Goal: Task Accomplishment & Management: Complete application form

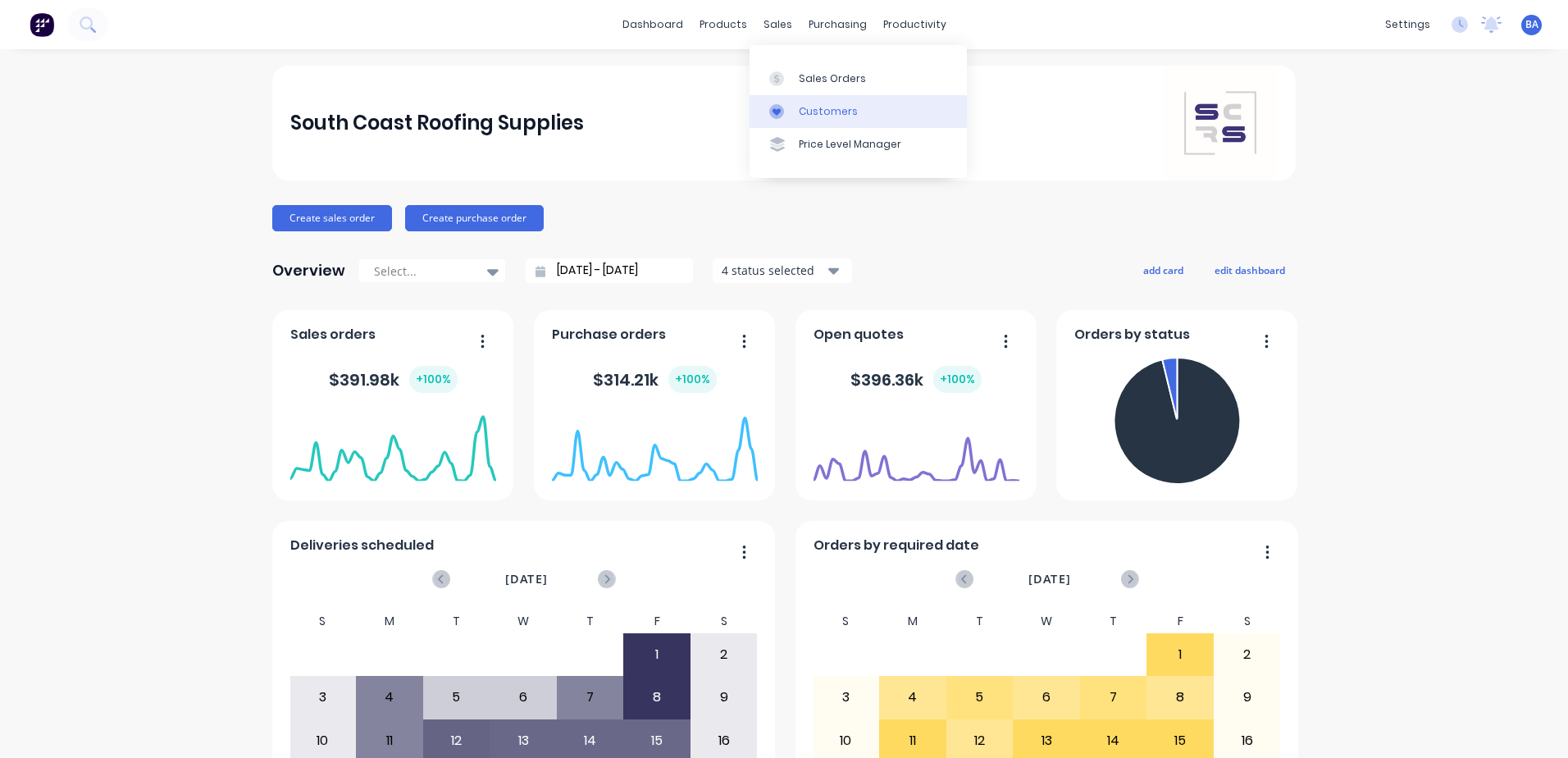
click at [773, 117] on icon at bounding box center [776, 111] width 15 height 15
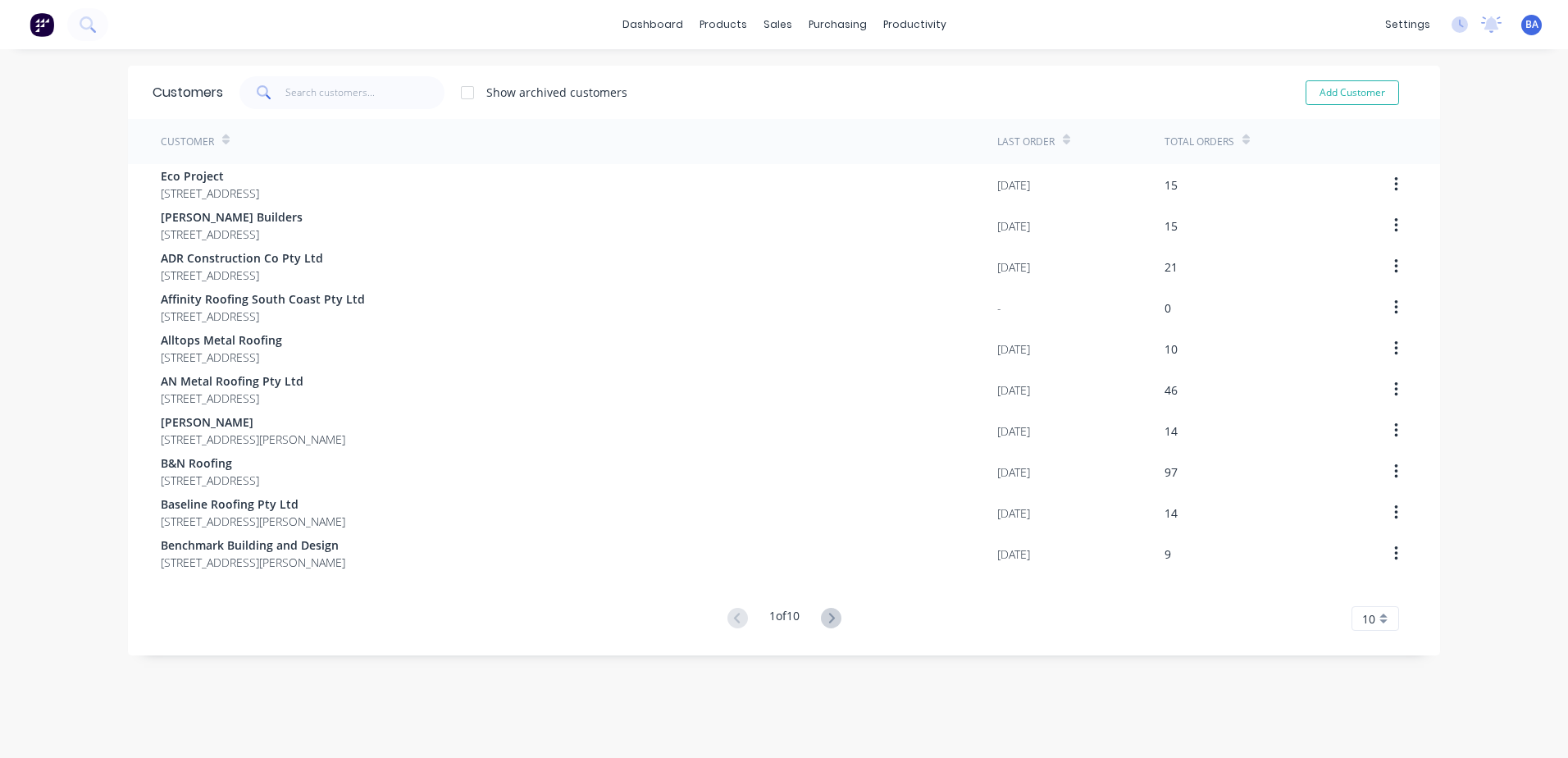
click at [272, 84] on span at bounding box center [263, 93] width 46 height 33
click at [290, 91] on input "text" at bounding box center [365, 93] width 160 height 33
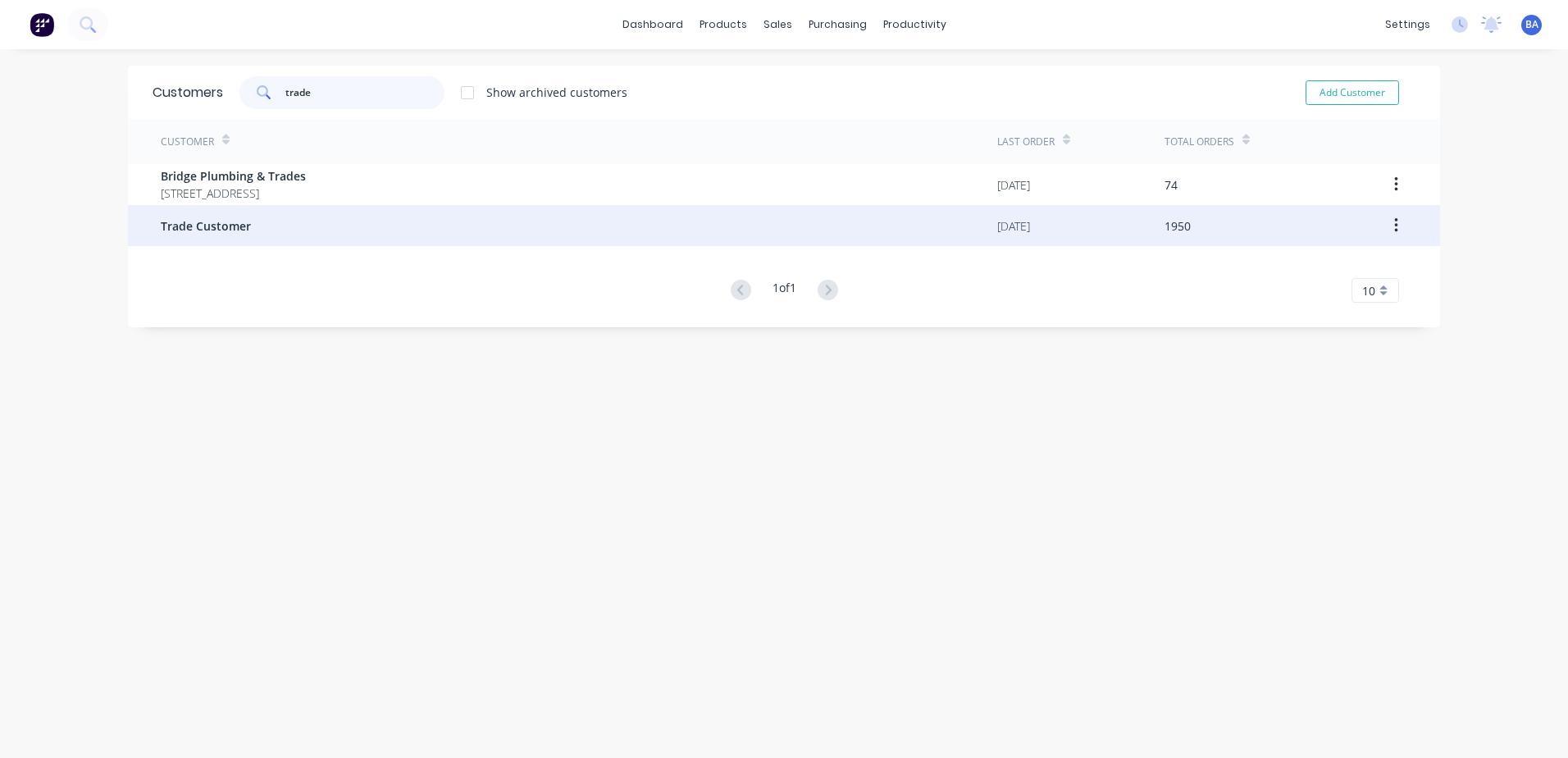
type input "trade"
click at [223, 224] on span "Trade Customer" at bounding box center [206, 226] width 90 height 17
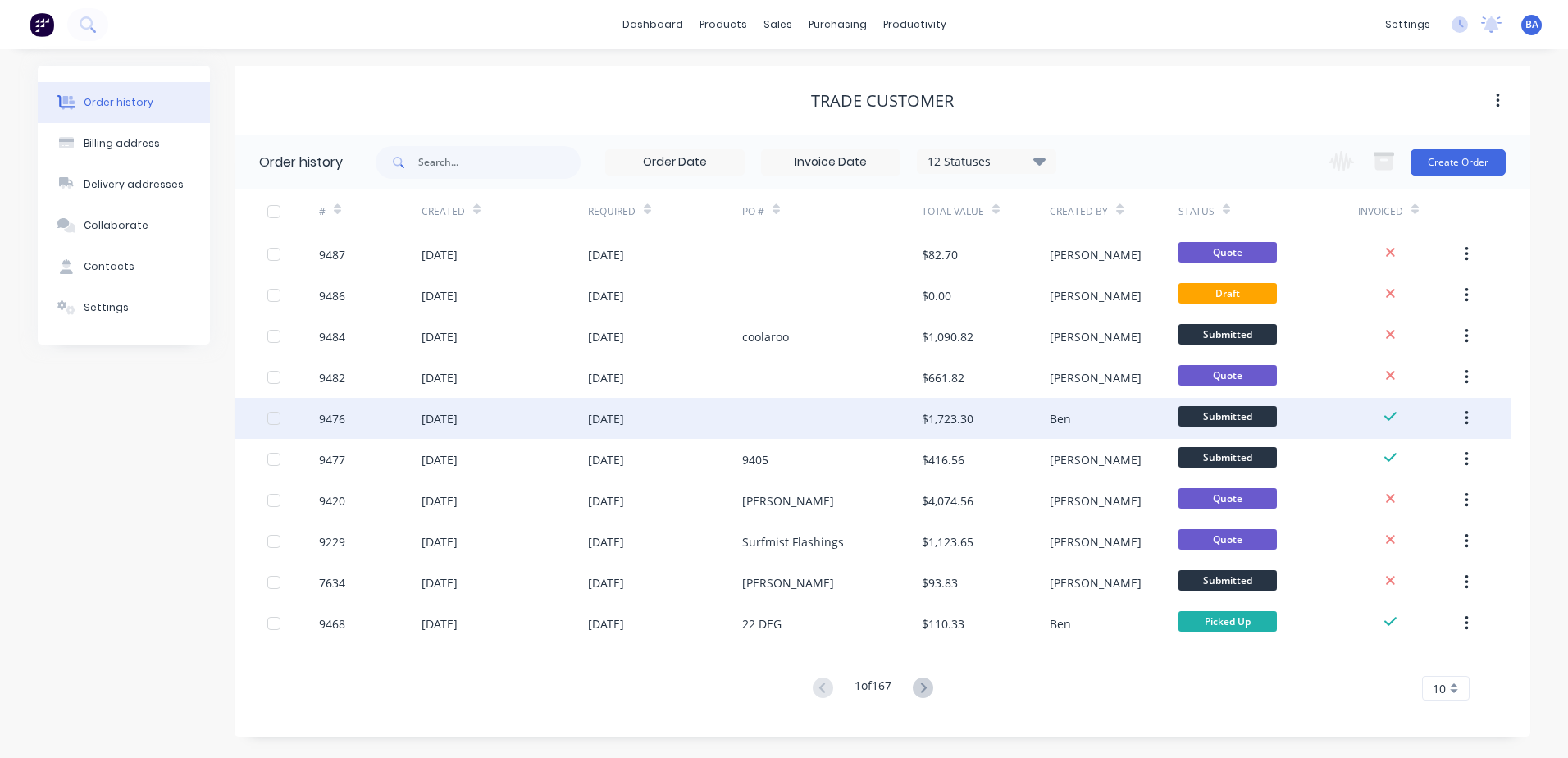
click at [837, 421] on div at bounding box center [832, 418] width 180 height 41
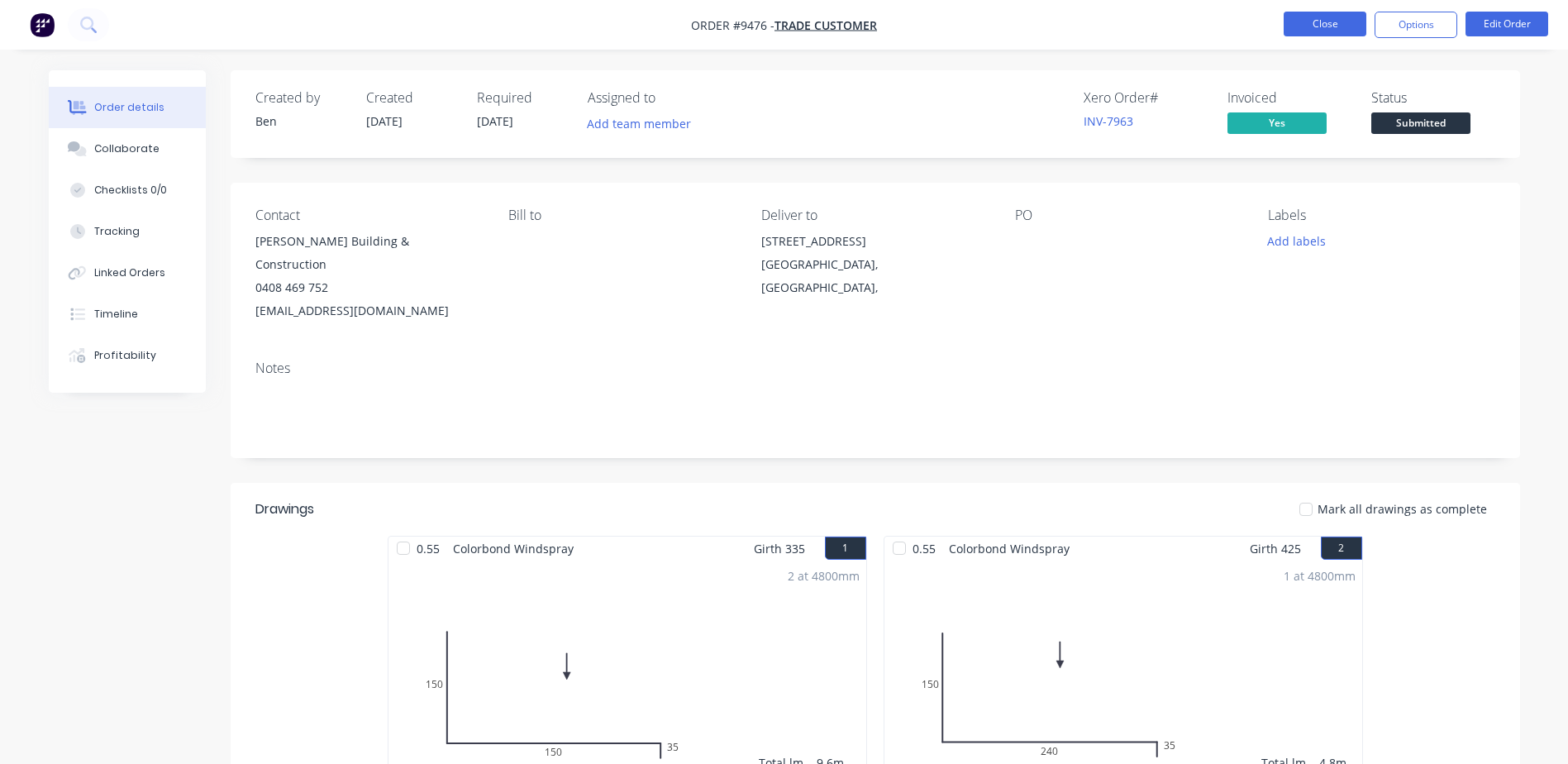
click at [1303, 22] on button "Close" at bounding box center [1325, 23] width 83 height 25
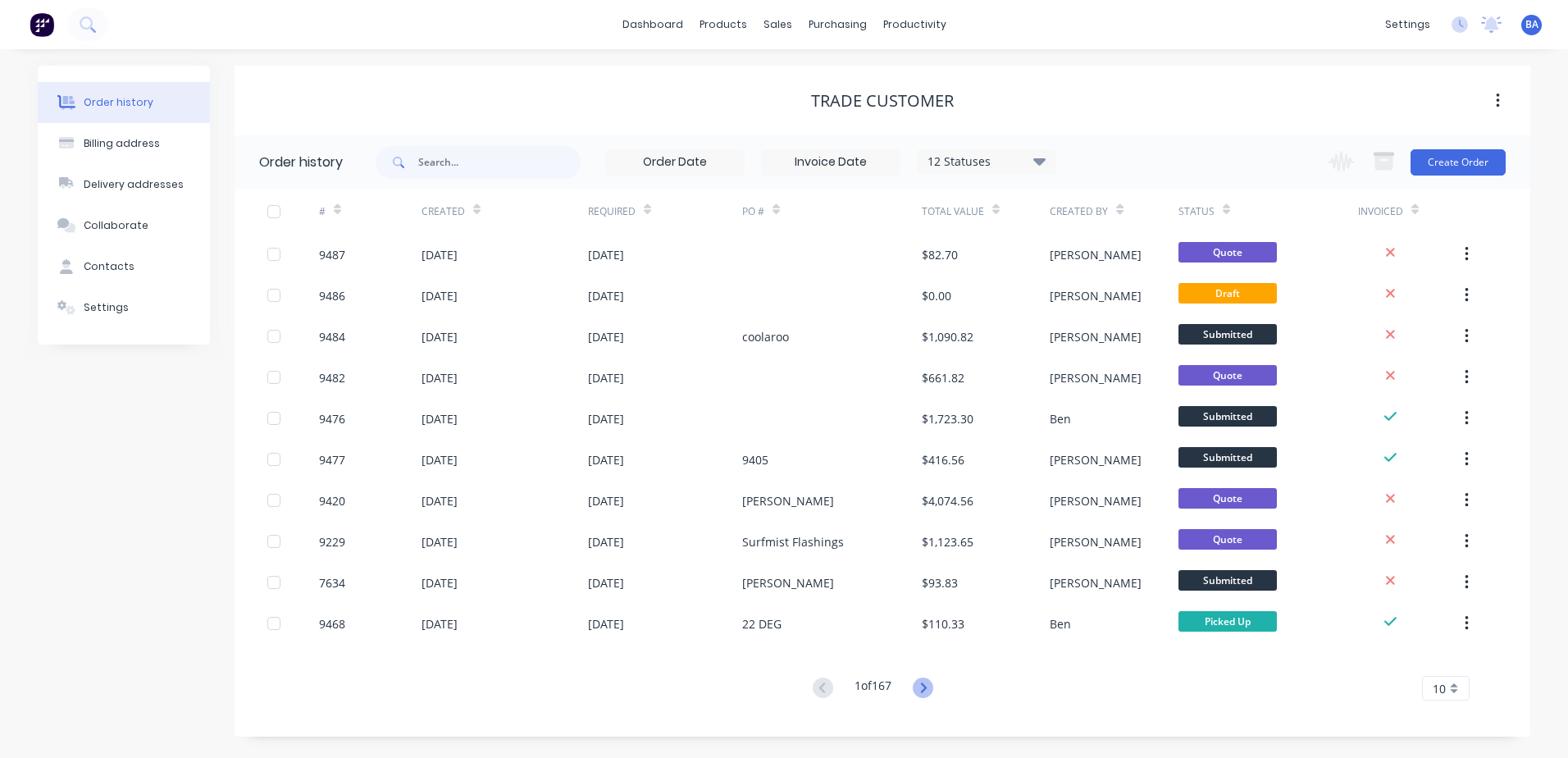
click at [923, 686] on icon at bounding box center [923, 688] width 21 height 21
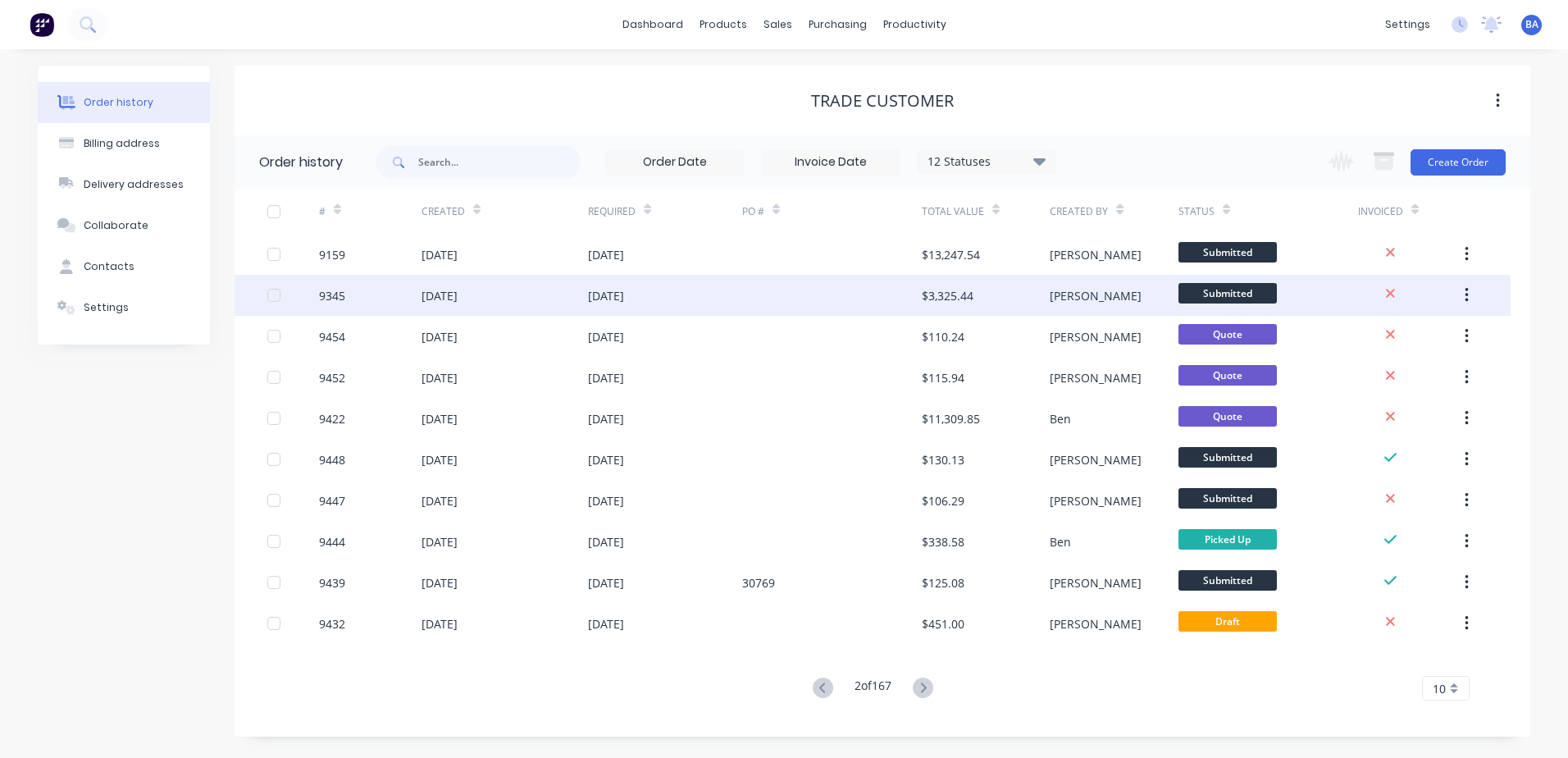
click at [882, 294] on div at bounding box center [832, 295] width 180 height 41
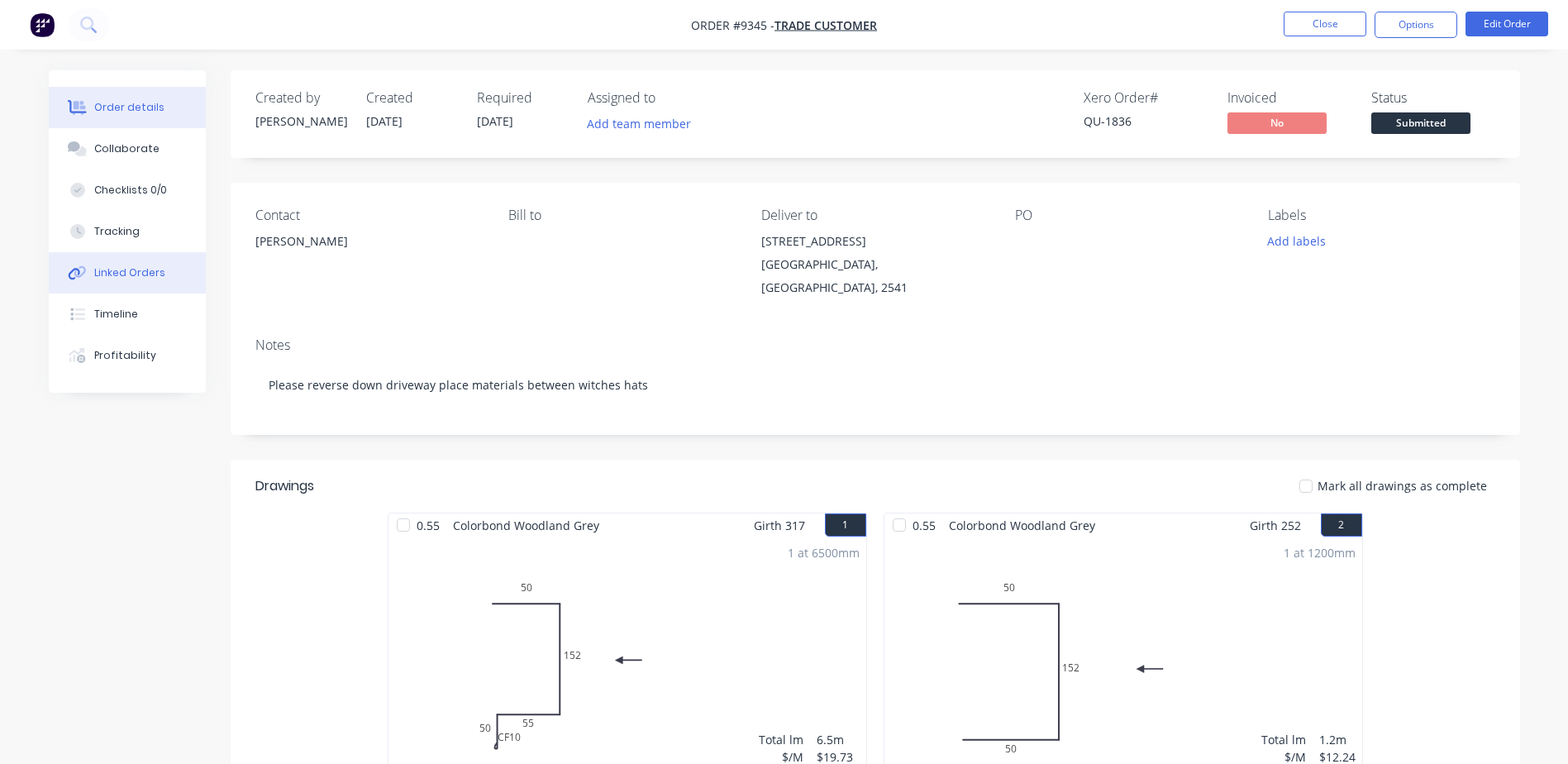
click at [149, 265] on div "Linked Orders" at bounding box center [130, 272] width 71 height 15
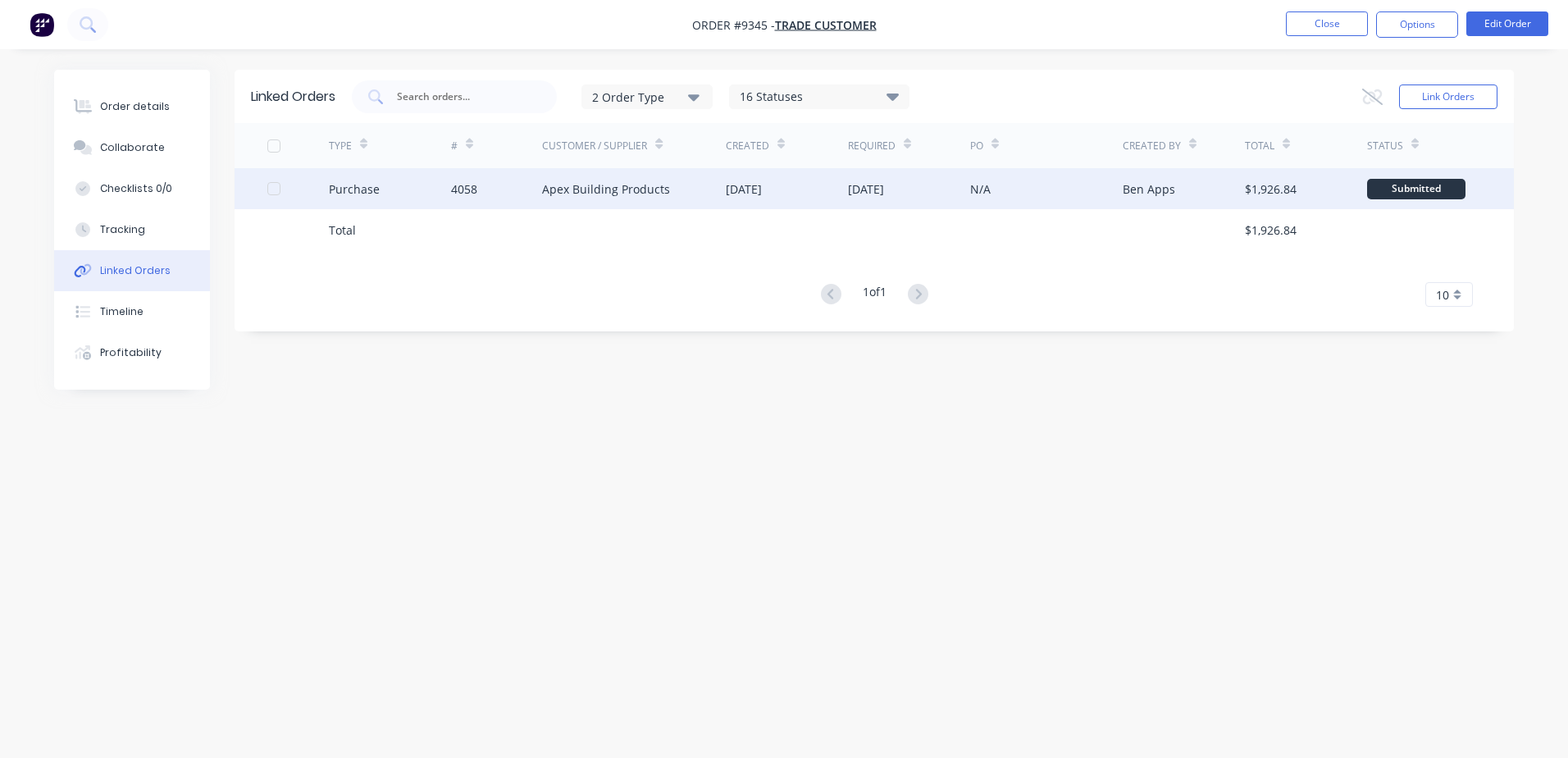
click at [661, 194] on div "Apex Building Products" at bounding box center [606, 189] width 128 height 17
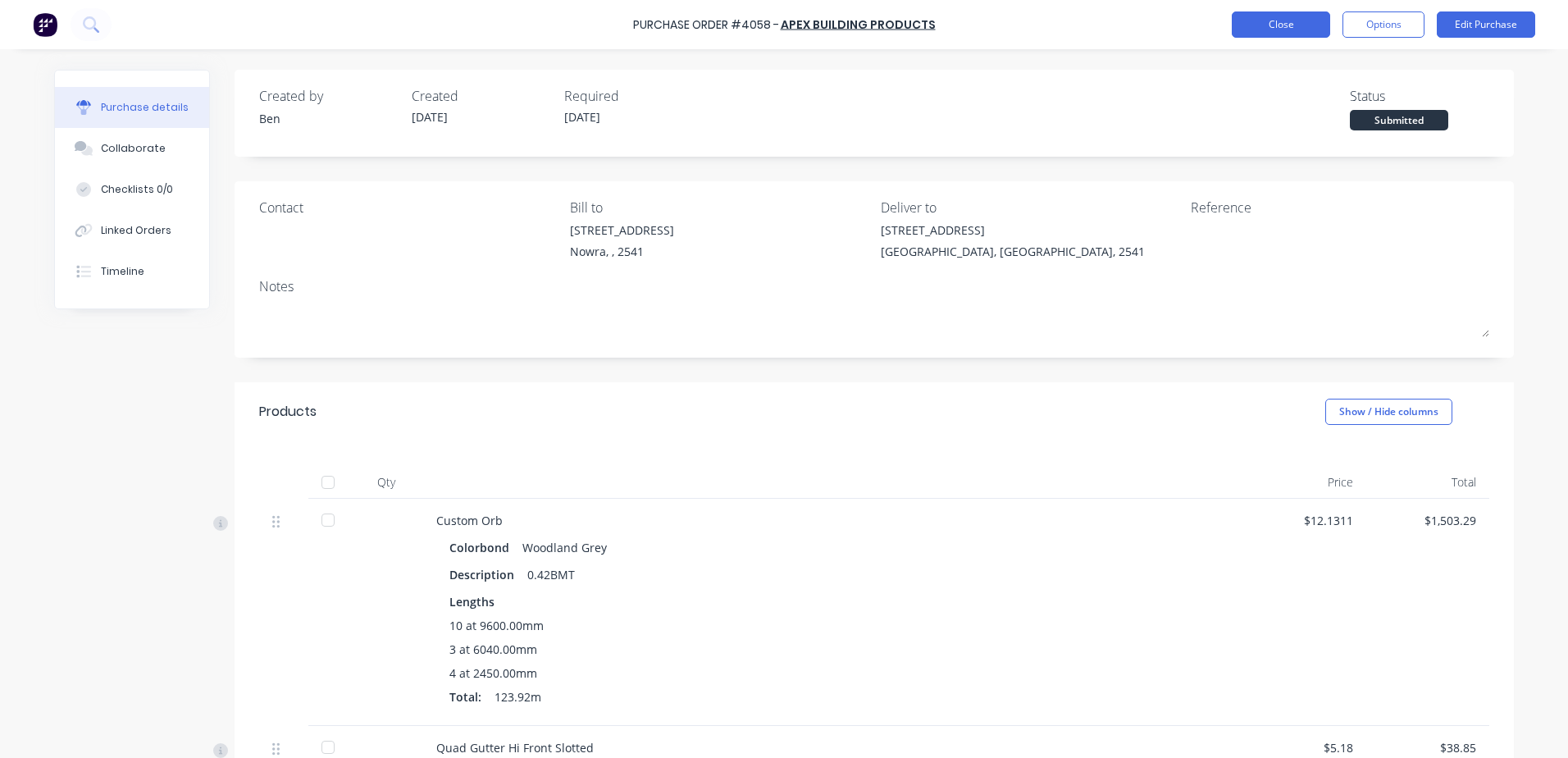
click at [1311, 28] on button "Close" at bounding box center [1281, 24] width 99 height 27
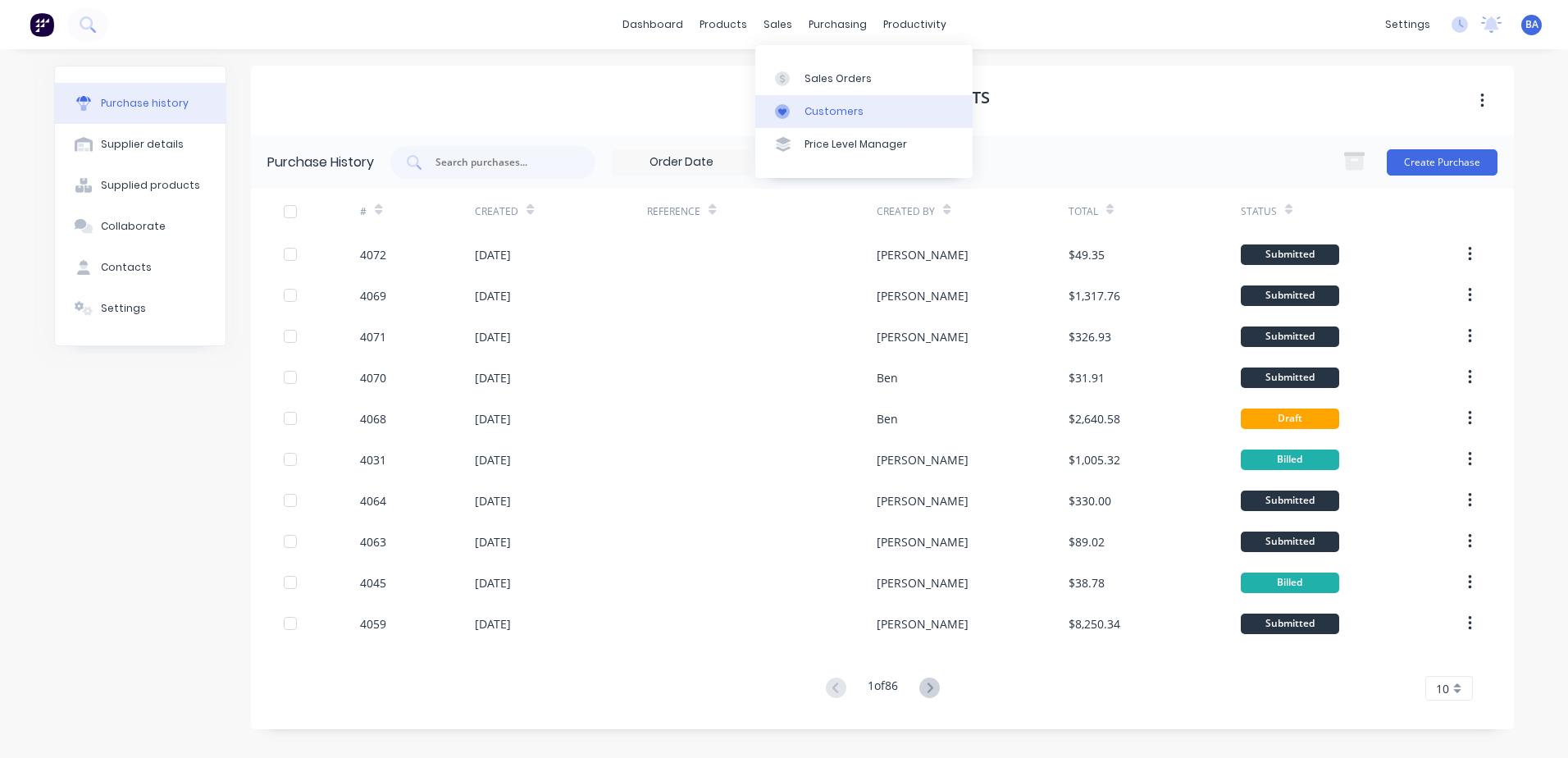
click at [791, 105] on div at bounding box center [787, 111] width 25 height 15
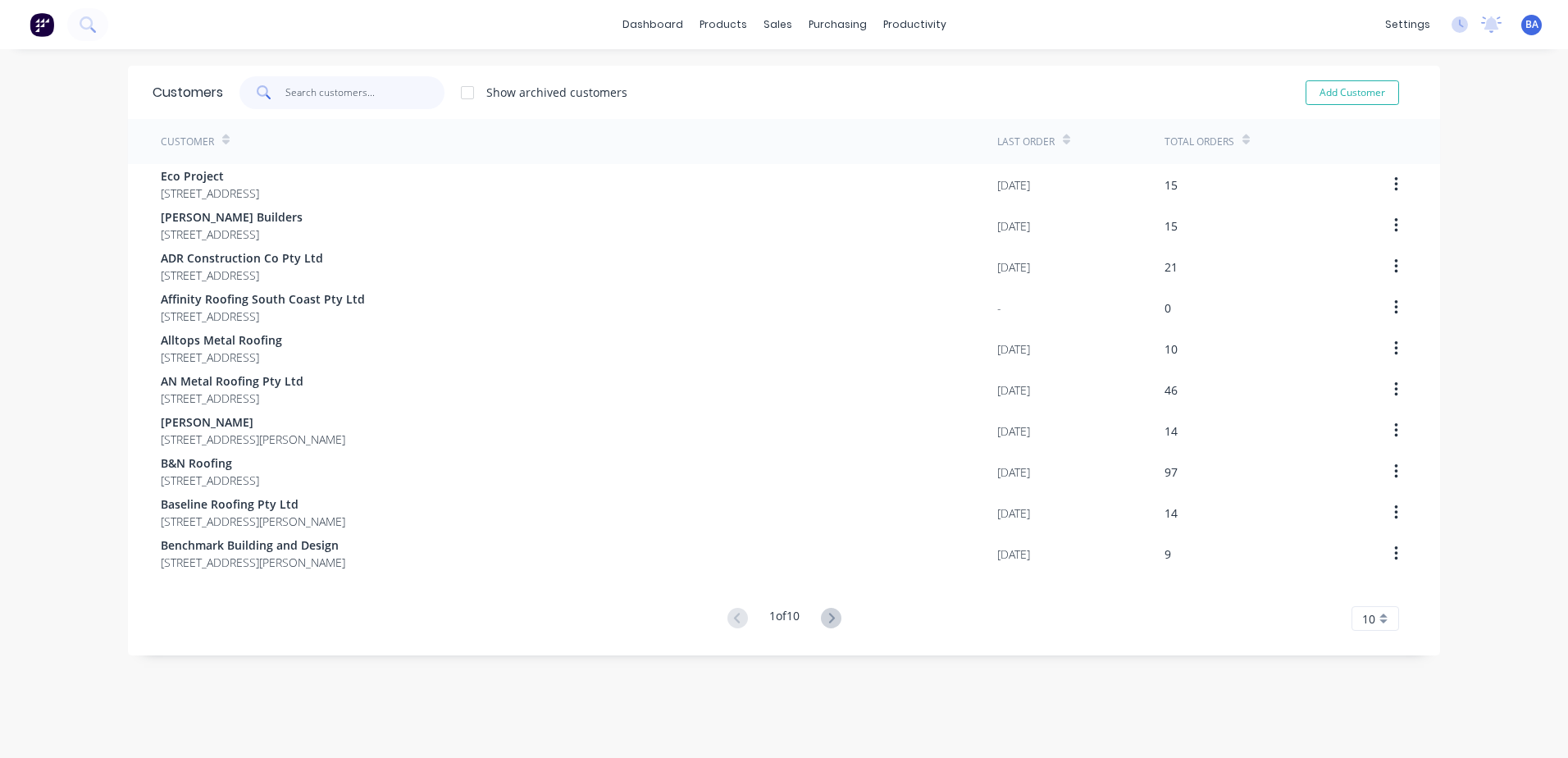
click at [387, 91] on input "text" at bounding box center [365, 93] width 160 height 33
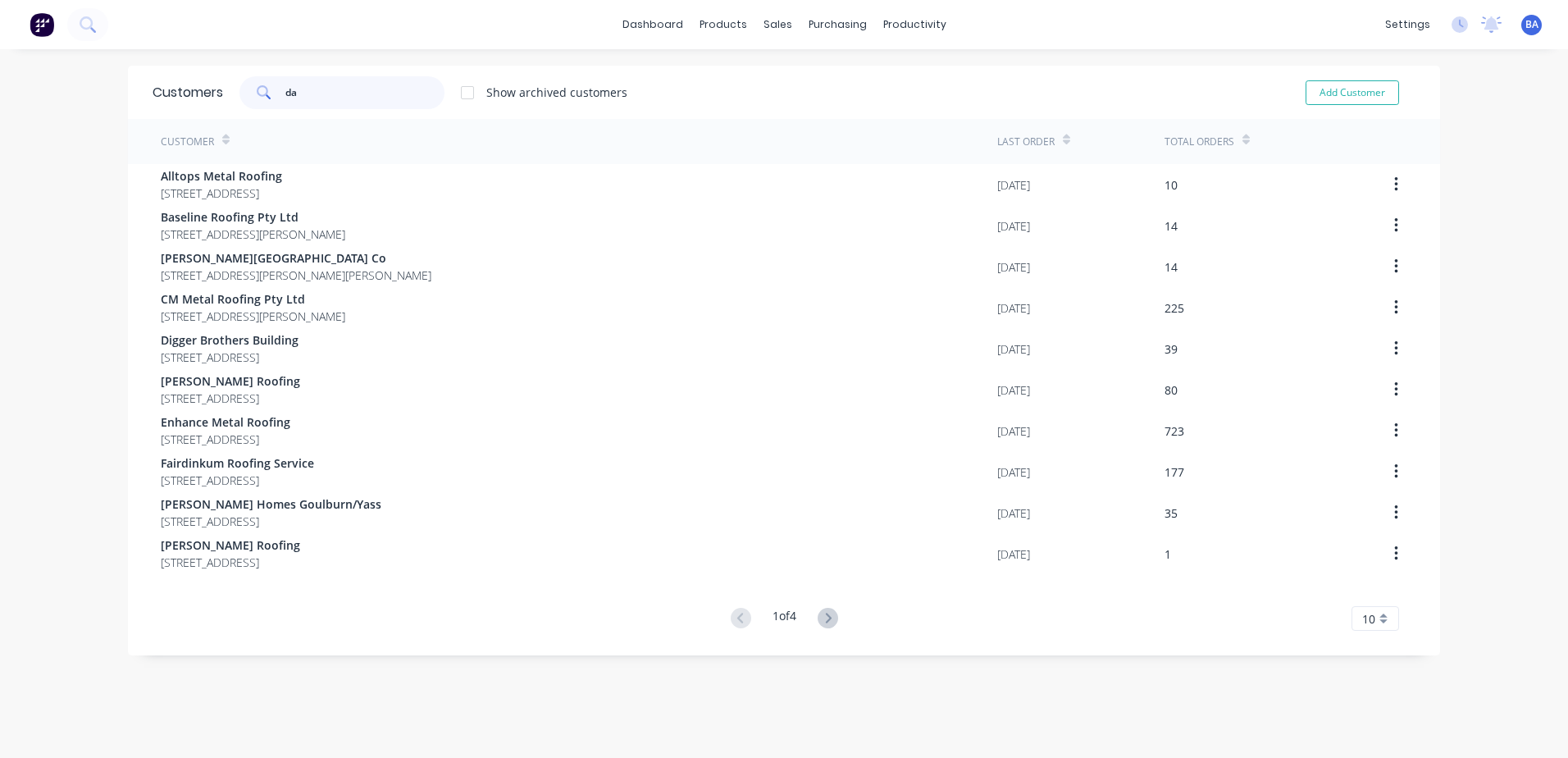
type input "d"
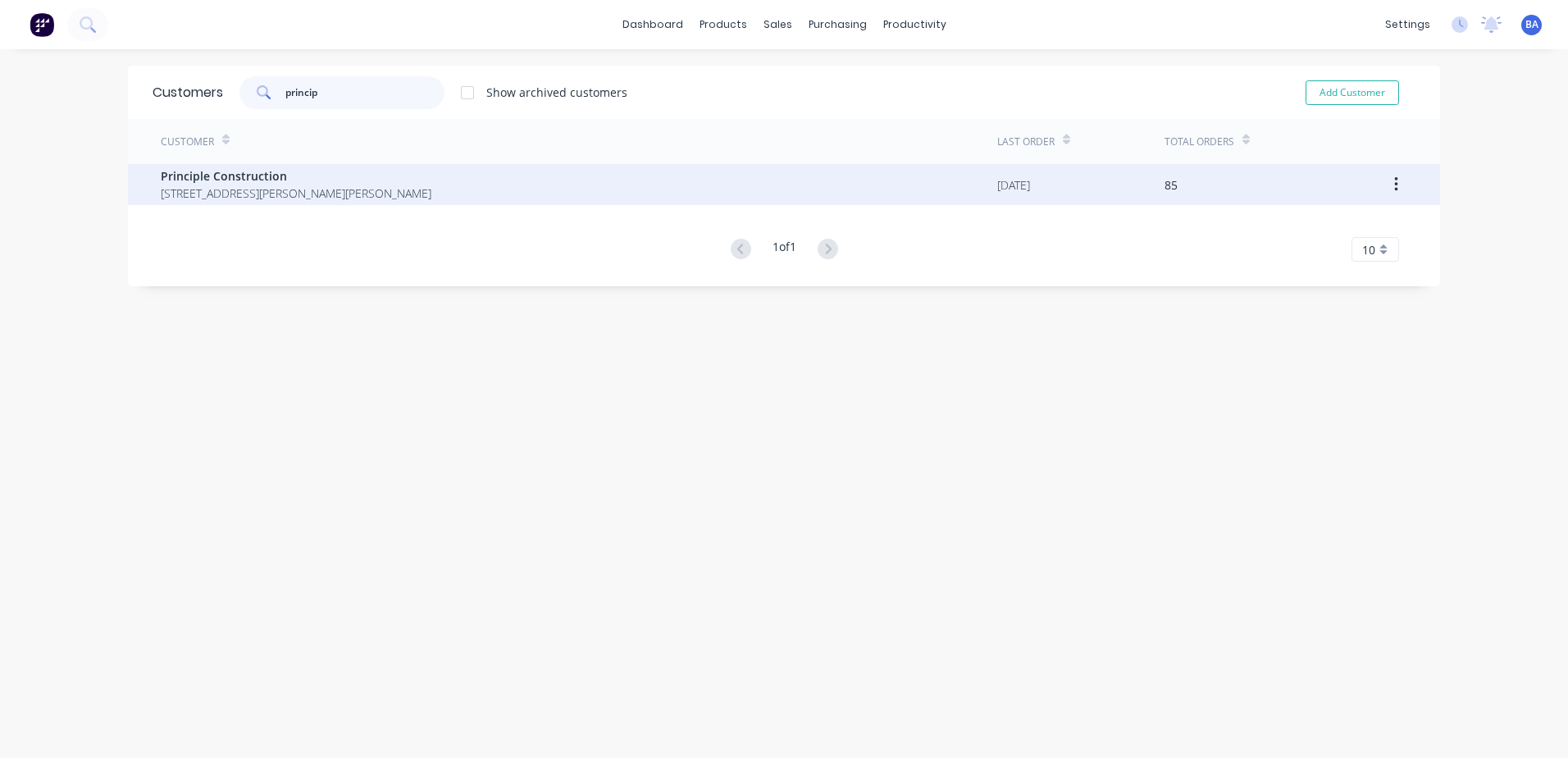
type input "princip"
click at [260, 189] on span "771 Burrier Road Burrier New South Wales 2540" at bounding box center [296, 193] width 271 height 17
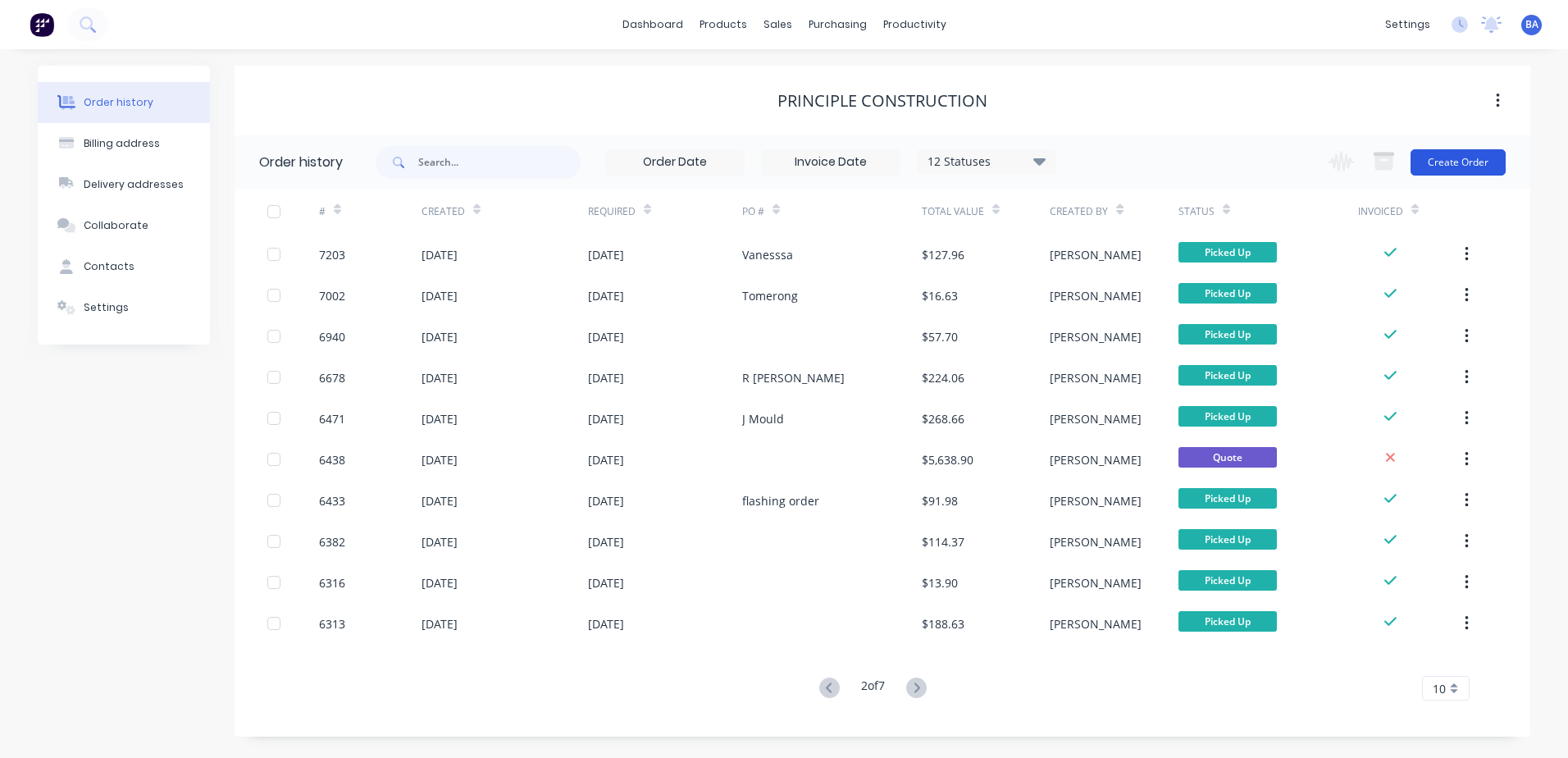
click at [1418, 161] on button "Create Order" at bounding box center [1458, 162] width 95 height 27
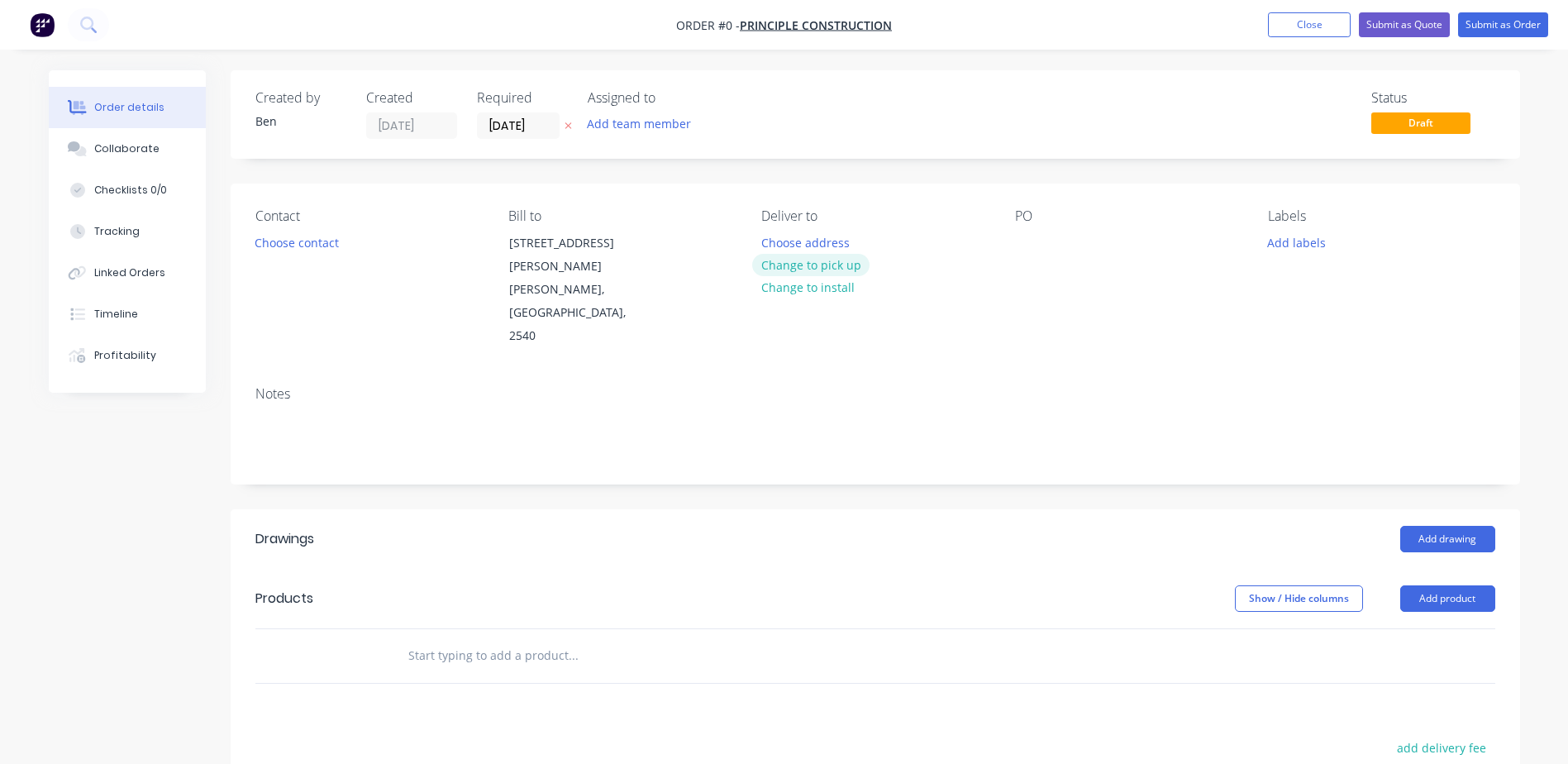
click at [813, 264] on button "Change to pick up" at bounding box center [811, 265] width 117 height 22
click at [273, 248] on button "Choose contact" at bounding box center [296, 242] width 102 height 22
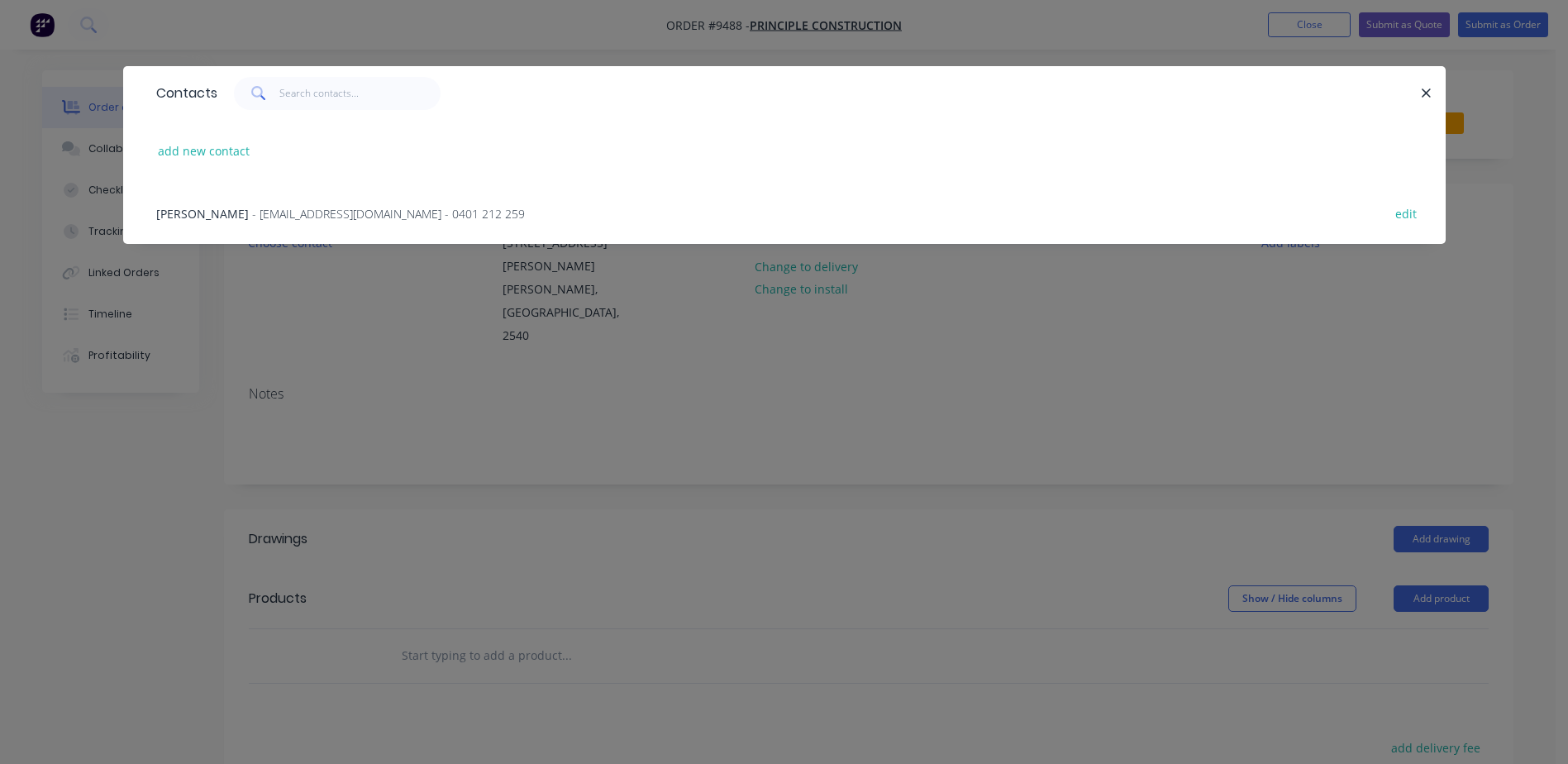
click at [262, 212] on span "- principle1construction@gmail.com - 0401 212 259" at bounding box center [389, 213] width 273 height 16
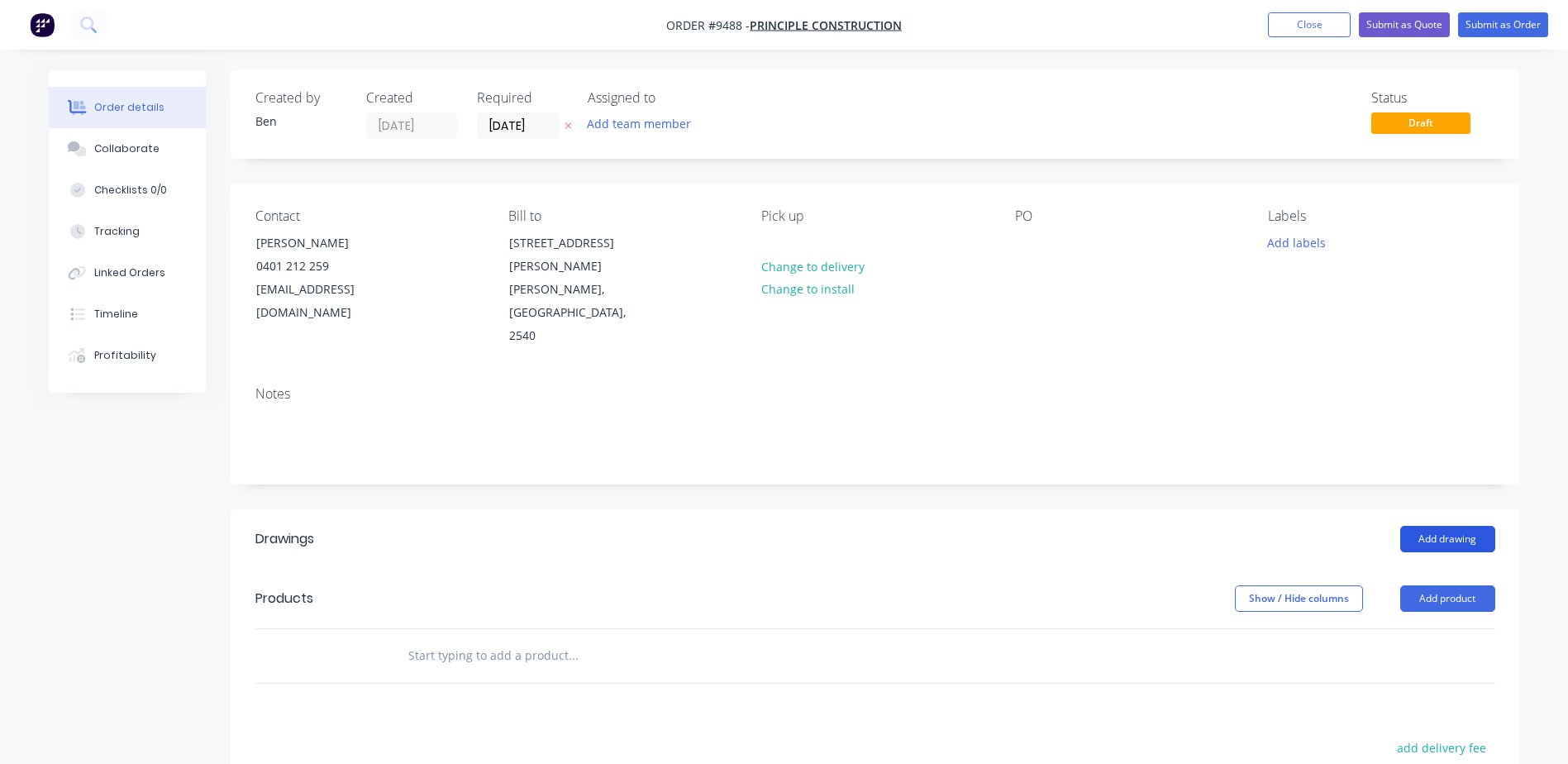
click at [1429, 526] on button "Add drawing" at bounding box center [1448, 539] width 95 height 27
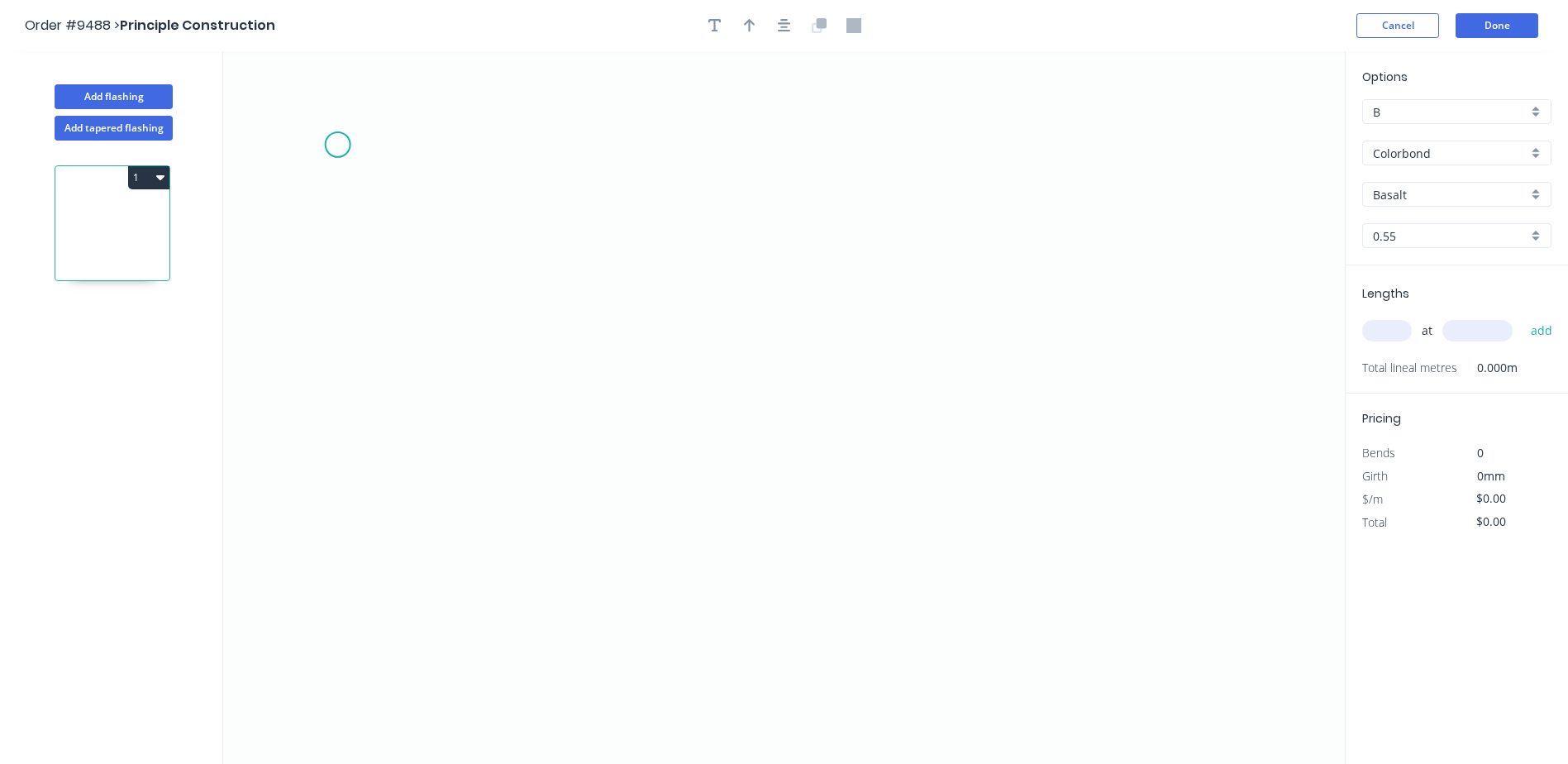
click at [338, 145] on icon "0" at bounding box center [783, 407] width 1122 height 712
click at [321, 358] on icon "0" at bounding box center [783, 407] width 1122 height 712
click at [836, 359] on icon "0 ?" at bounding box center [783, 407] width 1122 height 712
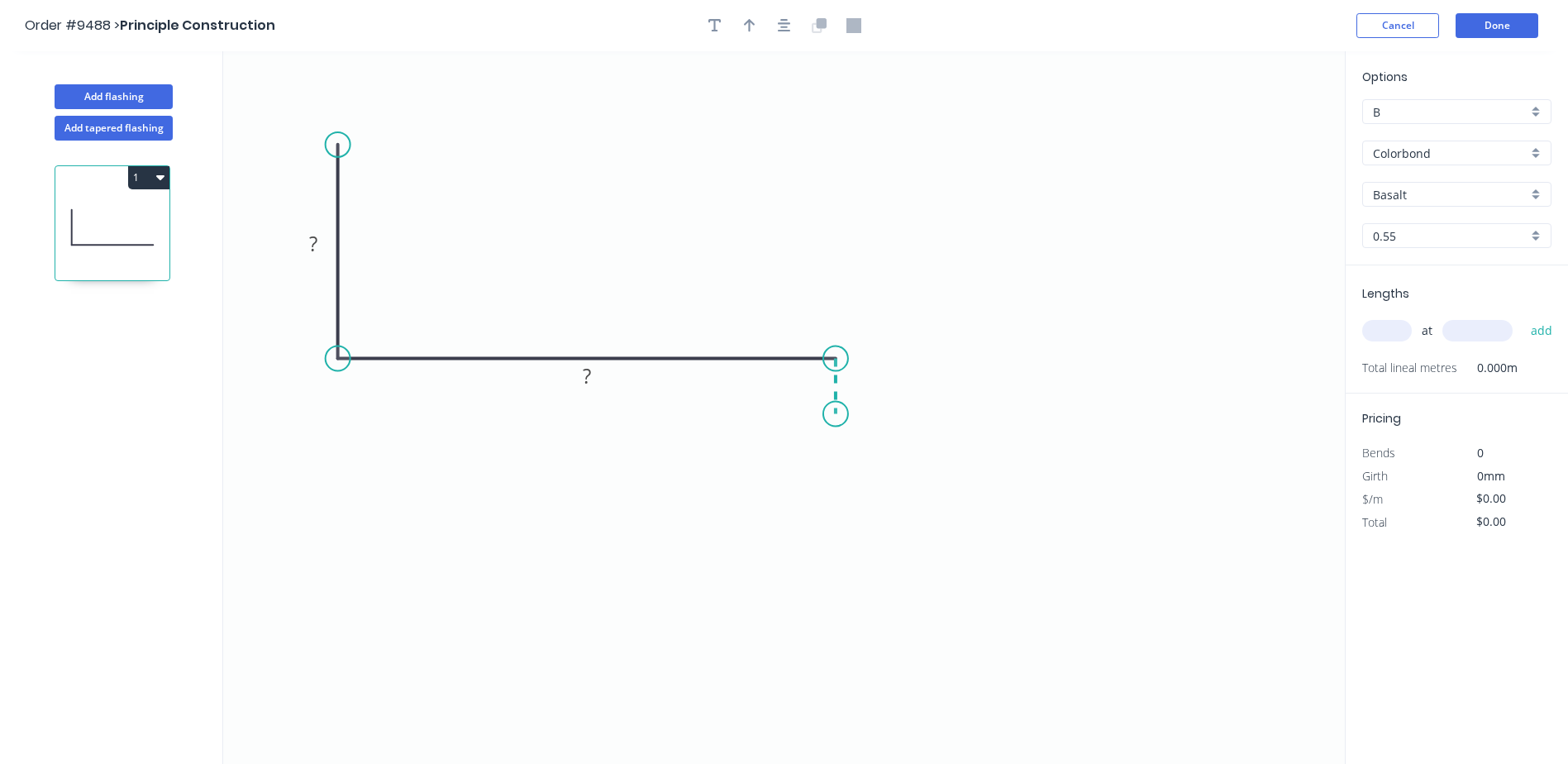
click at [835, 414] on icon "0 ? ?" at bounding box center [783, 407] width 1122 height 712
click at [861, 437] on icon at bounding box center [848, 426] width 25 height 25
click at [883, 493] on div "Crush & Fold" at bounding box center [943, 495] width 166 height 34
click at [884, 488] on div "Flip bend" at bounding box center [938, 494] width 166 height 34
drag, startPoint x: 855, startPoint y: 433, endPoint x: 882, endPoint y: 462, distance: 39.6
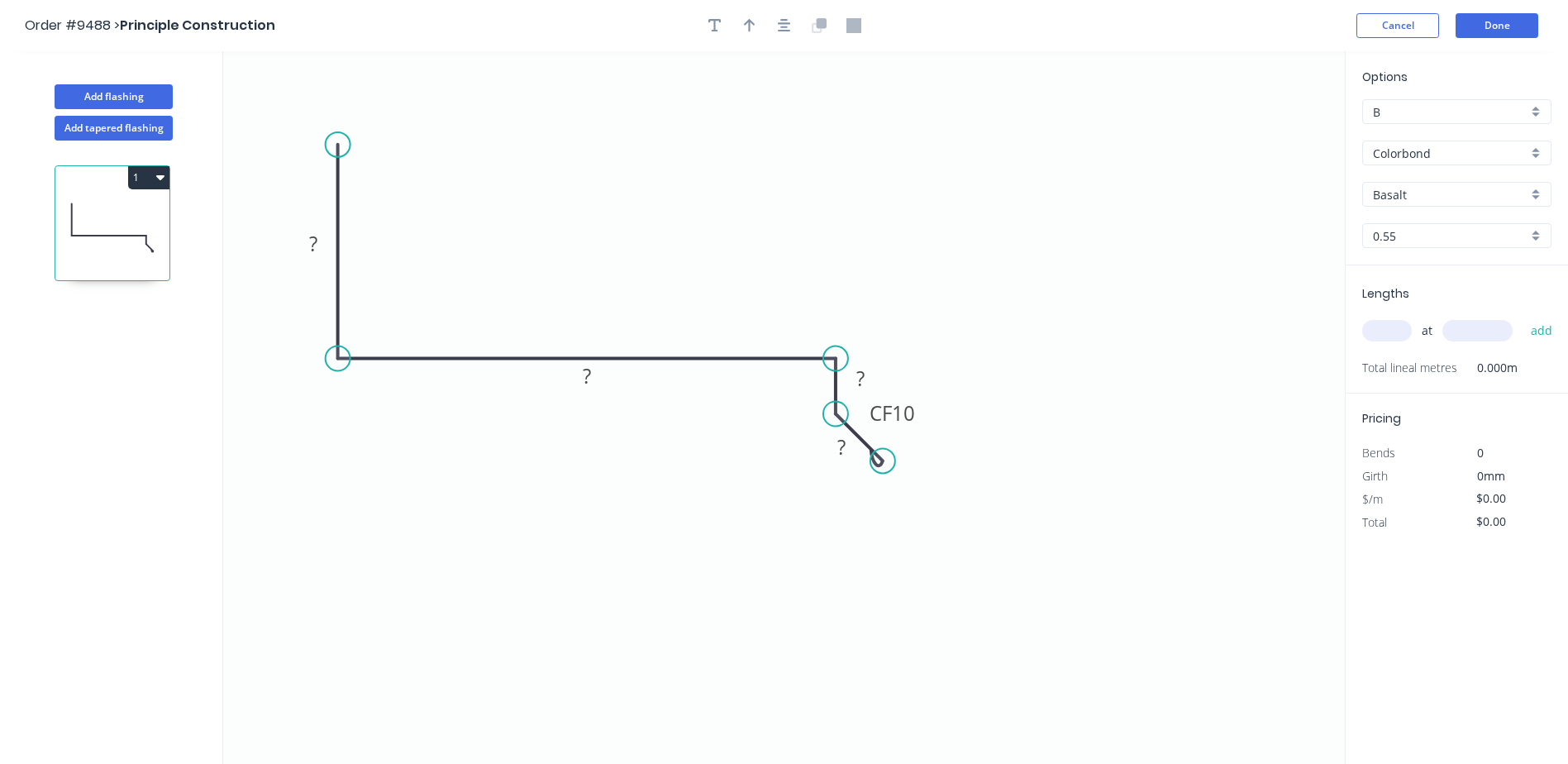
click at [882, 462] on circle at bounding box center [882, 460] width 25 height 25
drag, startPoint x: 836, startPoint y: 407, endPoint x: 838, endPoint y: 433, distance: 26.1
click at [838, 433] on circle at bounding box center [835, 432] width 25 height 25
click at [883, 461] on circle at bounding box center [883, 460] width 25 height 25
click at [850, 470] on tspan "?" at bounding box center [847, 460] width 9 height 28
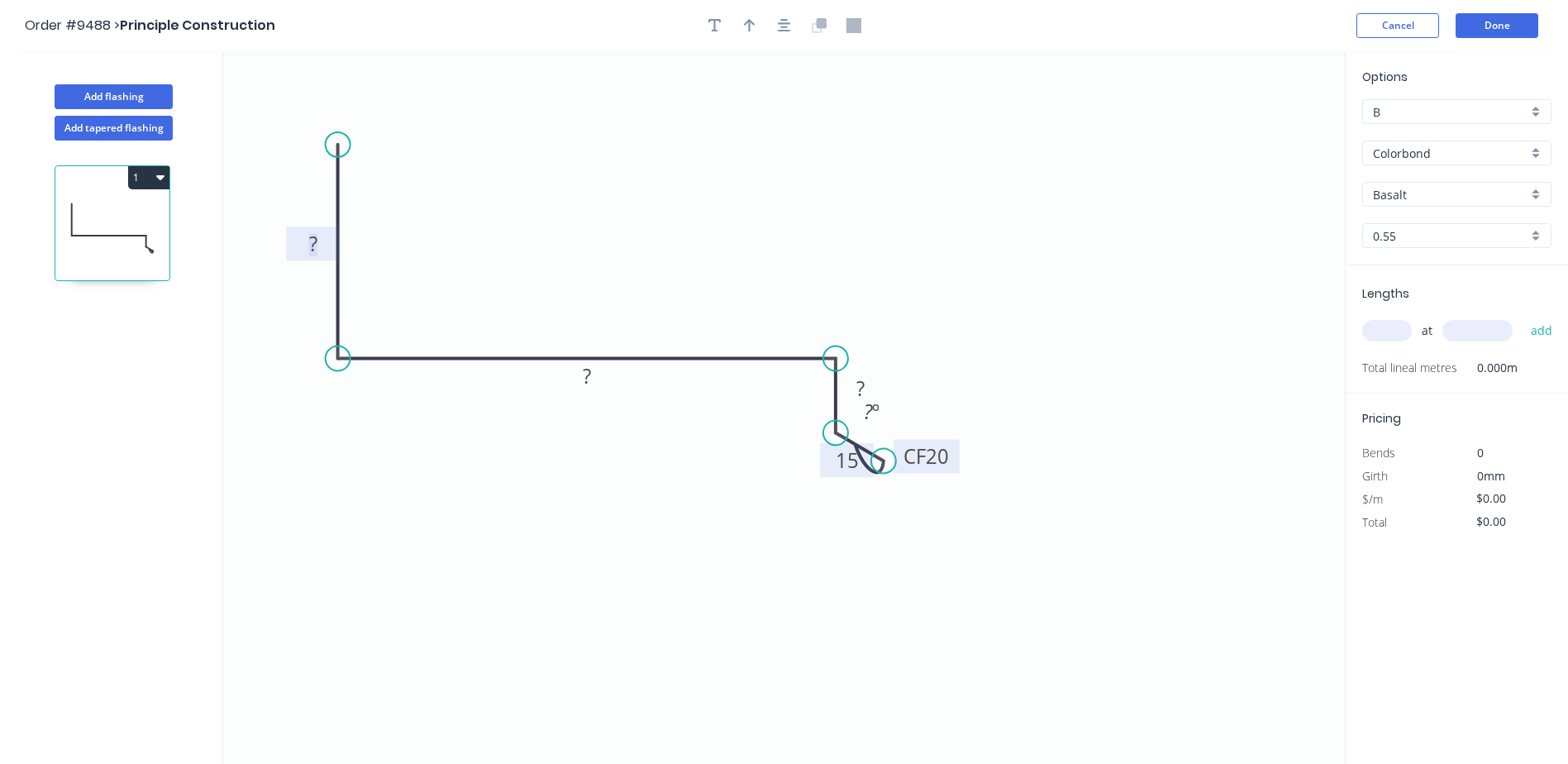
drag, startPoint x: 909, startPoint y: 420, endPoint x: 953, endPoint y: 464, distance: 62.2
click at [953, 464] on rect at bounding box center [926, 456] width 66 height 34
click at [951, 456] on rect at bounding box center [926, 456] width 66 height 34
click at [946, 458] on tspan "20" at bounding box center [934, 457] width 23 height 28
click at [1193, 245] on icon "0 ? ? ? CF 10 15 ? º" at bounding box center [783, 407] width 1122 height 712
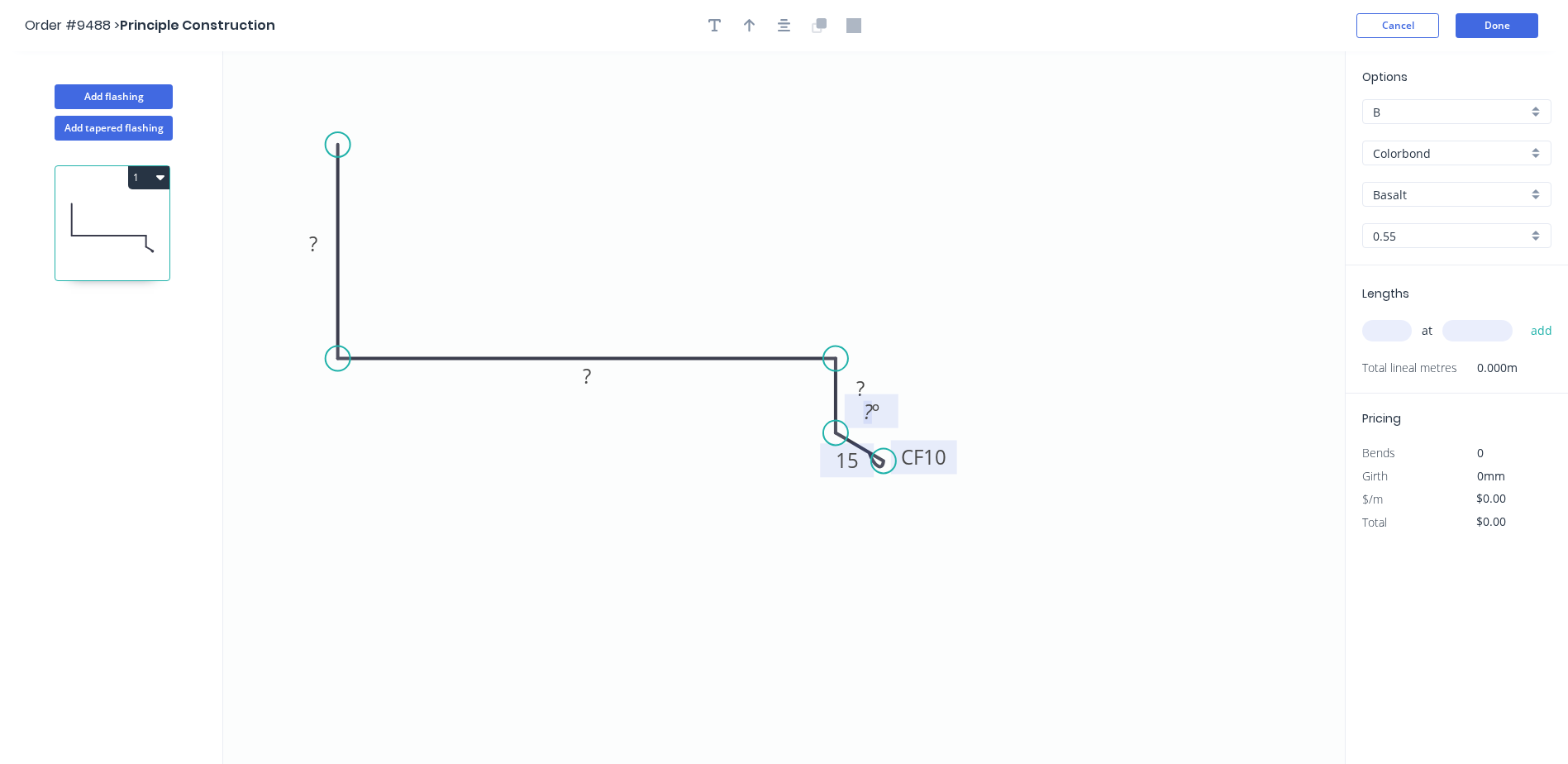
click at [876, 414] on tspan "º" at bounding box center [876, 411] width 8 height 28
click at [1034, 231] on icon "0 ? ? ? CF 10 15 45 º" at bounding box center [783, 407] width 1122 height 712
click at [869, 387] on rect at bounding box center [860, 388] width 33 height 23
drag, startPoint x: 887, startPoint y: 373, endPoint x: 822, endPoint y: 377, distance: 65.1
click at [822, 377] on rect at bounding box center [795, 393] width 54 height 34
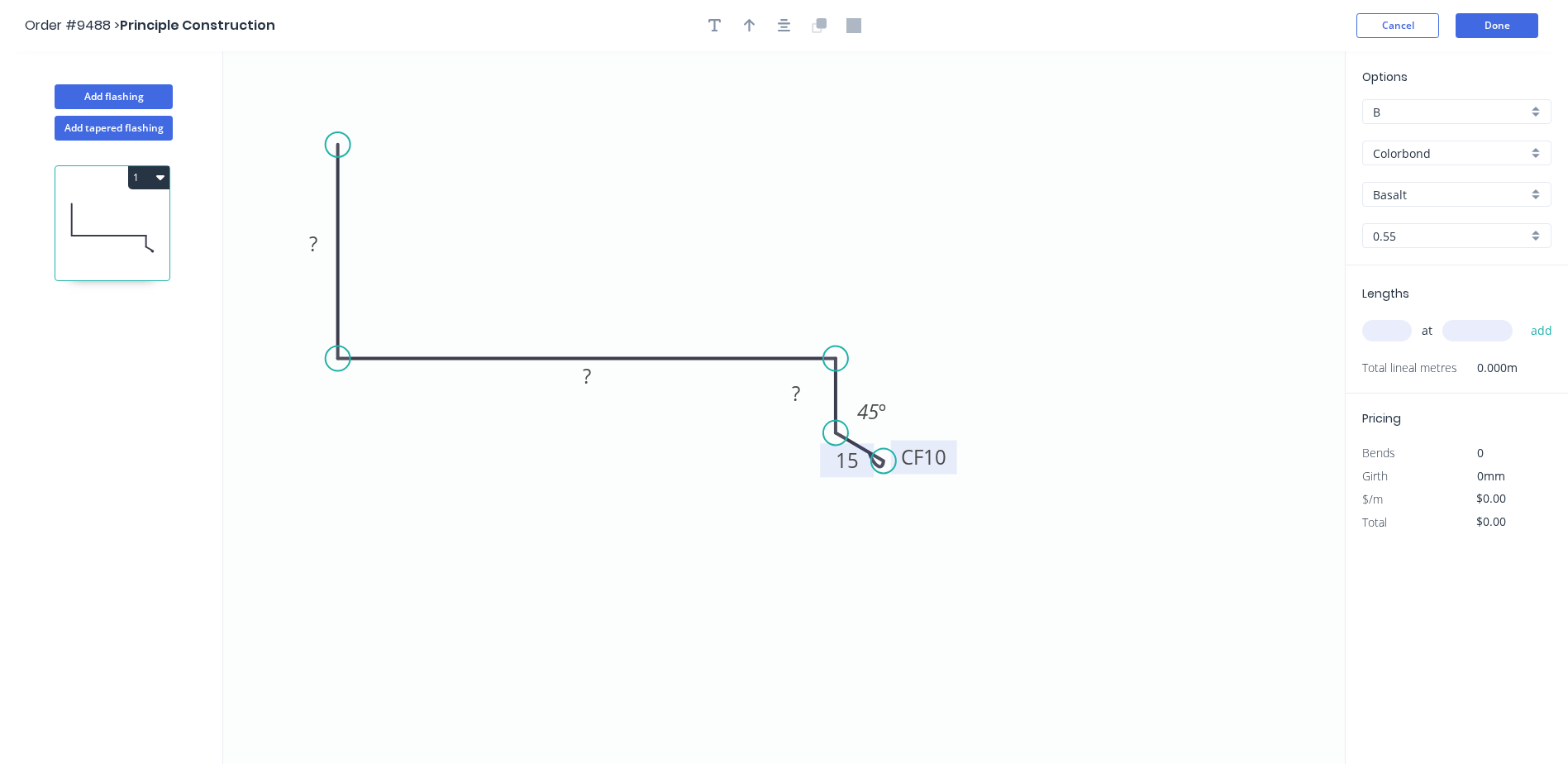
click at [799, 394] on tspan "?" at bounding box center [796, 393] width 9 height 28
drag, startPoint x: 335, startPoint y: 141, endPoint x: 308, endPoint y: 153, distance: 29.5
click at [308, 153] on circle at bounding box center [309, 153] width 25 height 25
click at [315, 256] on rect at bounding box center [298, 252] width 33 height 23
click at [604, 219] on icon "0 77777777777777777 ? 20 CF 10 15 ? º 45 º" at bounding box center [783, 407] width 1122 height 712
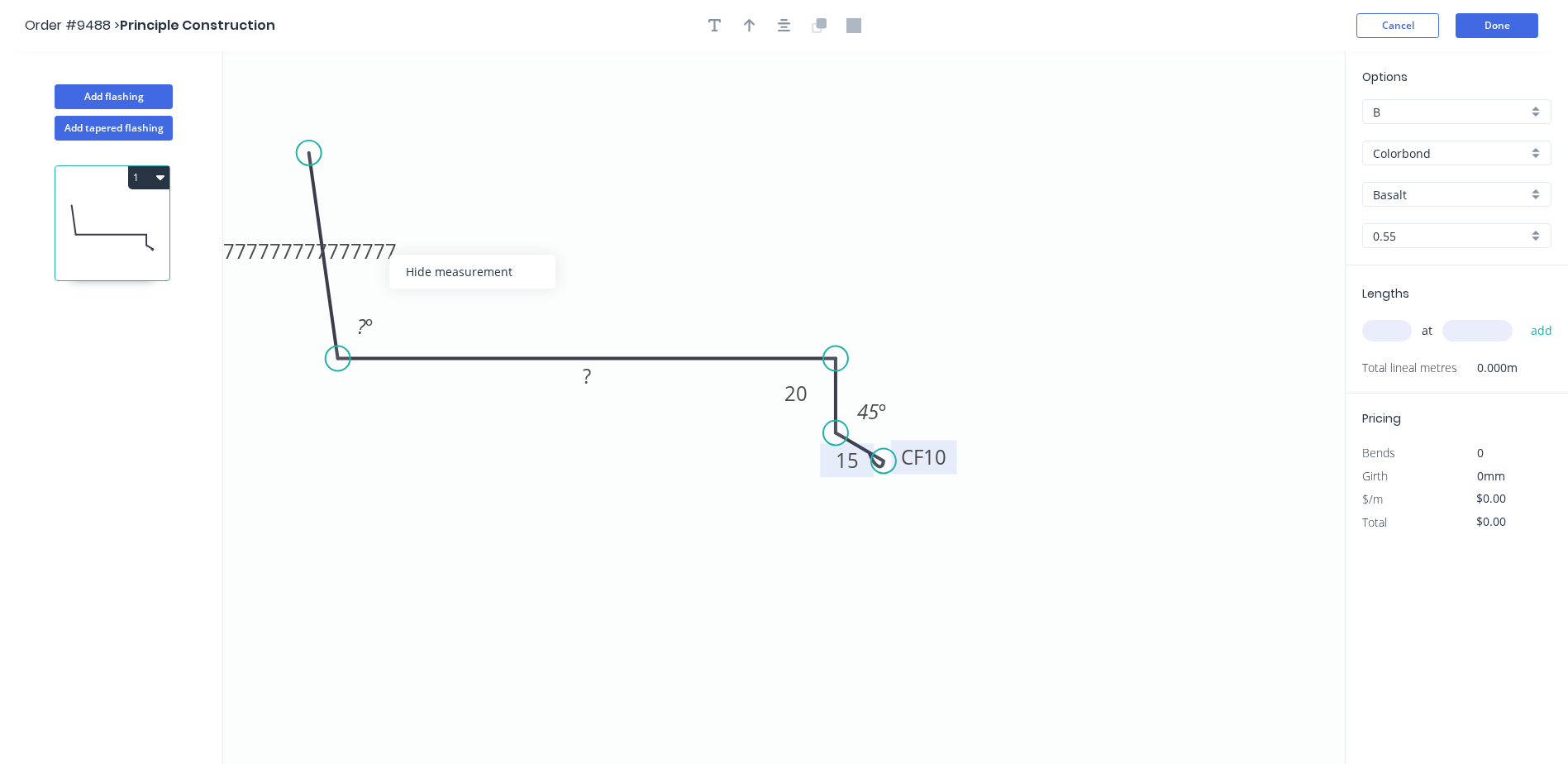
click at [463, 205] on icon "0 77777777777777777 ? 20 CF 10 15 ? º 45 º" at bounding box center [783, 407] width 1122 height 712
click at [393, 253] on tspan "77777777777777777" at bounding box center [299, 251] width 197 height 28
click at [401, 241] on icon "0 70 ? 20 CF 10 15 ? º 45 º" at bounding box center [783, 407] width 1122 height 712
click at [588, 382] on tspan "?" at bounding box center [587, 376] width 9 height 28
click at [633, 297] on icon "0 70 155 20 CF 10 15 ? º 45 º" at bounding box center [783, 407] width 1122 height 712
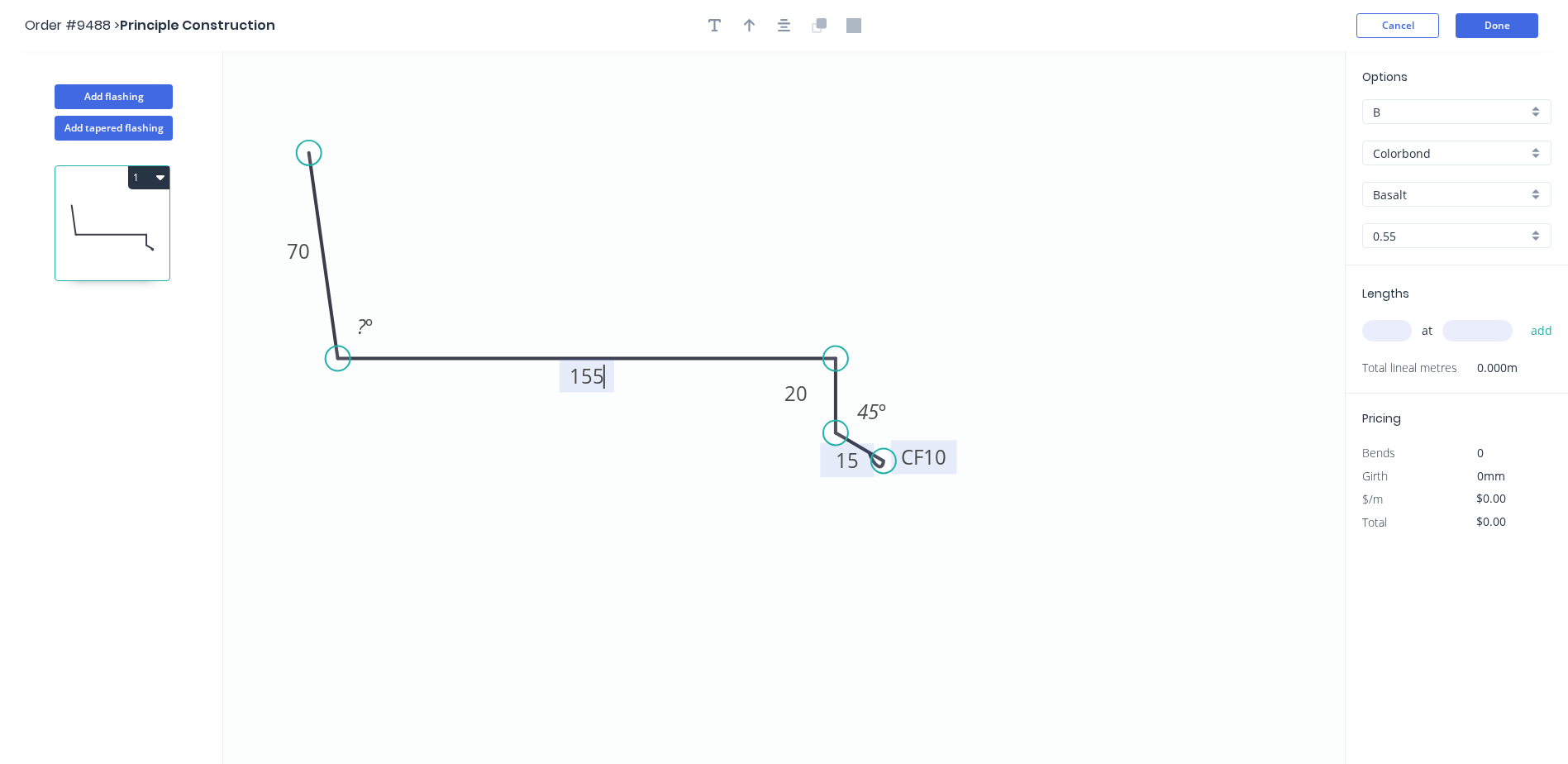
type input "$16.63"
click at [366, 326] on tspan "º" at bounding box center [369, 326] width 8 height 28
click at [743, 37] on div at bounding box center [784, 25] width 174 height 25
click at [751, 24] on icon "button" at bounding box center [749, 25] width 11 height 15
drag, startPoint x: 1261, startPoint y: 126, endPoint x: 584, endPoint y: 242, distance: 686.9
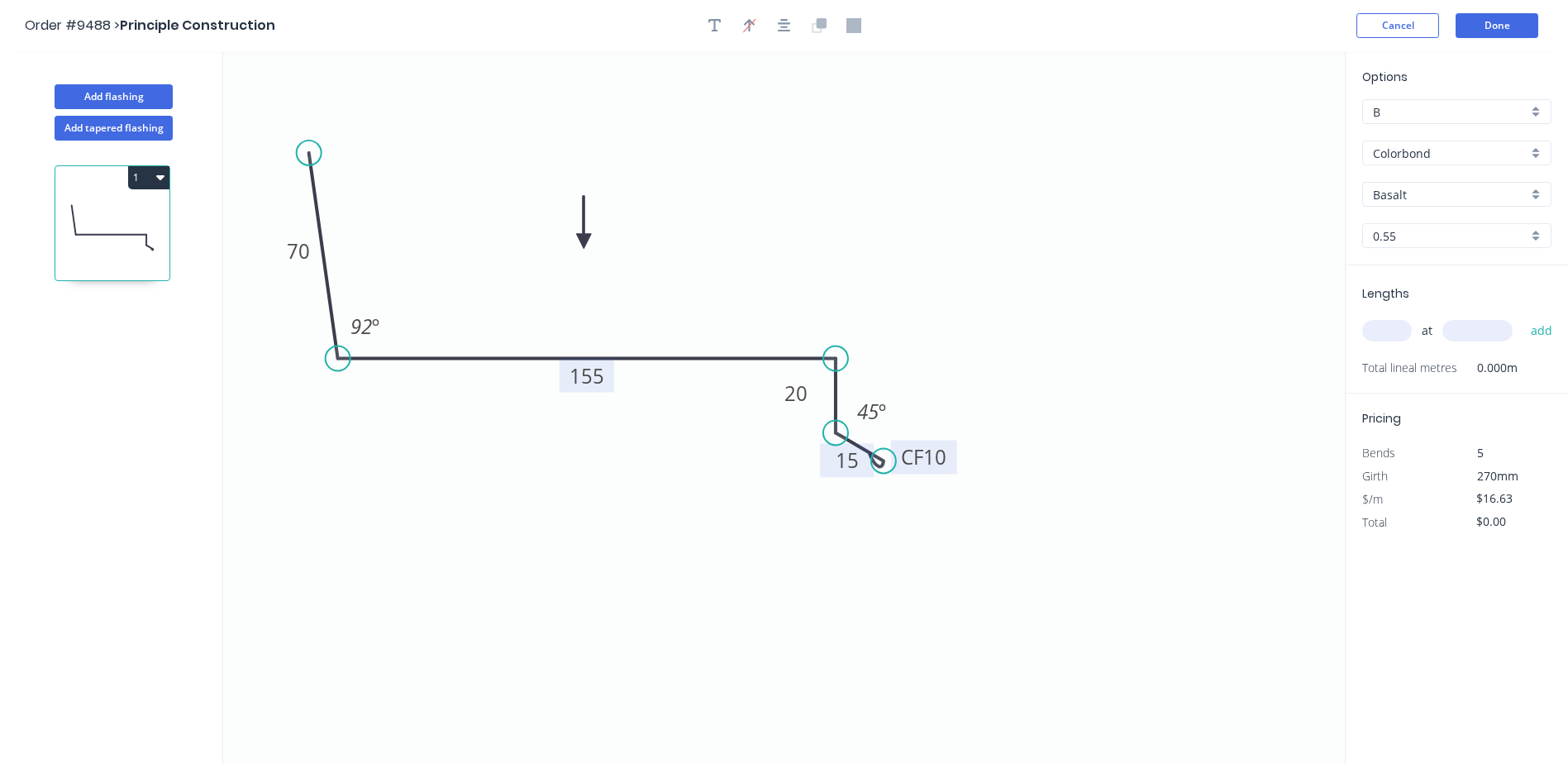
click at [584, 242] on icon at bounding box center [583, 222] width 15 height 53
click at [1406, 194] on input "Basalt" at bounding box center [1450, 194] width 155 height 17
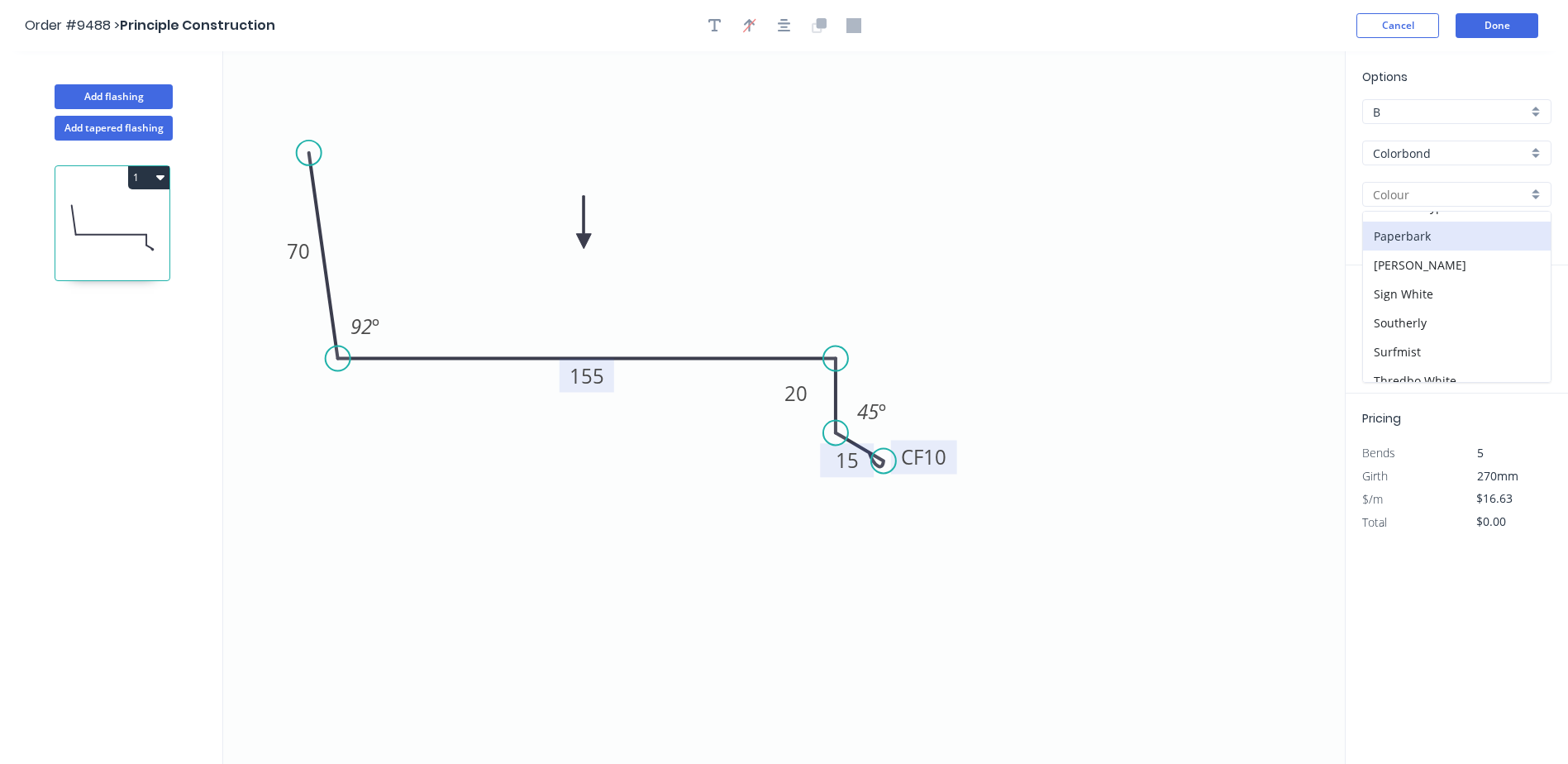
scroll to position [496, 0]
click at [1435, 302] on div "Surfmist" at bounding box center [1457, 309] width 187 height 29
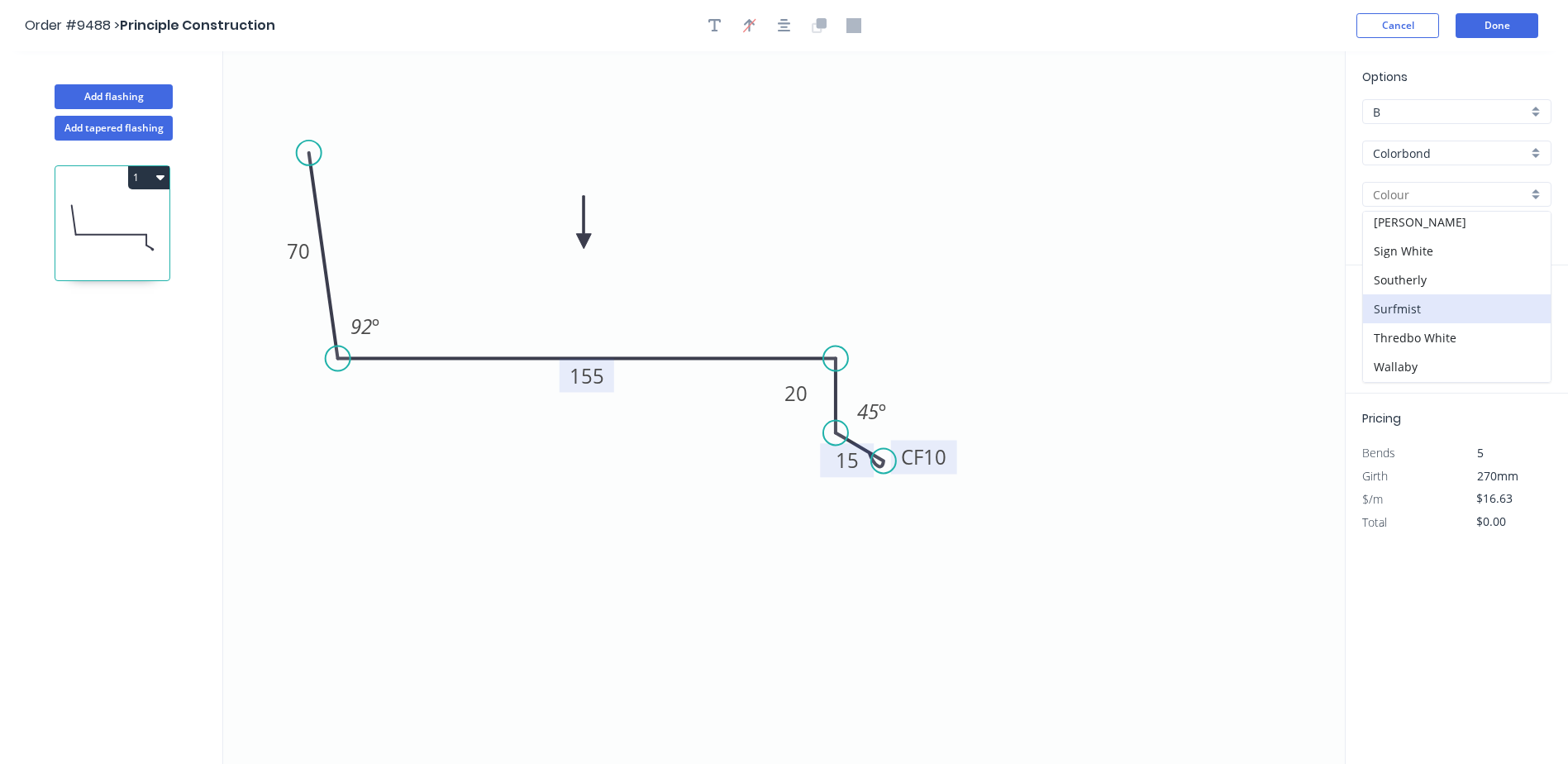
type input "Surfmist"
click at [1379, 327] on input "text" at bounding box center [1387, 330] width 49 height 22
type input "2"
type input "2800"
click at [1522, 317] on button "add" at bounding box center [1541, 331] width 39 height 28
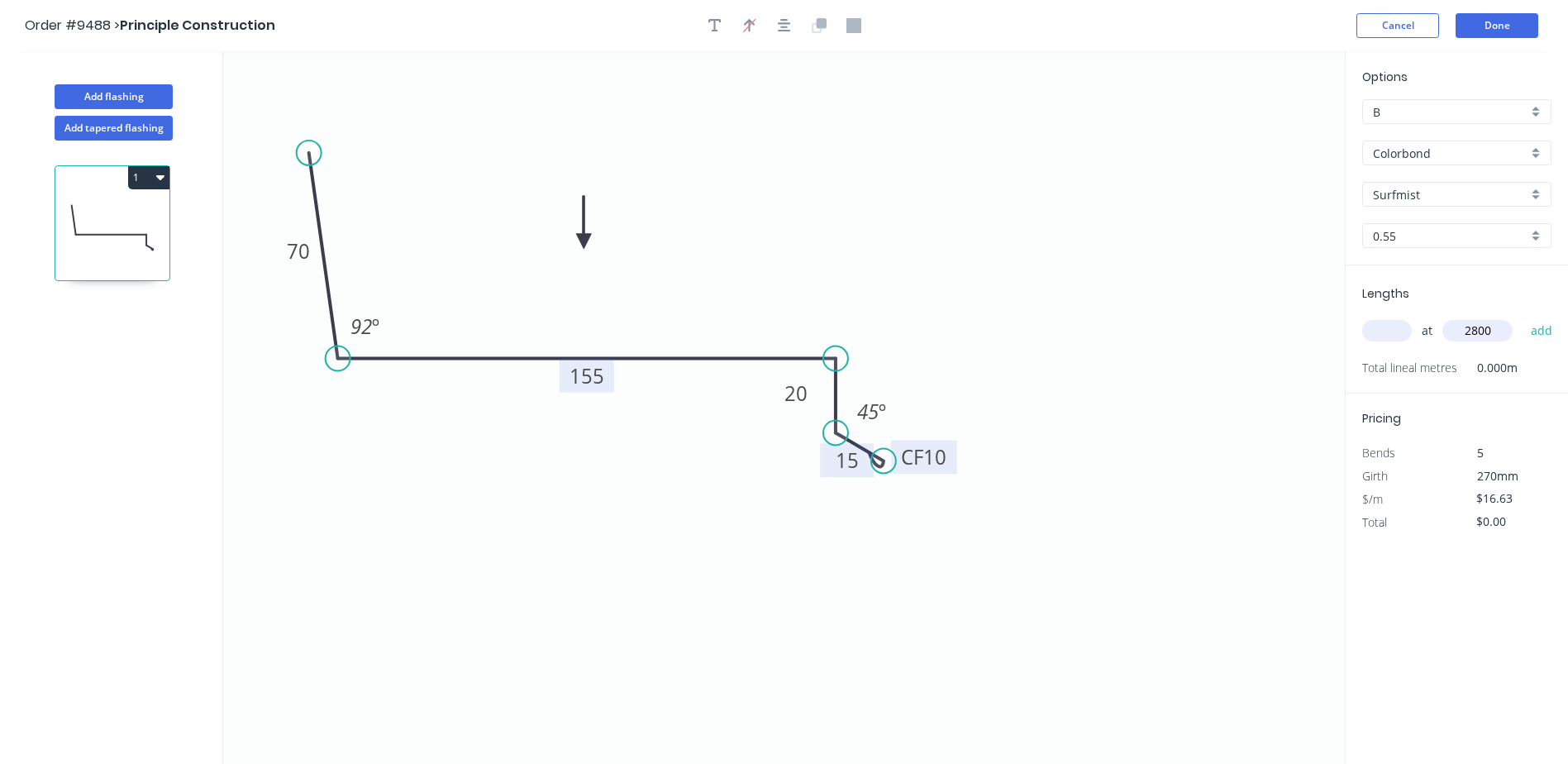
type input "$93.13"
type input "1"
type input "6800"
click at [1522, 317] on button "add" at bounding box center [1541, 331] width 39 height 28
type input "$206.21"
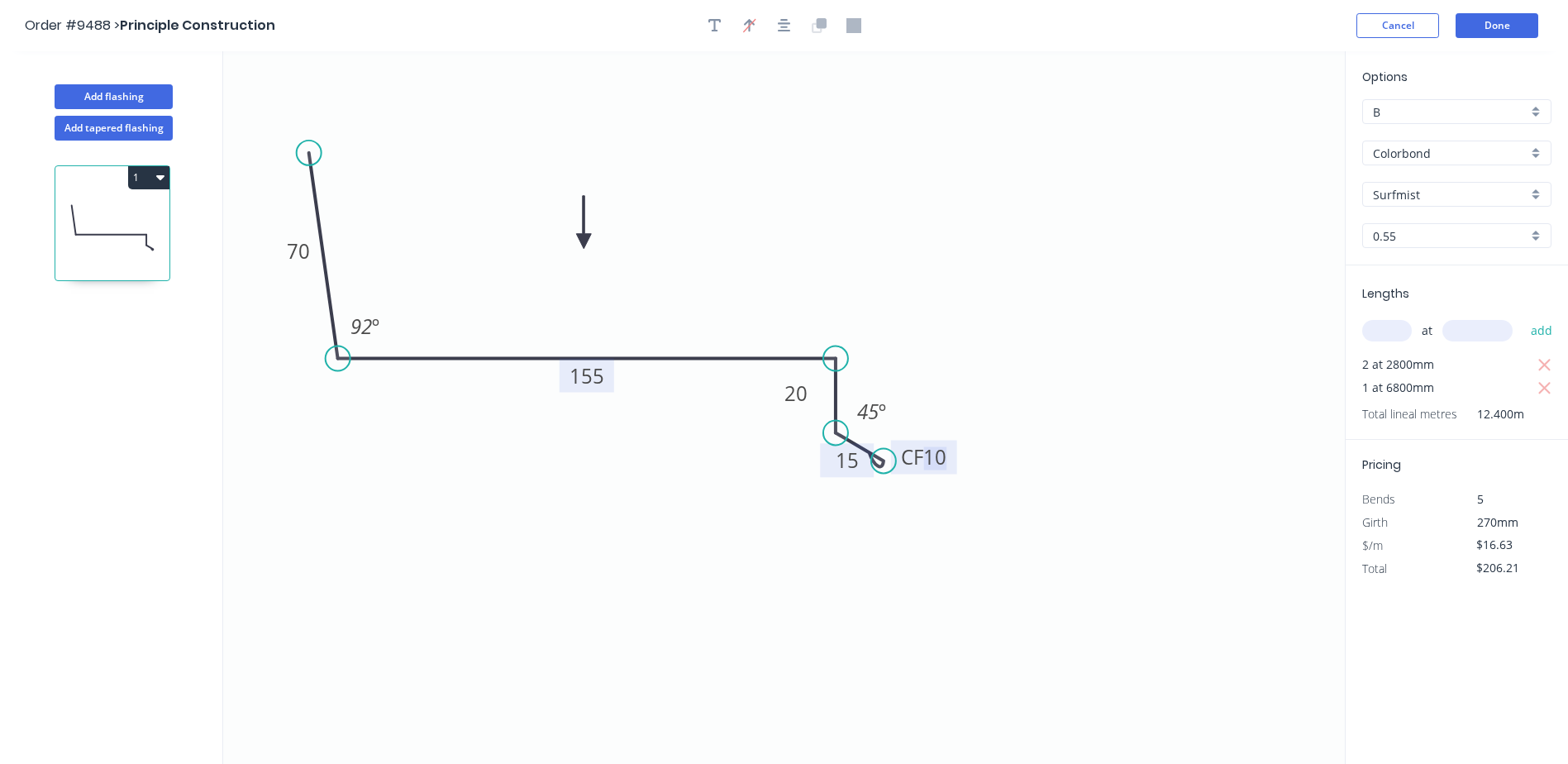
click at [945, 457] on tspan "10" at bounding box center [934, 457] width 23 height 28
click at [980, 349] on icon "0 70 155 20 CF 10 15 92 º 45 º" at bounding box center [783, 407] width 1122 height 712
drag, startPoint x: 835, startPoint y: 430, endPoint x: 845, endPoint y: 430, distance: 10.0
click at [845, 430] on circle at bounding box center [845, 428] width 25 height 25
drag, startPoint x: 827, startPoint y: 371, endPoint x: 901, endPoint y: 347, distance: 77.8
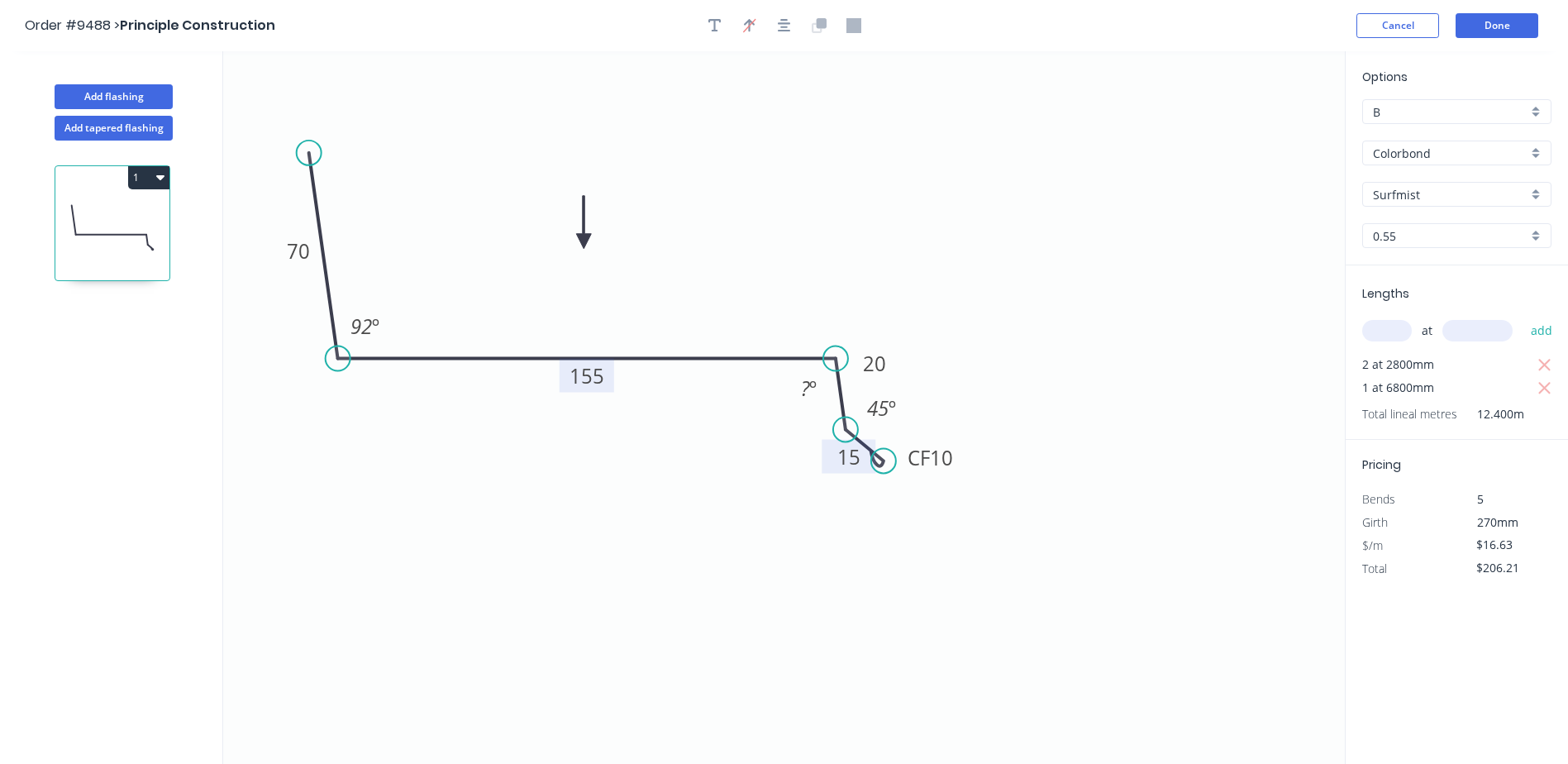
click at [901, 347] on rect at bounding box center [874, 363] width 54 height 34
drag, startPoint x: 898, startPoint y: 422, endPoint x: 889, endPoint y: 423, distance: 9.1
click at [894, 434] on rect at bounding box center [877, 420] width 54 height 34
click at [817, 390] on rect at bounding box center [808, 388] width 33 height 23
click at [1153, 174] on icon "0 70 155 20 CF 10 15 92 º 92 º 45 º" at bounding box center [783, 407] width 1122 height 712
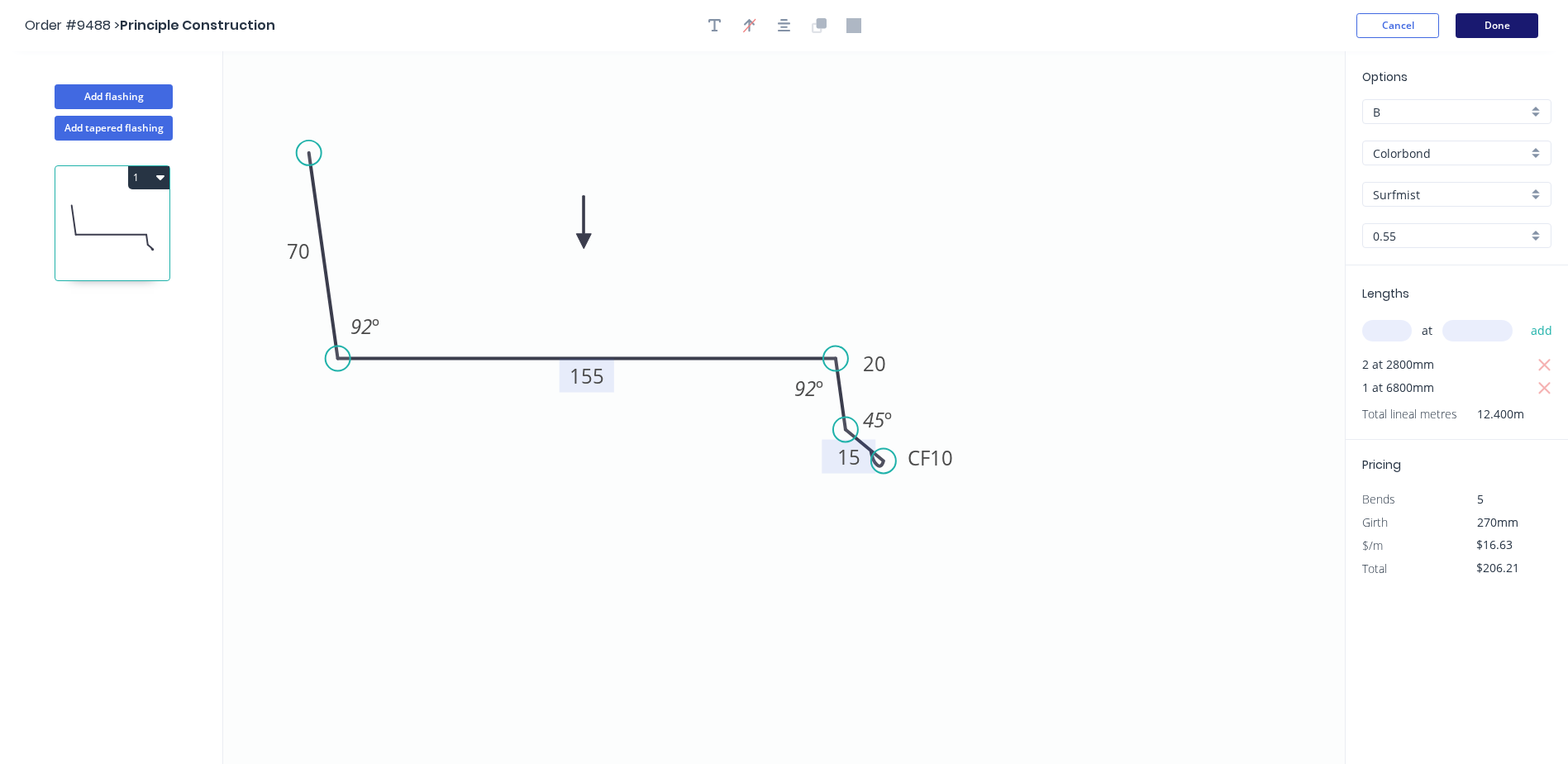
click at [1503, 26] on button "Done" at bounding box center [1497, 25] width 83 height 25
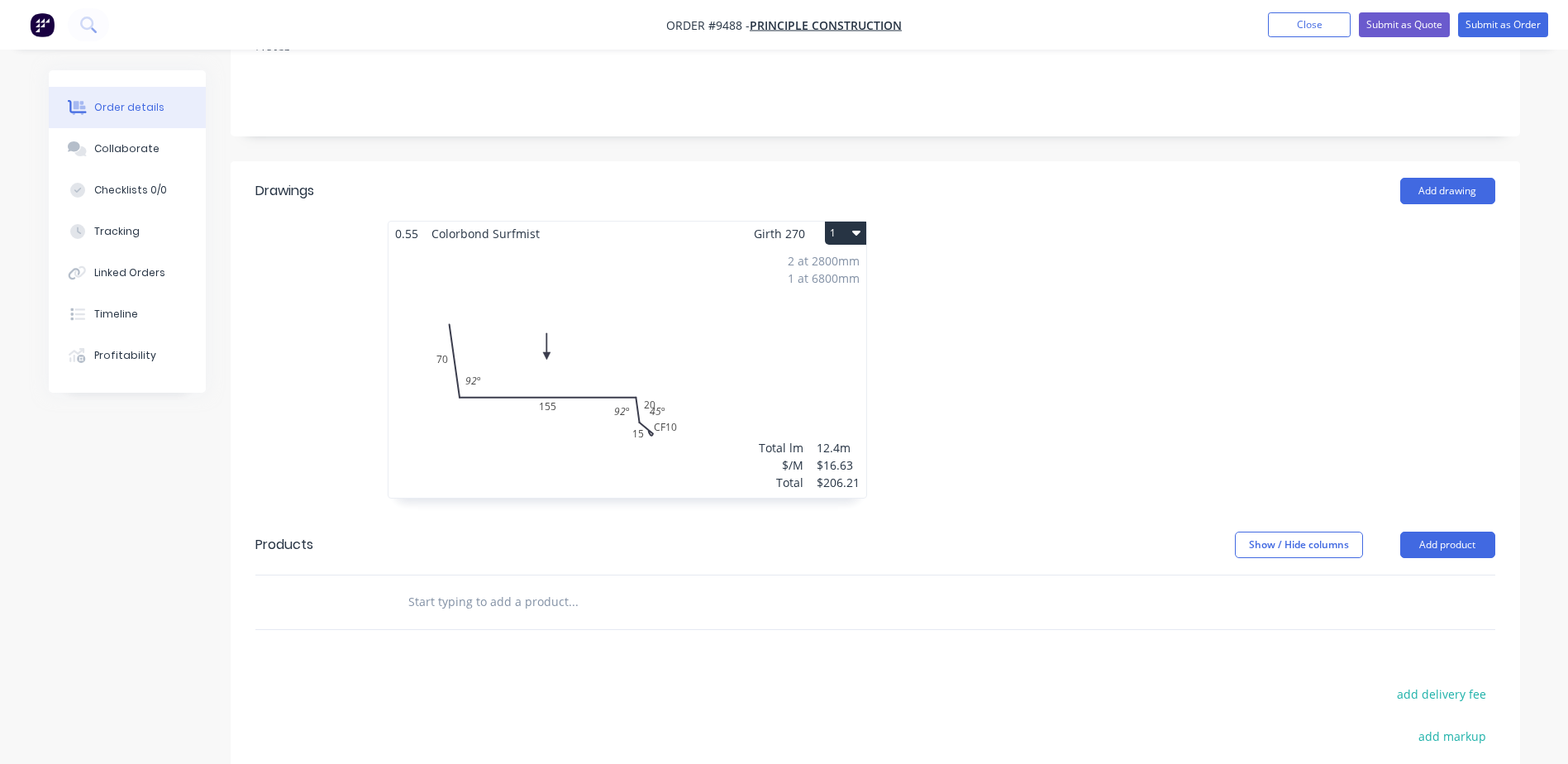
scroll to position [331, 0]
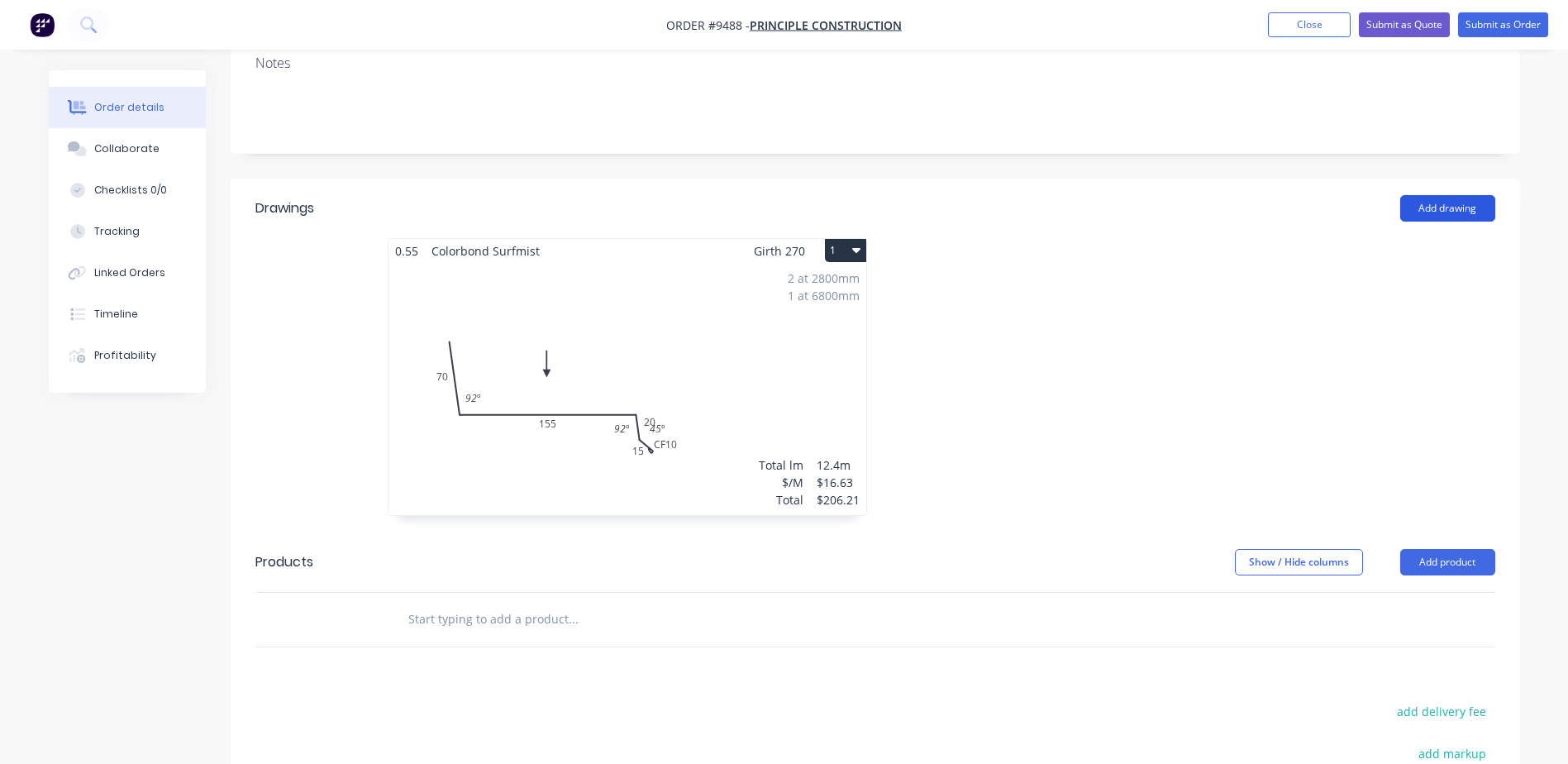
click at [1432, 195] on button "Add drawing" at bounding box center [1448, 208] width 95 height 27
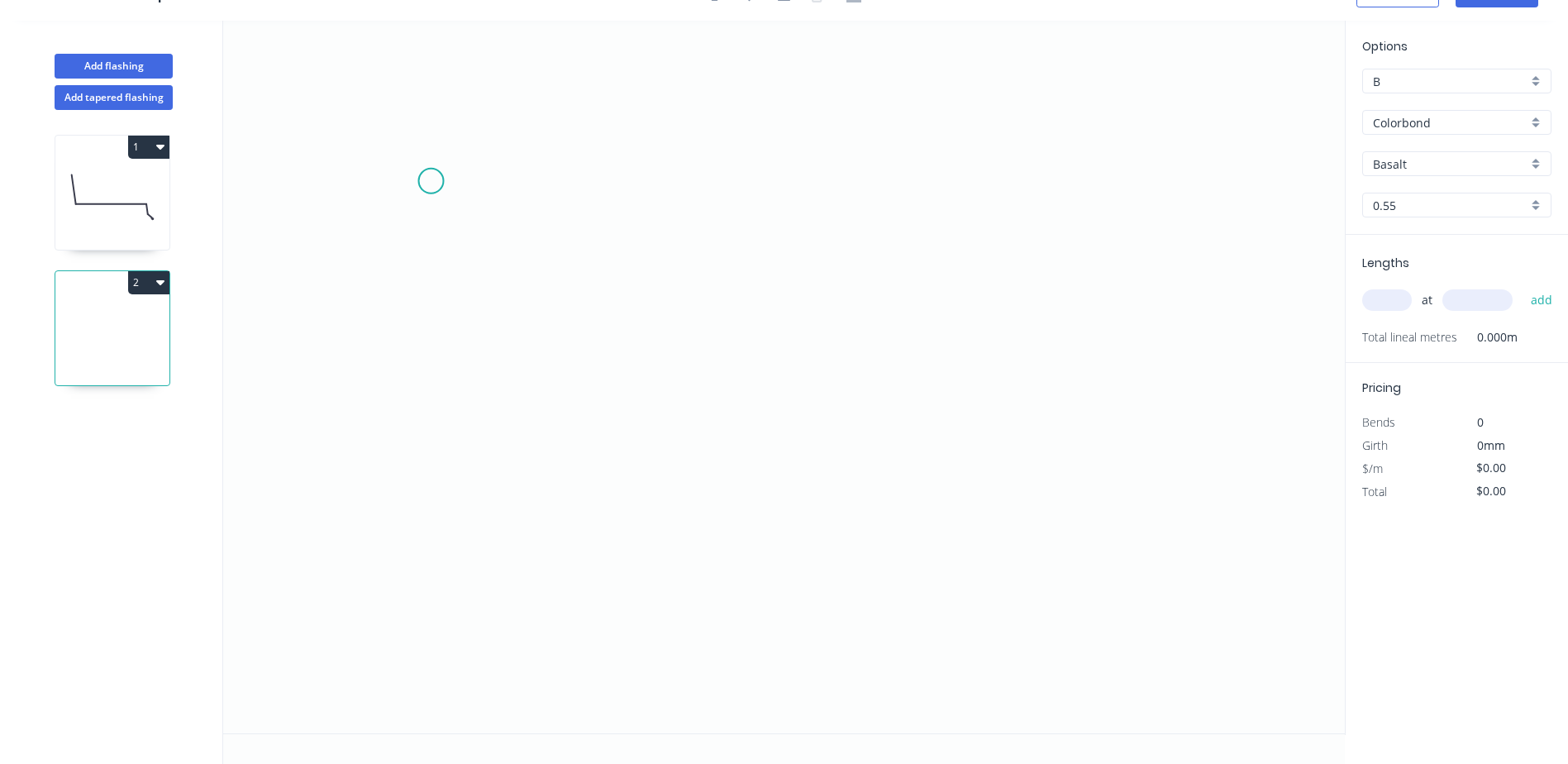
click at [431, 181] on icon "0" at bounding box center [783, 376] width 1122 height 712
click at [458, 426] on icon "0" at bounding box center [783, 376] width 1122 height 712
click at [938, 427] on icon "0 ?" at bounding box center [783, 376] width 1122 height 712
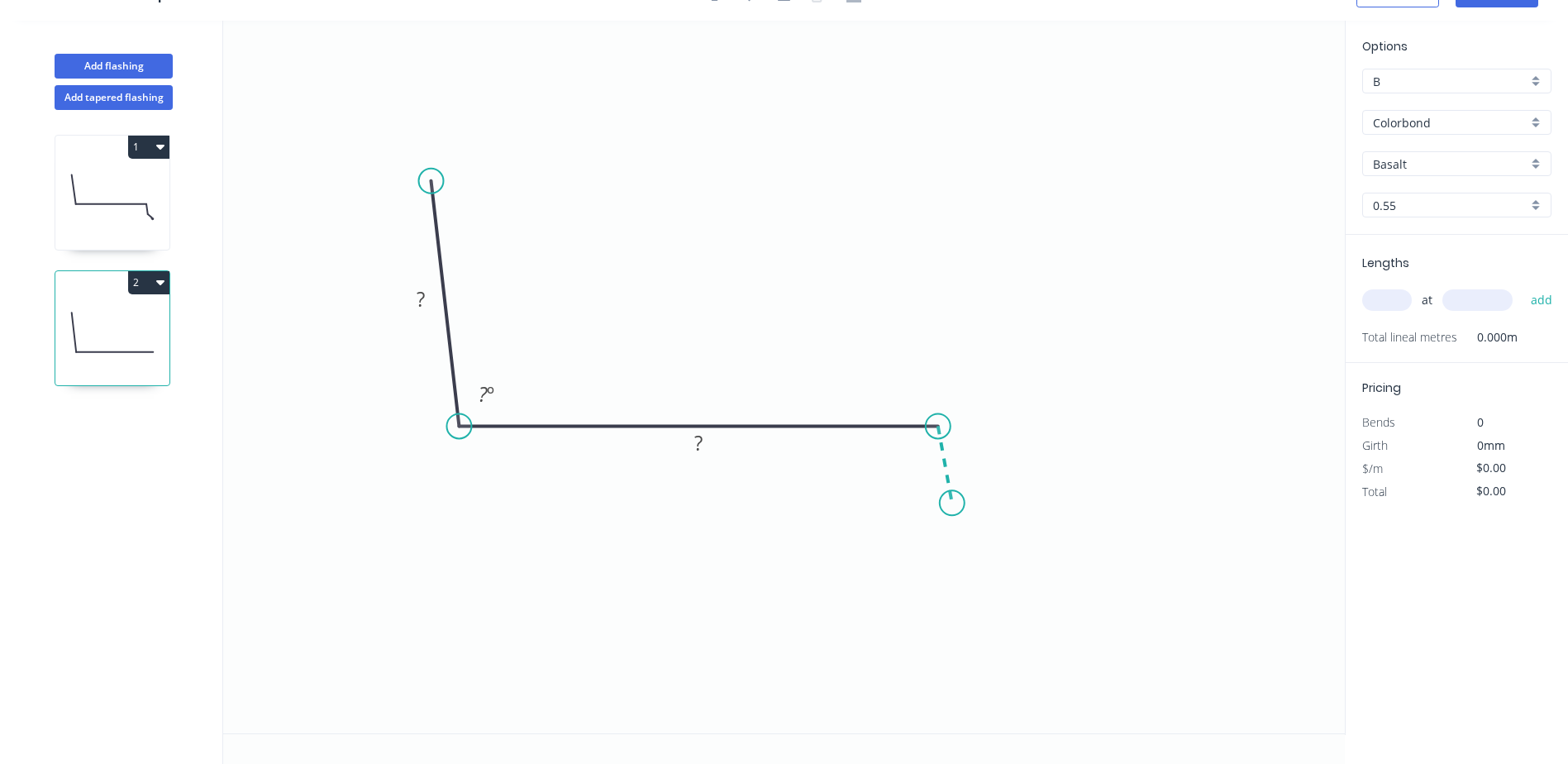
click at [952, 503] on icon "0 ? ? ? º" at bounding box center [783, 376] width 1122 height 712
click at [990, 526] on icon "0 ? ? ? ? º ? º" at bounding box center [783, 376] width 1122 height 712
click at [1022, 580] on div "Crush & Fold" at bounding box center [1075, 582] width 166 height 34
click at [1009, 570] on div "Flip bend" at bounding box center [1071, 577] width 166 height 34
click at [955, 534] on tspan "?" at bounding box center [959, 527] width 9 height 28
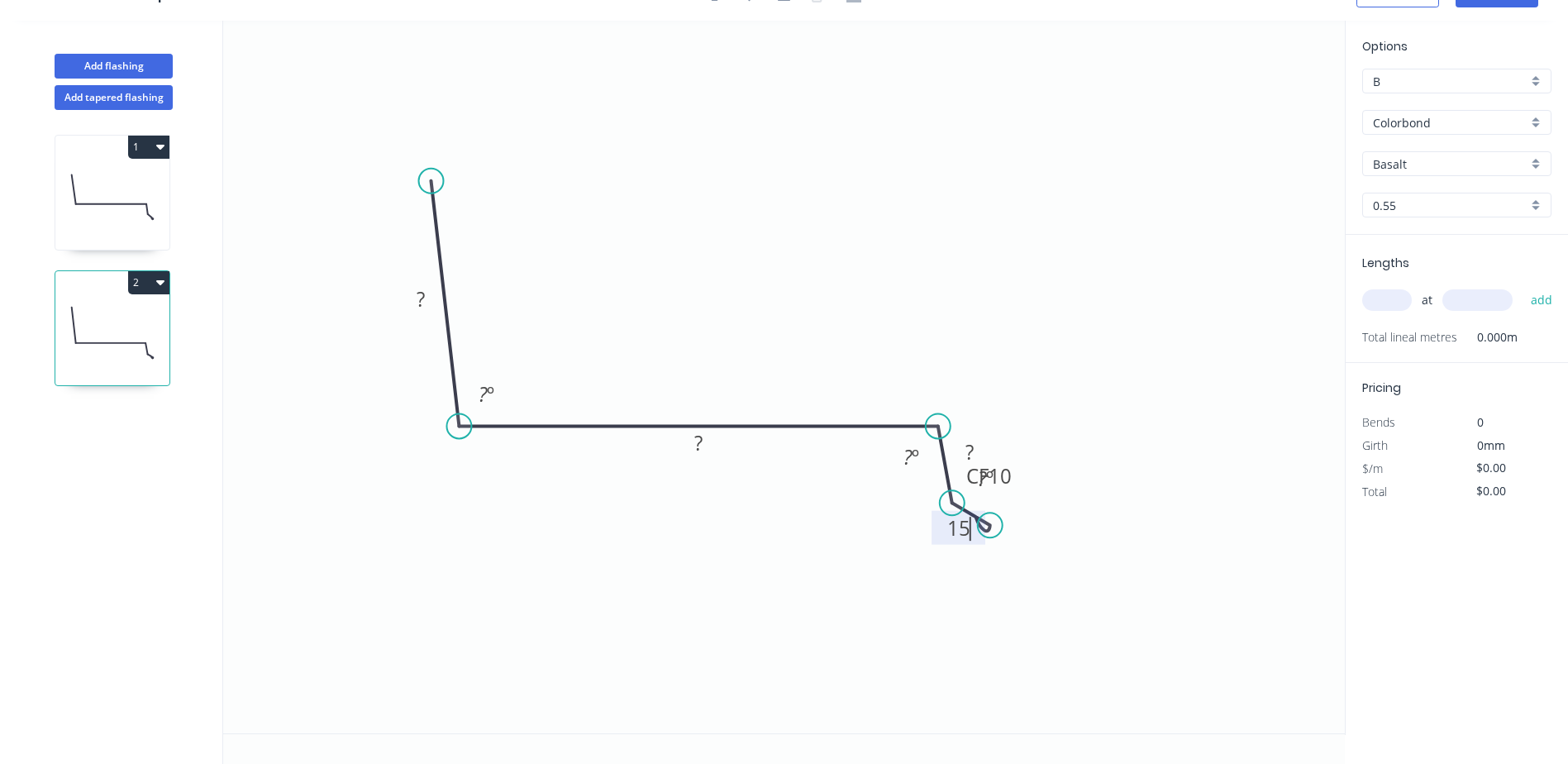
click at [960, 257] on icon "0 ? ? ? CF 10 15 ? º ? º ? º" at bounding box center [783, 376] width 1122 height 712
drag, startPoint x: 1009, startPoint y: 487, endPoint x: 1059, endPoint y: 553, distance: 82.8
click at [1059, 553] on rect at bounding box center [1035, 545] width 54 height 34
drag, startPoint x: 1058, startPoint y: 557, endPoint x: 1068, endPoint y: 420, distance: 137.4
click at [1068, 420] on rect at bounding box center [1044, 424] width 54 height 34
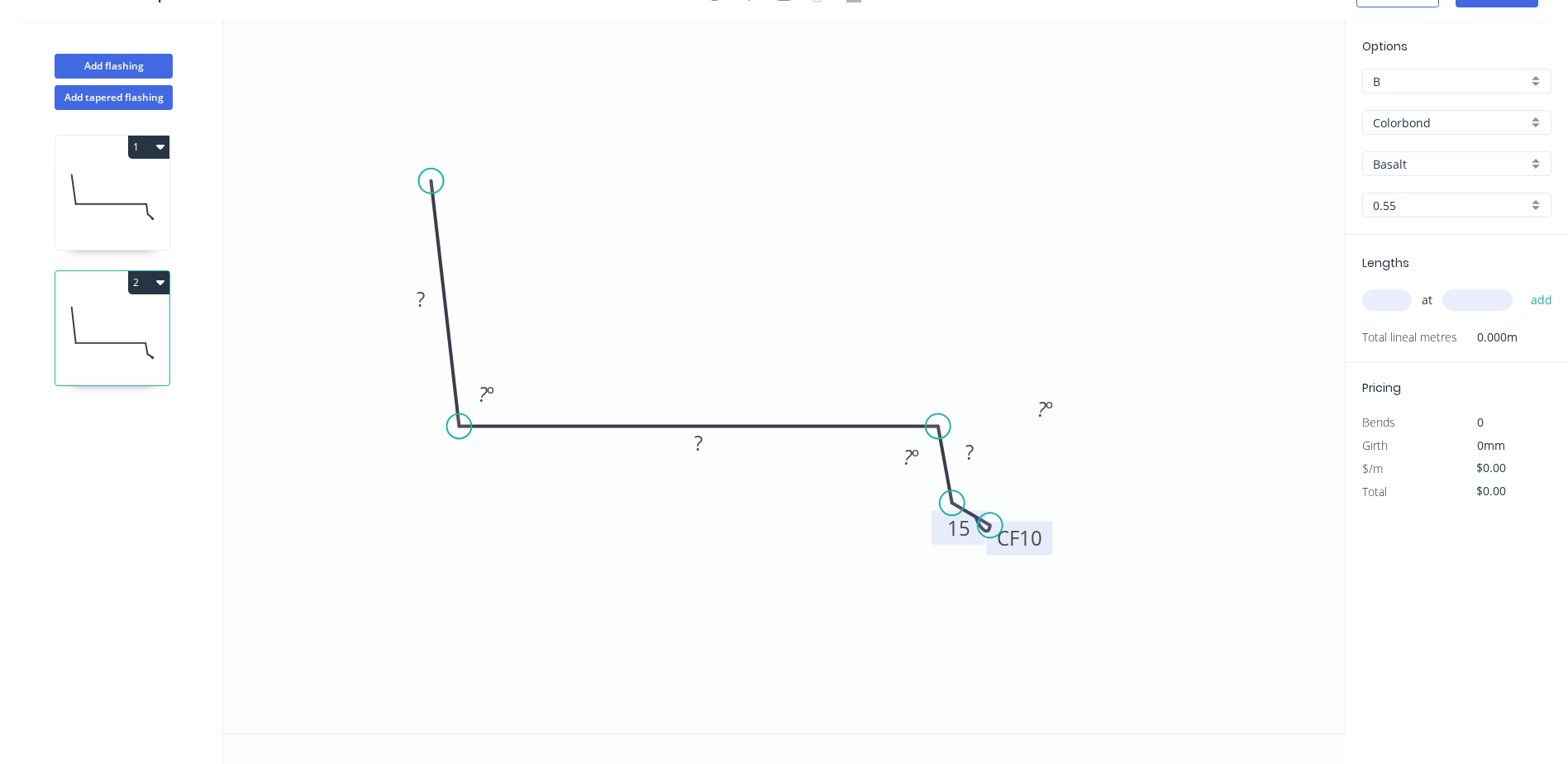
drag, startPoint x: 1017, startPoint y: 489, endPoint x: 1048, endPoint y: 551, distance: 69.3
click at [1048, 551] on rect at bounding box center [1020, 537] width 66 height 34
drag, startPoint x: 1065, startPoint y: 421, endPoint x: 995, endPoint y: 502, distance: 107.1
click at [995, 502] on rect at bounding box center [975, 489] width 54 height 34
click at [989, 489] on rect at bounding box center [975, 490] width 33 height 23
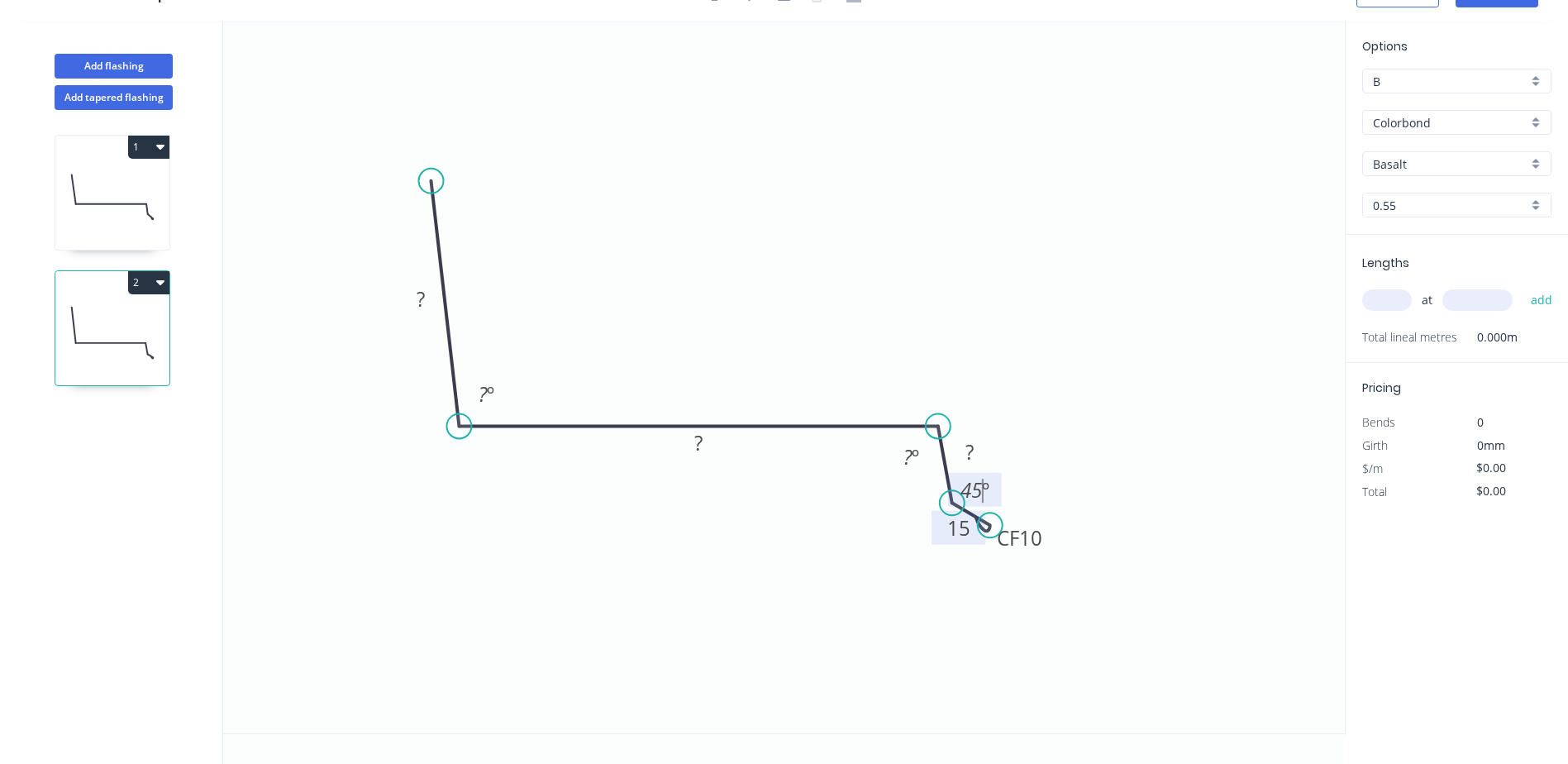
click at [1148, 239] on icon "0 ? ? ? CF 10 15 ? º ? º 45 º" at bounding box center [783, 376] width 1122 height 712
click at [977, 449] on rect at bounding box center [970, 453] width 33 height 23
click at [1014, 354] on icon "0 ? ? 20 CF 10 15 ? º ? º 45 º" at bounding box center [783, 376] width 1122 height 712
click at [917, 459] on tspan "º" at bounding box center [915, 457] width 8 height 28
click at [888, 265] on icon "0 ? ? 20 CF 10 15 ? º 92 º 45 º" at bounding box center [783, 376] width 1122 height 712
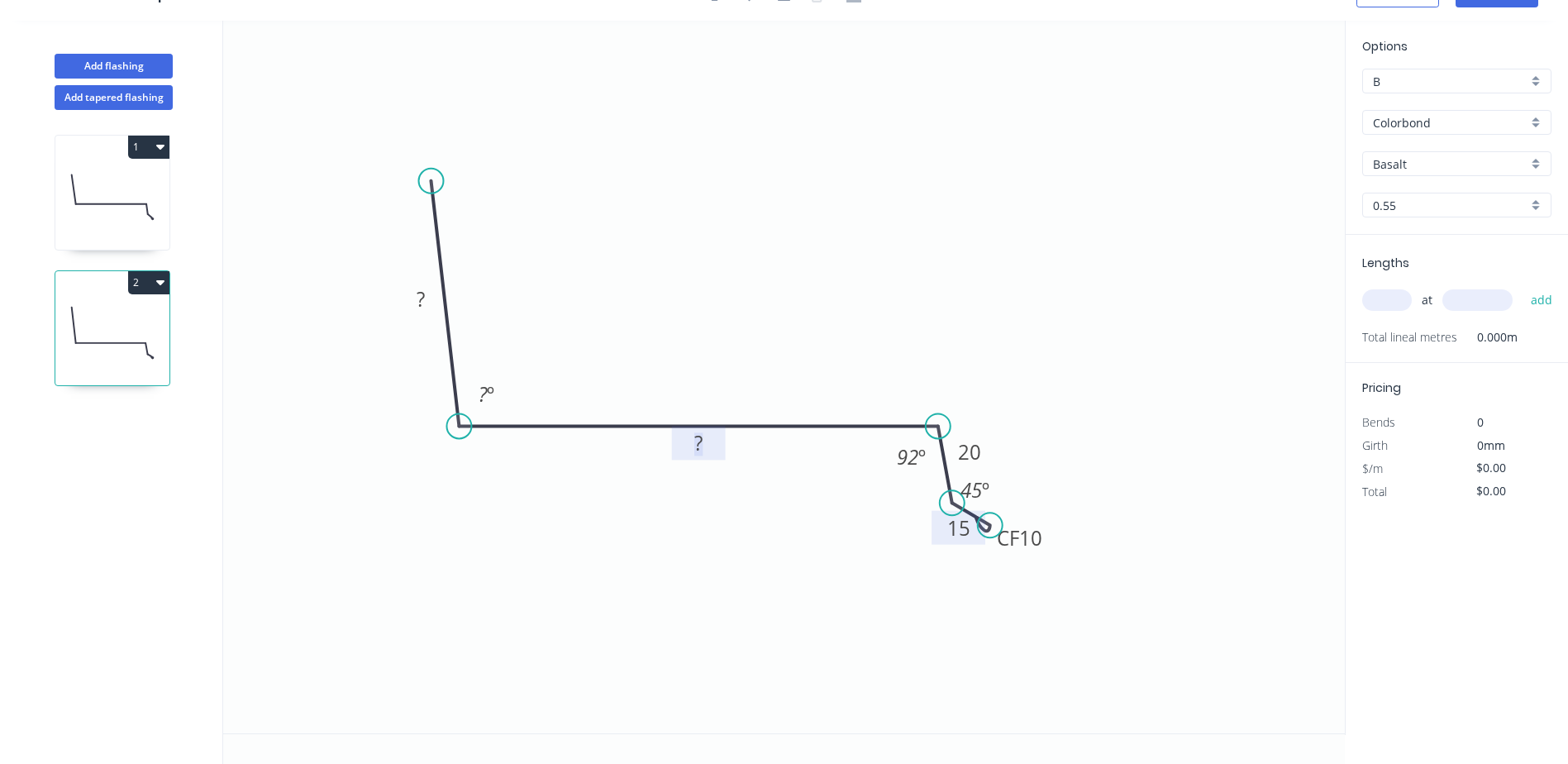
click at [705, 440] on rect at bounding box center [699, 444] width 33 height 23
click at [686, 268] on icon "0 ? 160 20 CF 10 15 ? º 92 º 45 º" at bounding box center [783, 376] width 1122 height 712
click at [498, 390] on rect at bounding box center [487, 395] width 33 height 23
click at [547, 286] on icon "0 ? 160 20 CF 10 15 92 º 92 º 45 º" at bounding box center [783, 376] width 1122 height 712
click at [412, 300] on rect at bounding box center [420, 300] width 33 height 23
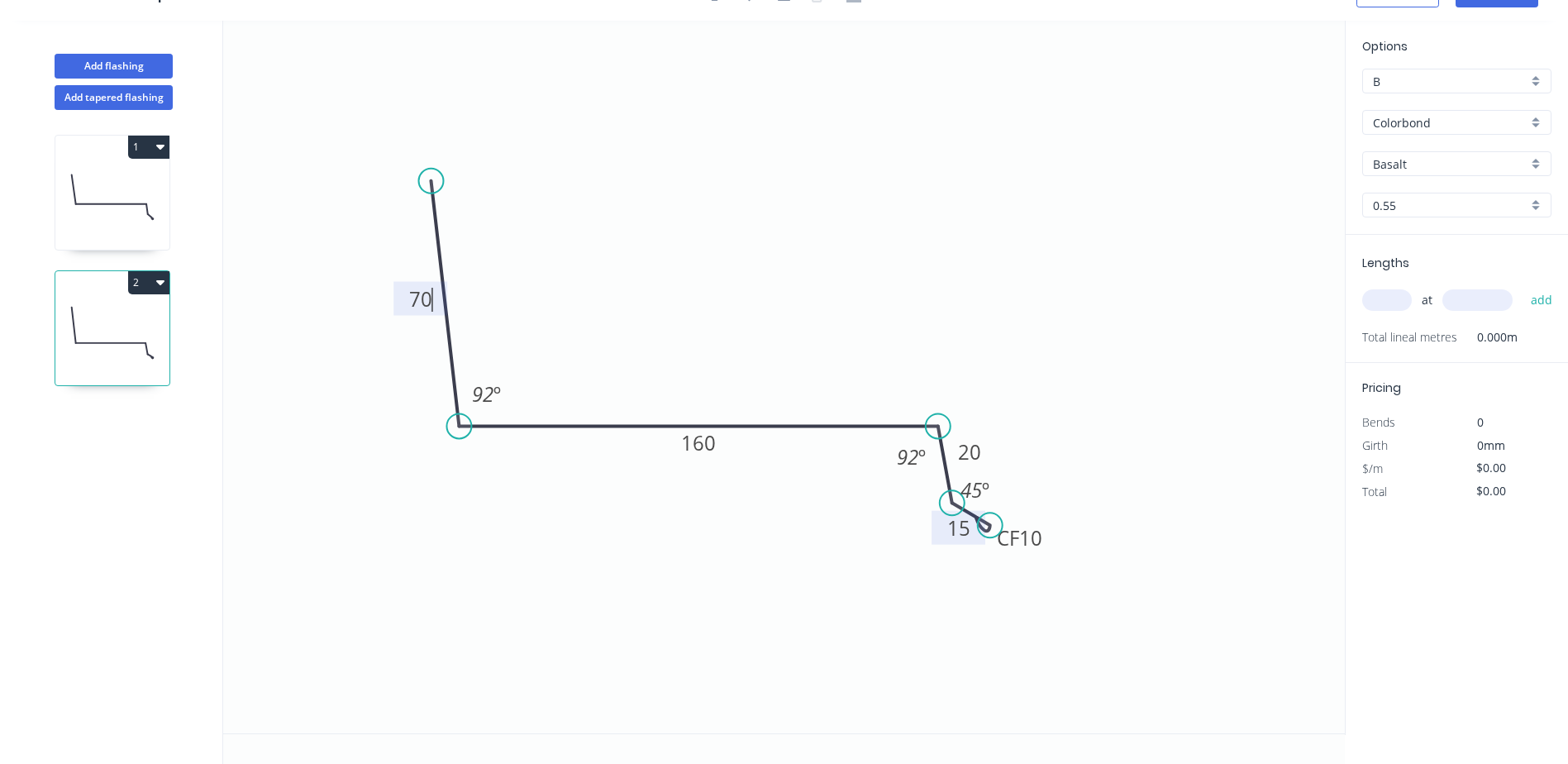
click at [610, 230] on icon "0 70 160 20 CF 10 15 92 º 92 º 45 º" at bounding box center [783, 376] width 1122 height 712
type input "$16.63"
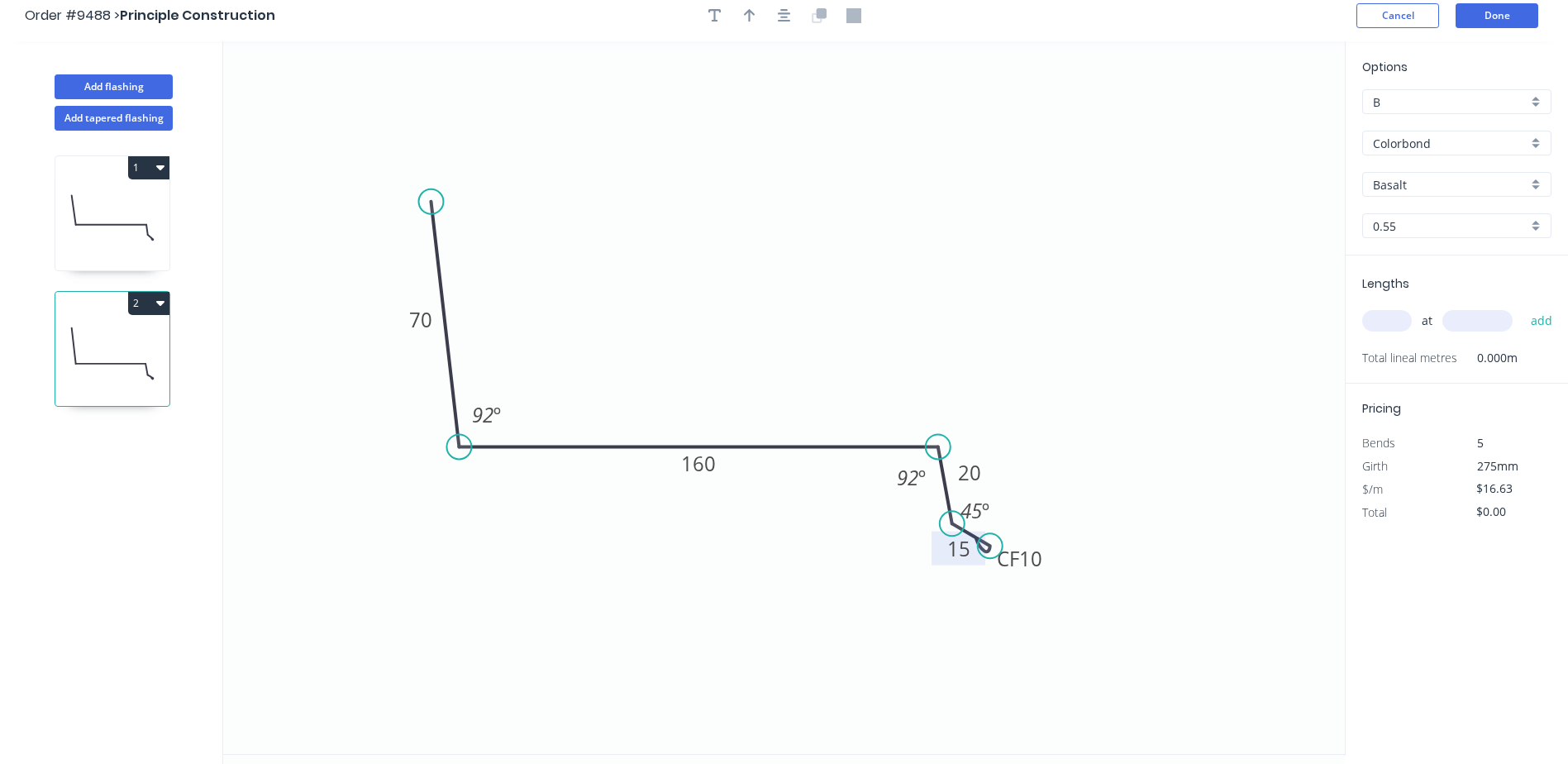
scroll to position [0, 0]
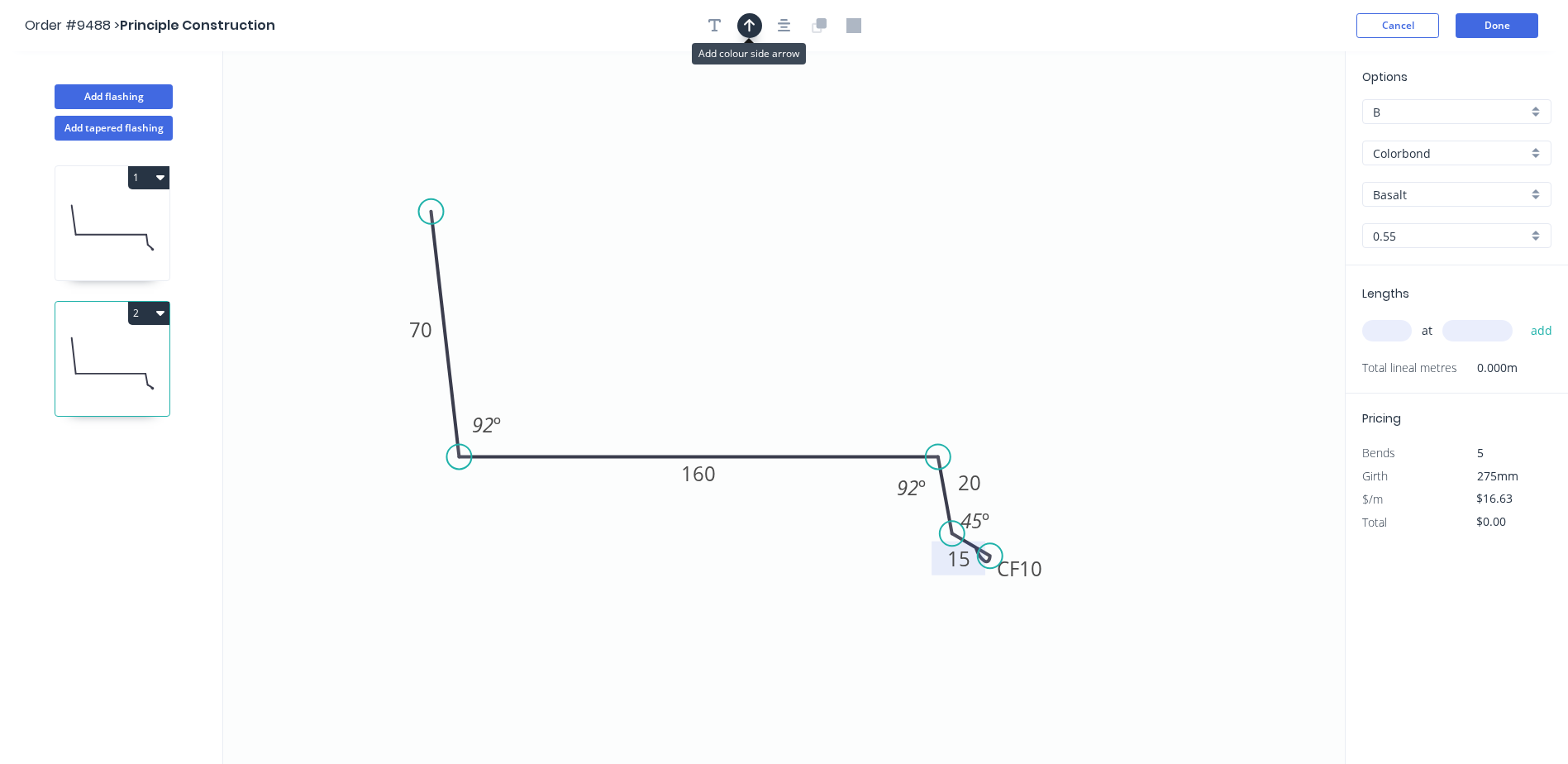
click at [749, 26] on icon "button" at bounding box center [749, 25] width 11 height 13
drag, startPoint x: 1257, startPoint y: 132, endPoint x: 704, endPoint y: 312, distance: 581.6
click at [701, 313] on icon at bounding box center [699, 294] width 15 height 53
click at [1413, 195] on input "Basalt" at bounding box center [1450, 194] width 155 height 17
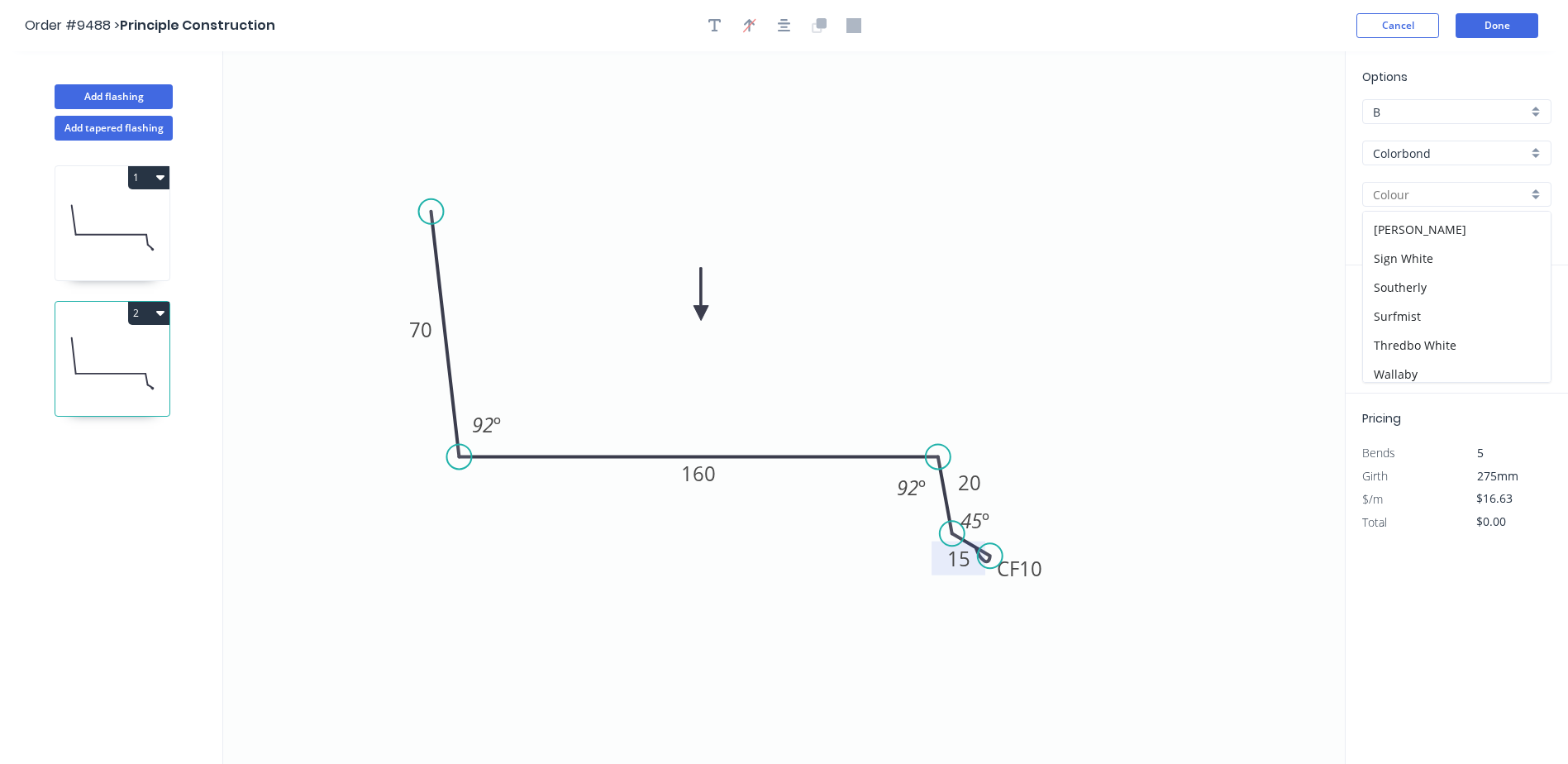
scroll to position [496, 0]
click at [1435, 303] on div "Surfmist" at bounding box center [1457, 309] width 187 height 29
type input "Surfmist"
click at [1394, 327] on input "text" at bounding box center [1387, 330] width 49 height 22
type input "1"
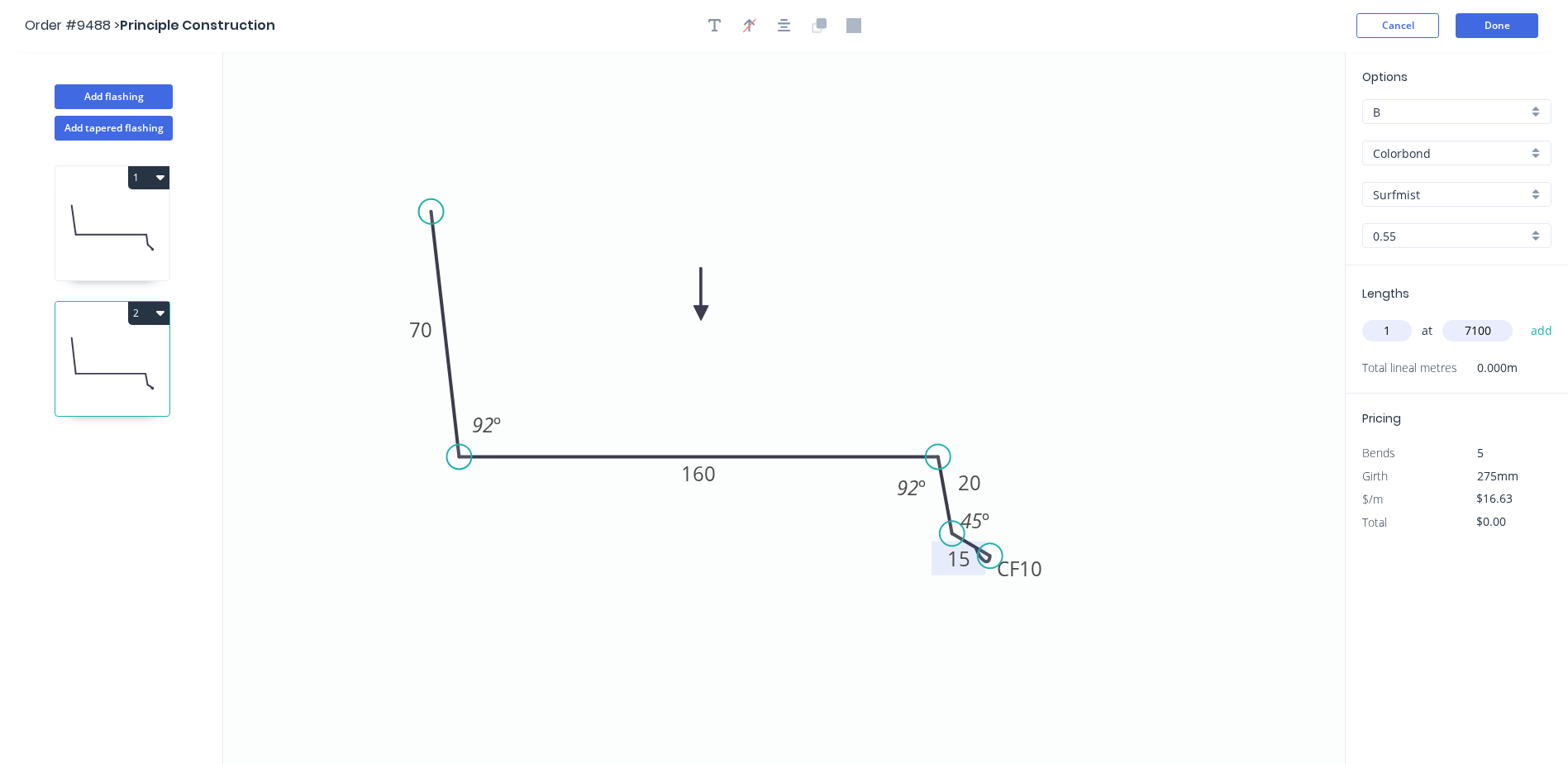
type input "7100"
click at [1522, 317] on button "add" at bounding box center [1541, 331] width 39 height 28
type input "$118.07"
click at [1508, 28] on button "Done" at bounding box center [1497, 25] width 83 height 25
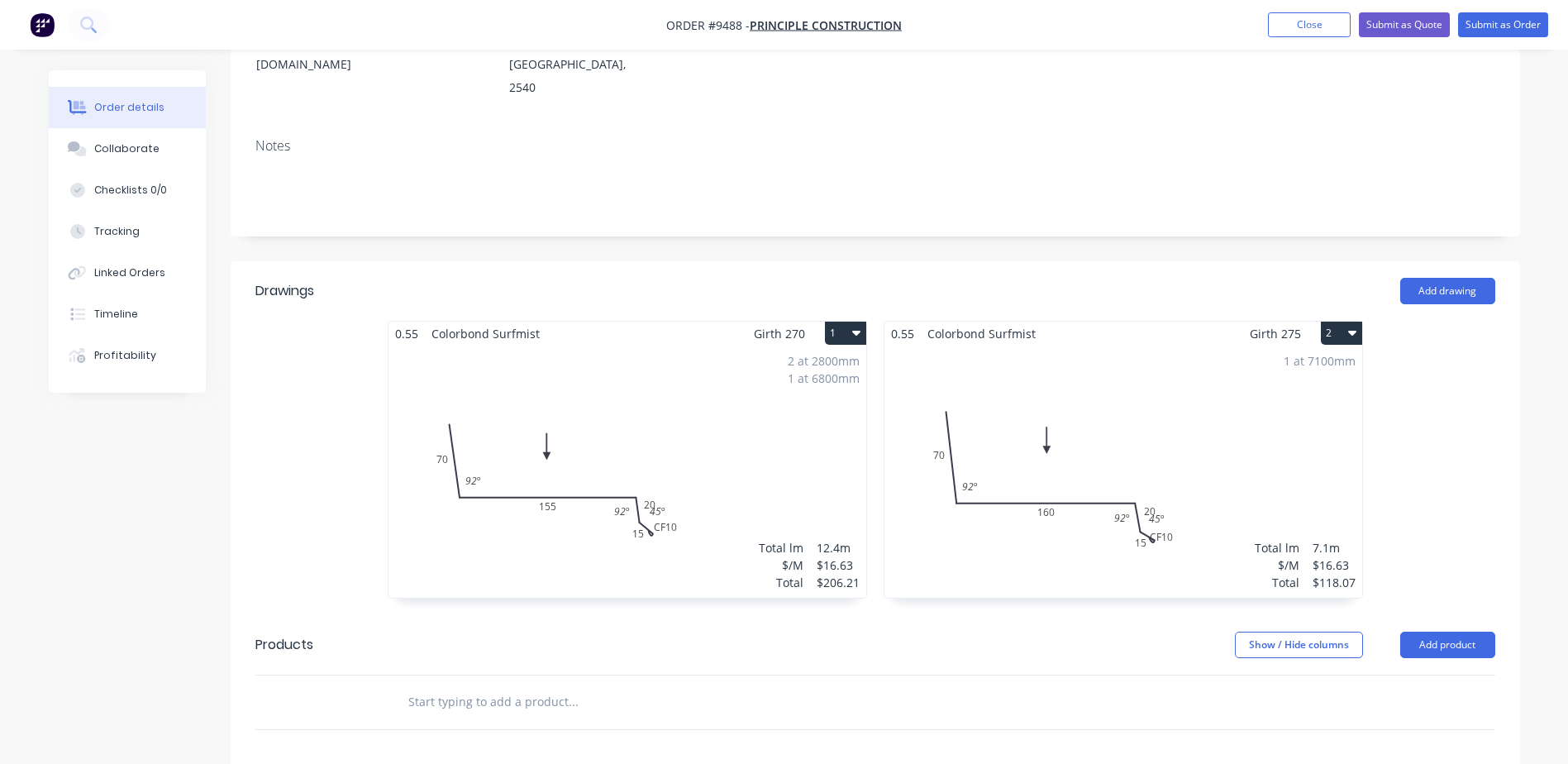
scroll to position [331, 0]
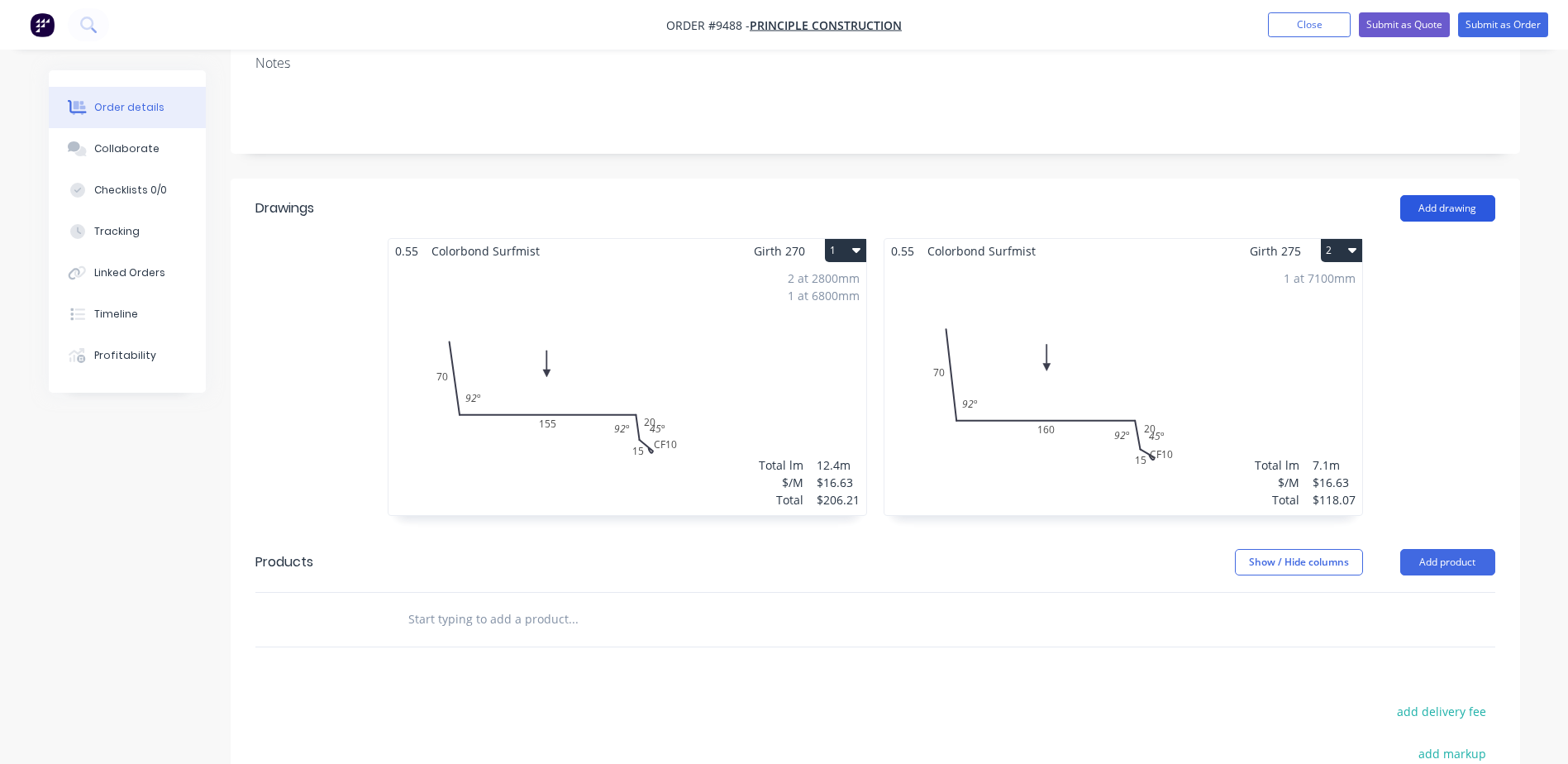
click at [1448, 195] on button "Add drawing" at bounding box center [1448, 208] width 95 height 27
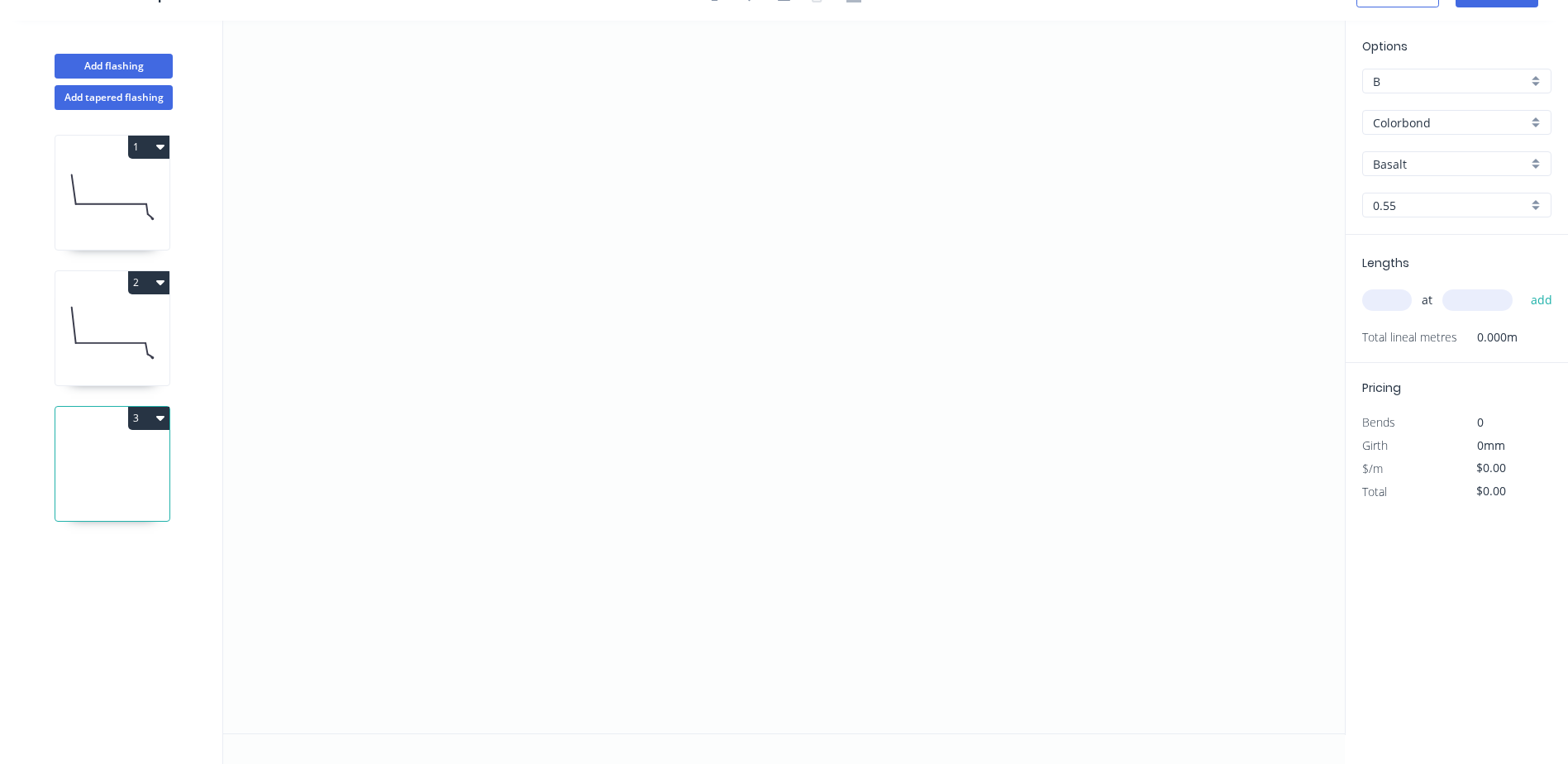
scroll to position [30, 0]
click at [357, 194] on icon "0" at bounding box center [783, 376] width 1122 height 712
click at [383, 403] on icon "0" at bounding box center [783, 376] width 1122 height 712
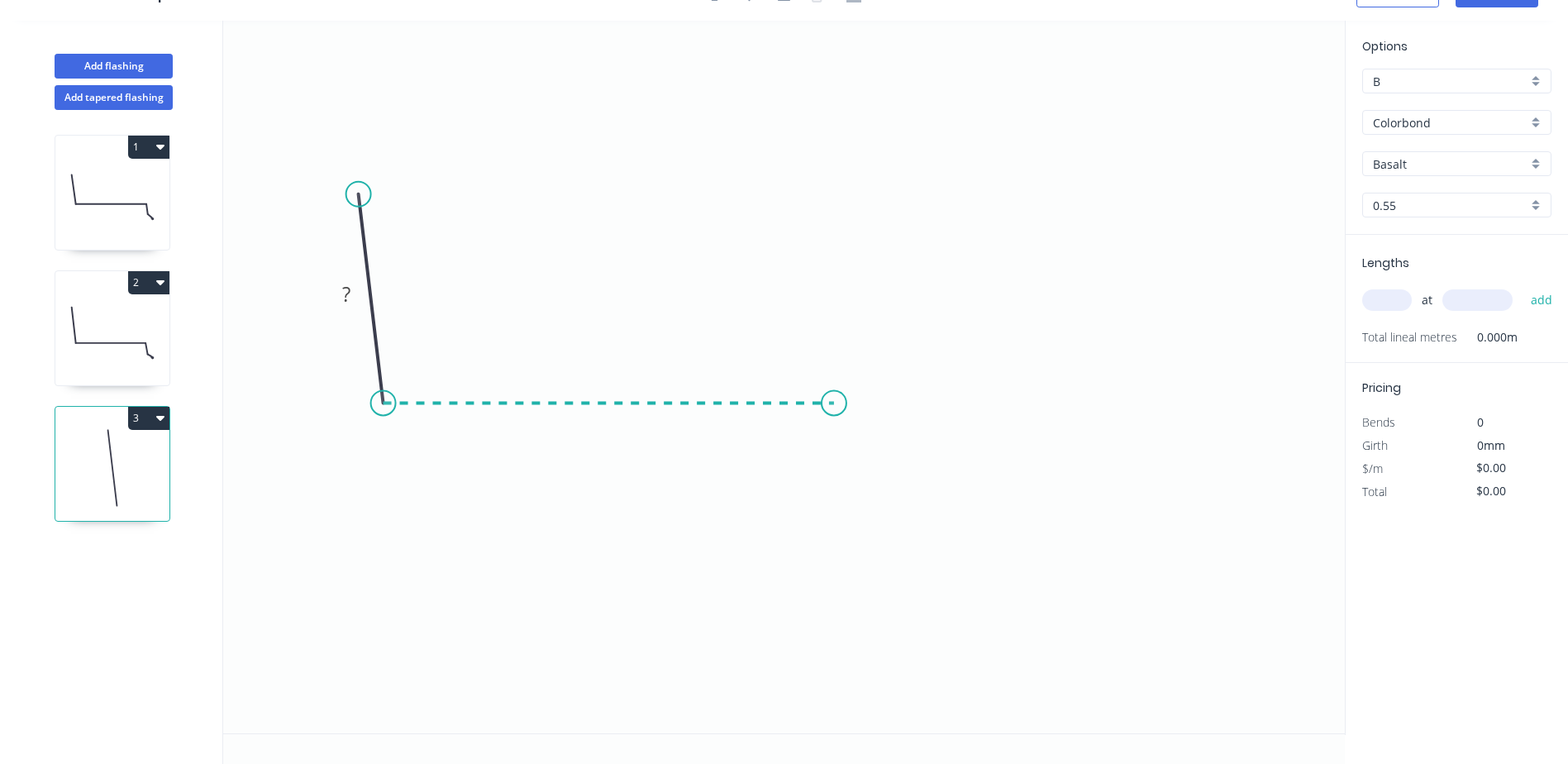
click at [838, 429] on icon "0 ?" at bounding box center [783, 376] width 1122 height 712
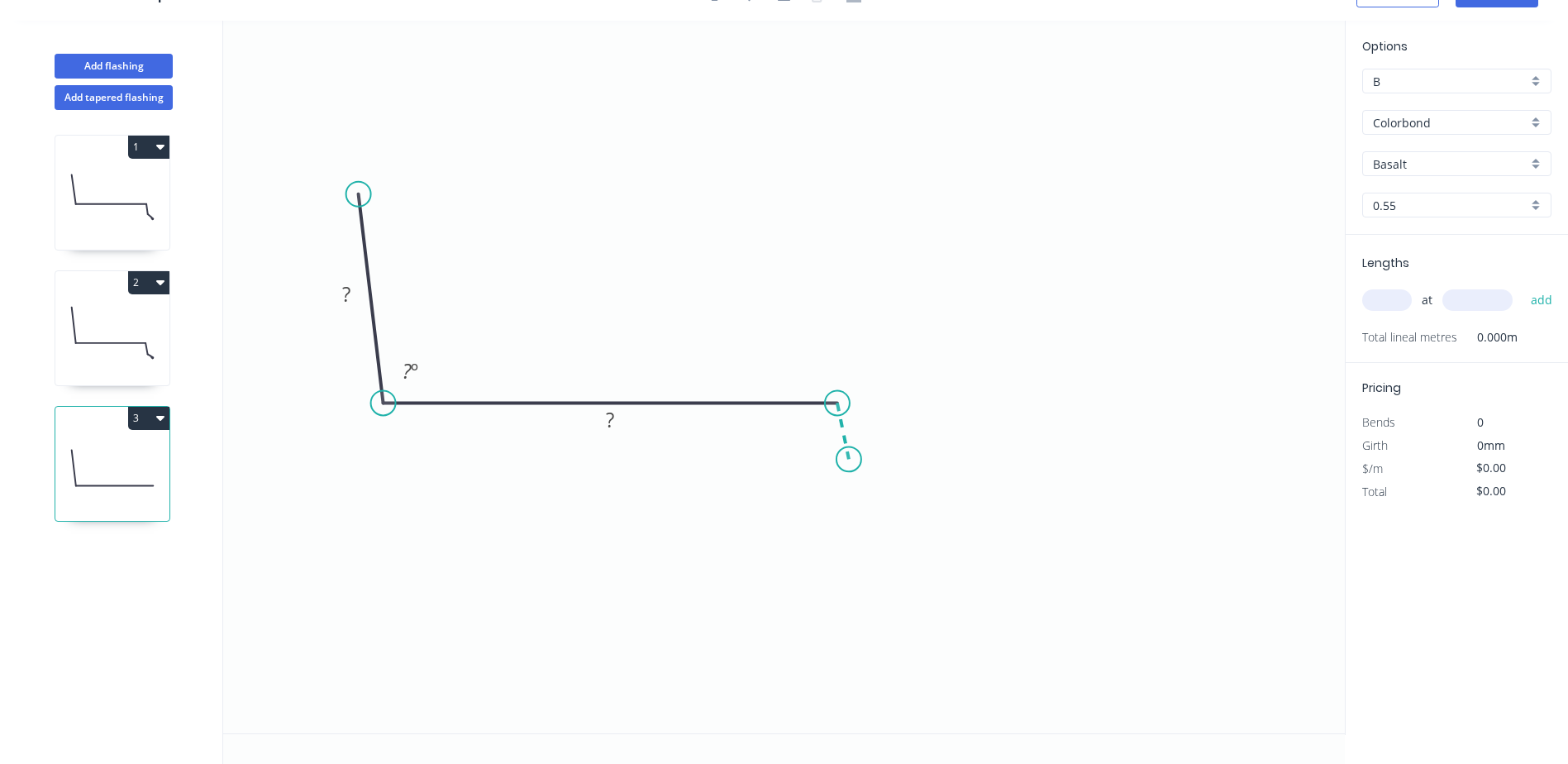
click at [849, 459] on icon "0 ? ? ? º" at bounding box center [783, 376] width 1122 height 712
click at [884, 483] on icon "0 ? ? ? ? º ? º" at bounding box center [783, 376] width 1122 height 712
click at [343, 292] on tspan "?" at bounding box center [346, 294] width 9 height 28
click at [520, 206] on icon "0 70 ? ? ? ? º ? º ? º" at bounding box center [783, 376] width 1122 height 712
click at [413, 370] on tspan "º" at bounding box center [414, 371] width 8 height 28
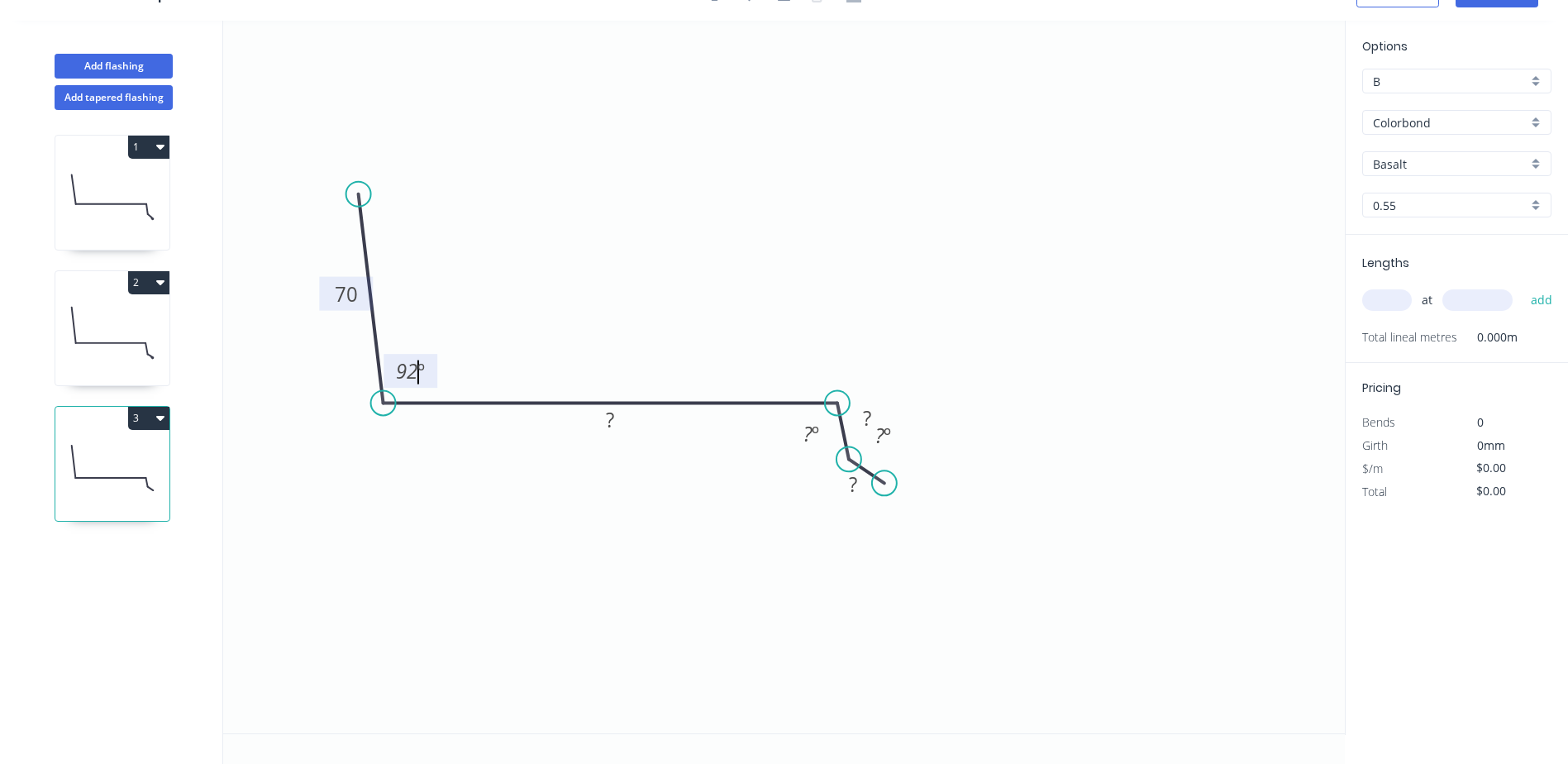
click at [623, 306] on icon "0 70 ? ? ? 92 º ? º ? º" at bounding box center [783, 376] width 1122 height 712
click at [619, 427] on rect at bounding box center [610, 420] width 33 height 23
drag, startPoint x: 1054, startPoint y: 351, endPoint x: 945, endPoint y: 416, distance: 126.9
click at [1055, 351] on icon "0 70 150 ? ? 92 º ? º ? º" at bounding box center [783, 376] width 1122 height 712
drag, startPoint x: 793, startPoint y: 447, endPoint x: 799, endPoint y: 437, distance: 11.7
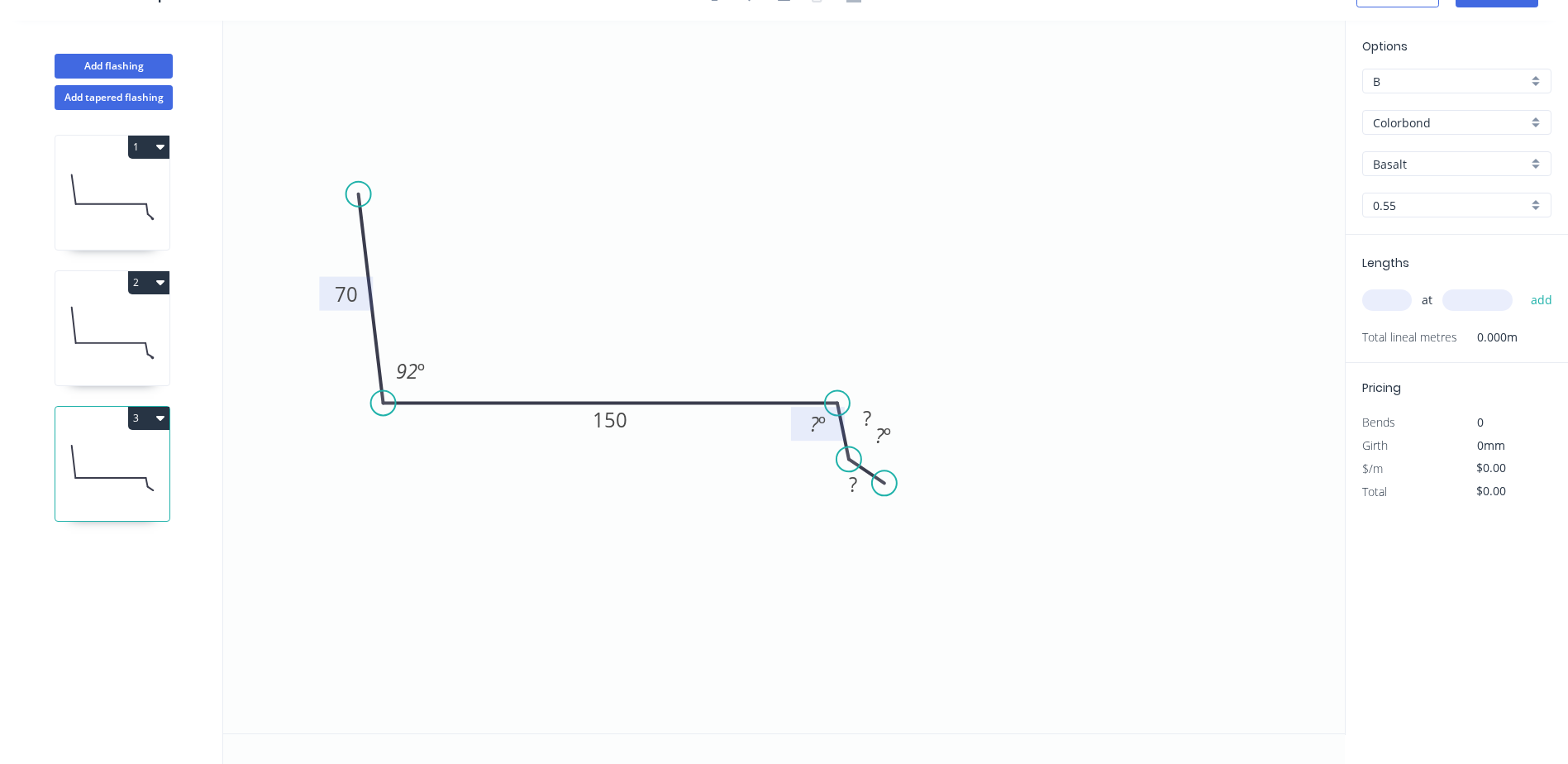
click at [799, 437] on rect at bounding box center [818, 423] width 54 height 34
click at [819, 422] on tspan "º" at bounding box center [822, 424] width 8 height 28
click at [1000, 257] on icon "0 70 150 ? ? 92 º 92 º ? º" at bounding box center [783, 376] width 1122 height 712
click at [889, 437] on tspan "º" at bounding box center [887, 435] width 8 height 28
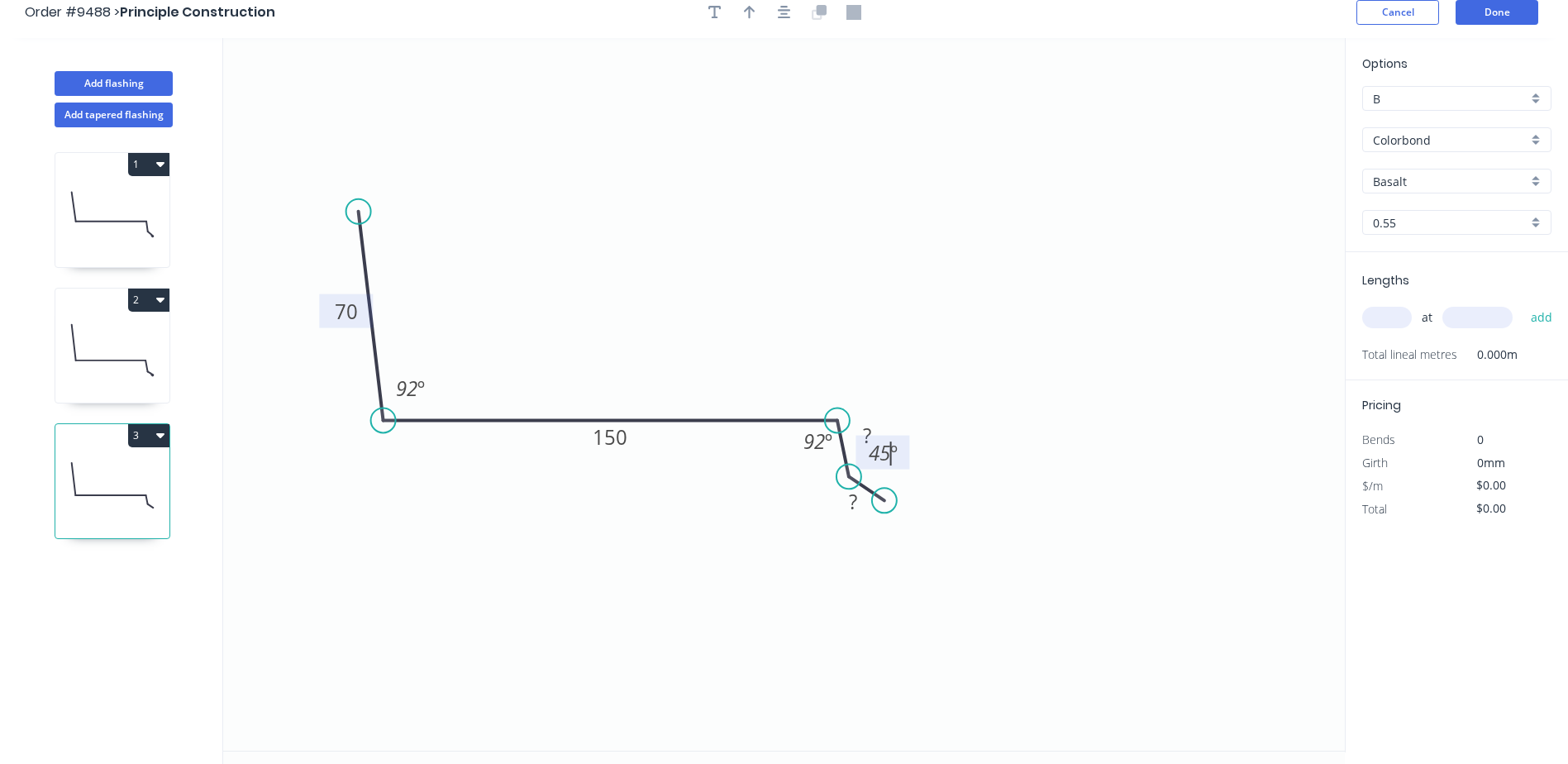
scroll to position [0, 0]
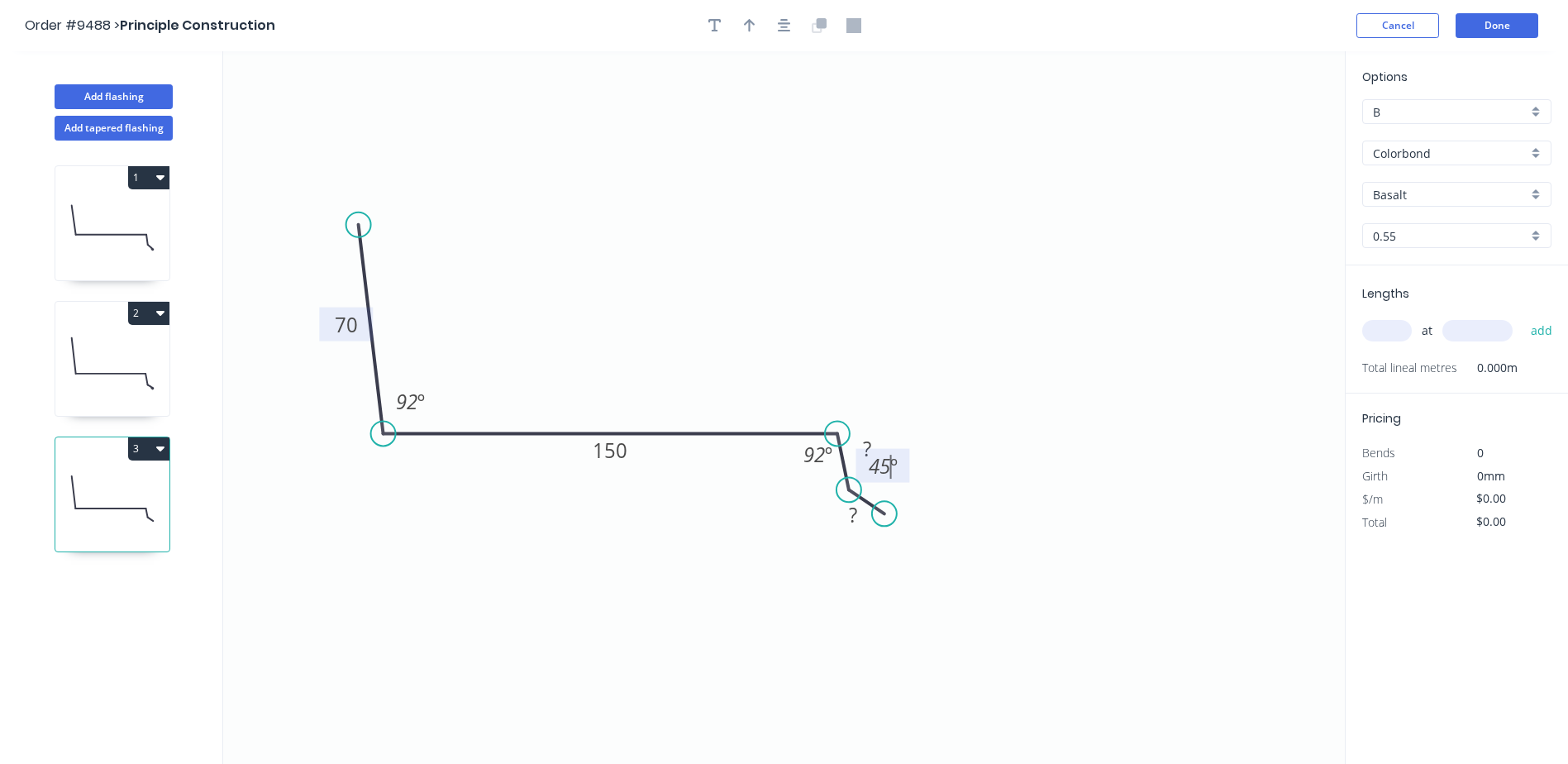
click at [938, 391] on icon "0 70 150 ? ? 92 º 92 º 45 º" at bounding box center [783, 407] width 1122 height 712
drag, startPoint x: 900, startPoint y: 477, endPoint x: 896, endPoint y: 488, distance: 11.7
click at [896, 488] on rect at bounding box center [878, 476] width 54 height 34
click at [863, 447] on tspan "?" at bounding box center [867, 449] width 9 height 28
click at [995, 467] on icon "0 70 150 20? ? 92 º 92 º 45 º" at bounding box center [783, 407] width 1122 height 712
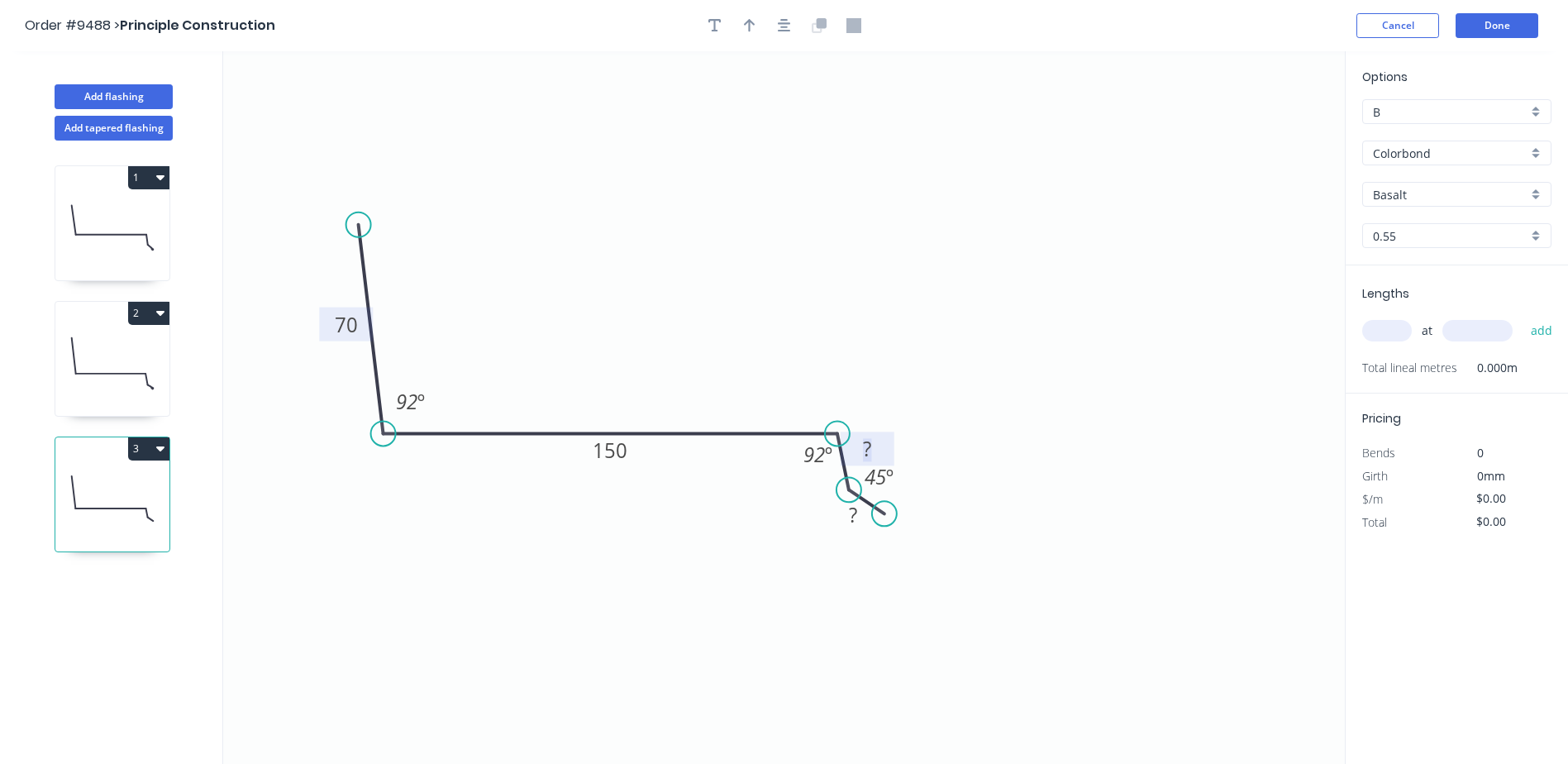
click at [869, 443] on tspan "?" at bounding box center [867, 449] width 9 height 28
click at [972, 305] on icon "0 70 150 20 ? 92 º 92 º 45 º" at bounding box center [783, 407] width 1122 height 712
click at [907, 559] on div "Crush & Fold" at bounding box center [962, 565] width 166 height 34
click at [905, 565] on div "Flip bend" at bounding box center [969, 571] width 166 height 34
click at [857, 515] on rect at bounding box center [853, 515] width 33 height 23
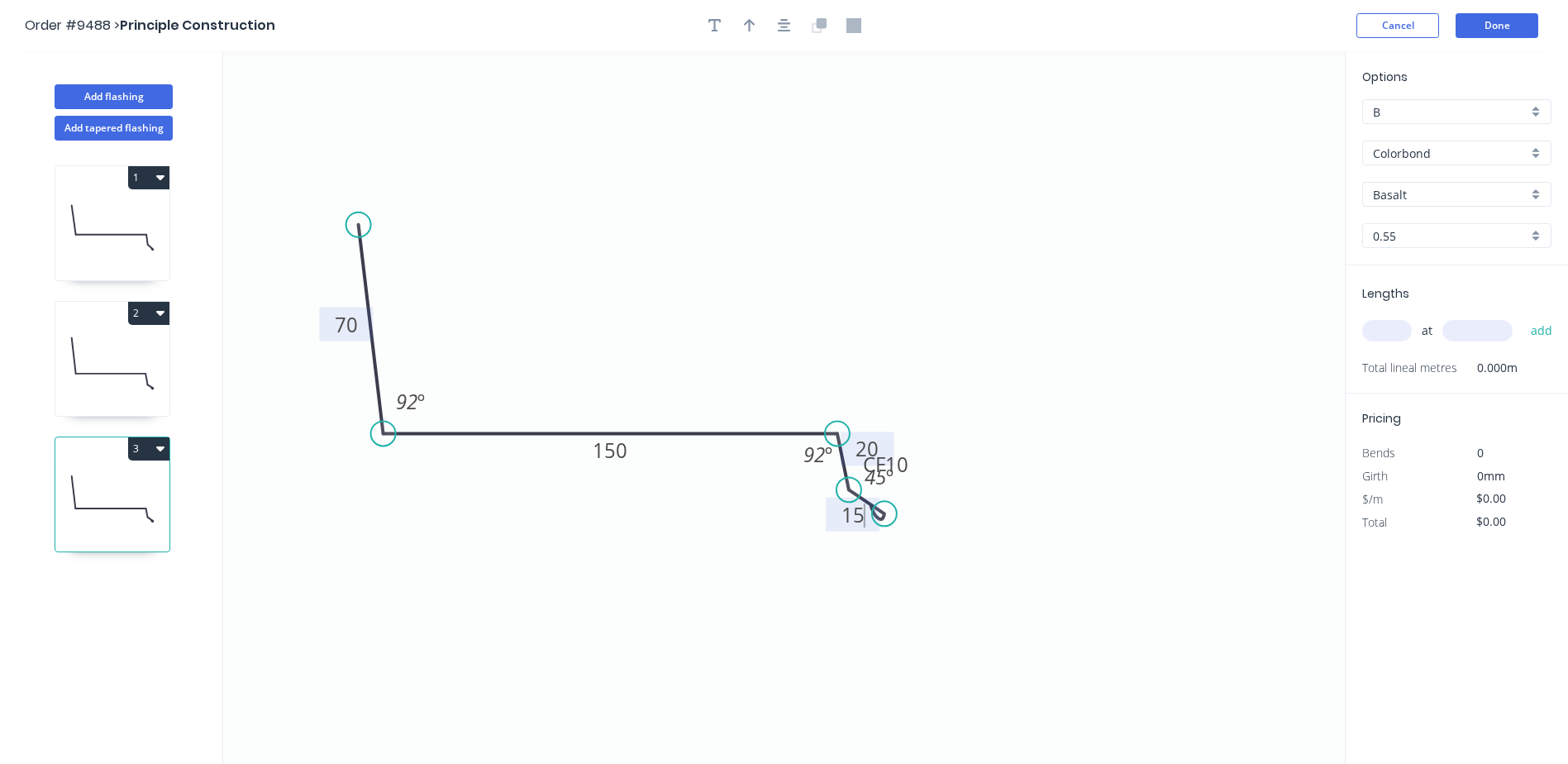
click at [954, 320] on icon "0 70 150 20 CF 10 15 92 º 92 º 45 º" at bounding box center [783, 407] width 1122 height 712
type input "$16.63"
click at [749, 35] on button "button" at bounding box center [749, 25] width 25 height 25
drag, startPoint x: 1259, startPoint y: 128, endPoint x: 636, endPoint y: 317, distance: 651.0
click at [636, 317] on icon at bounding box center [635, 297] width 15 height 53
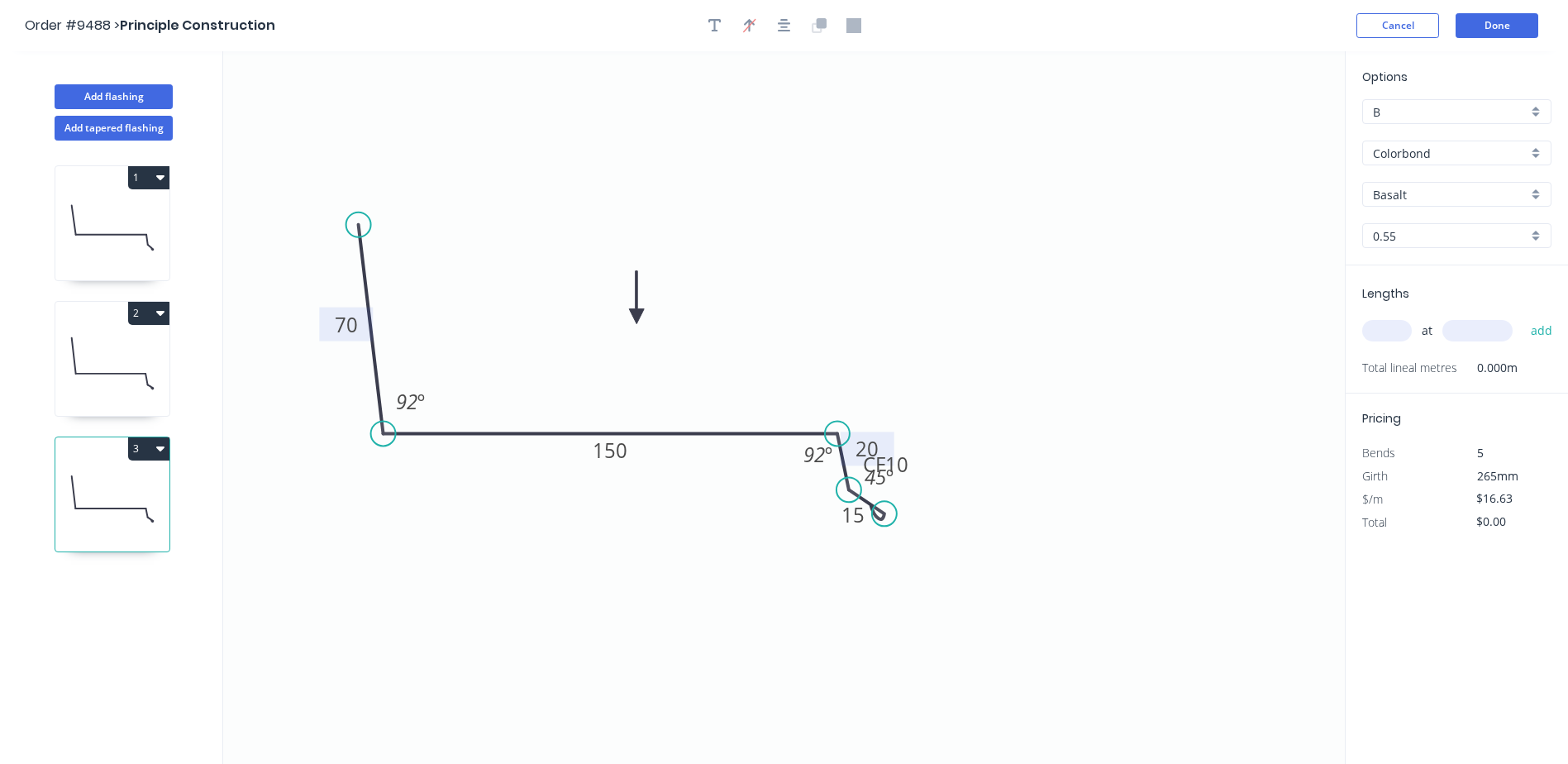
click at [1442, 191] on input "Basalt" at bounding box center [1450, 194] width 155 height 17
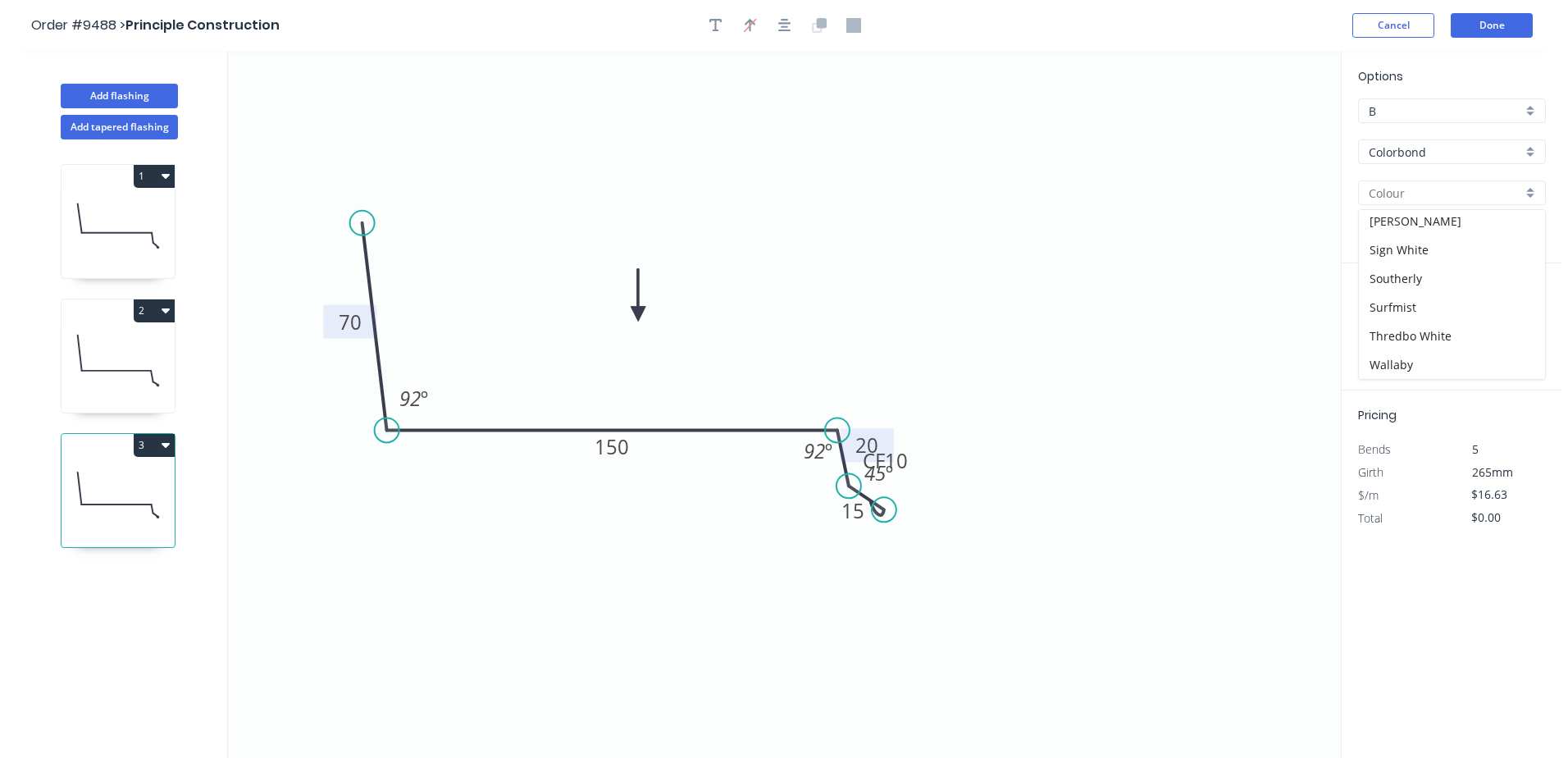
scroll to position [492, 0]
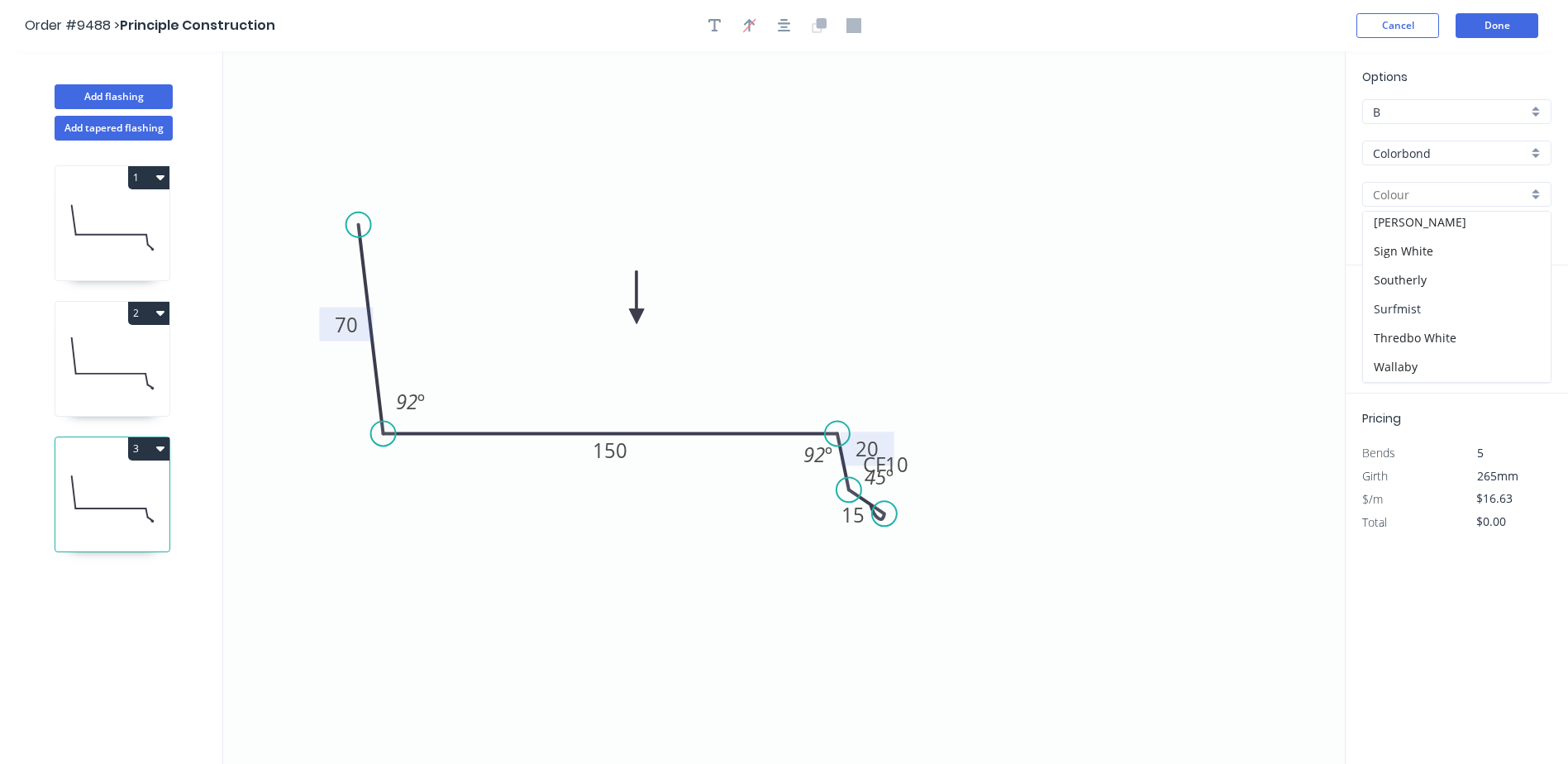
click at [1424, 300] on div "Surfmist" at bounding box center [1457, 309] width 187 height 29
type input "Surfmist"
click at [1400, 330] on input "text" at bounding box center [1387, 330] width 49 height 22
type input "1"
type input "3900"
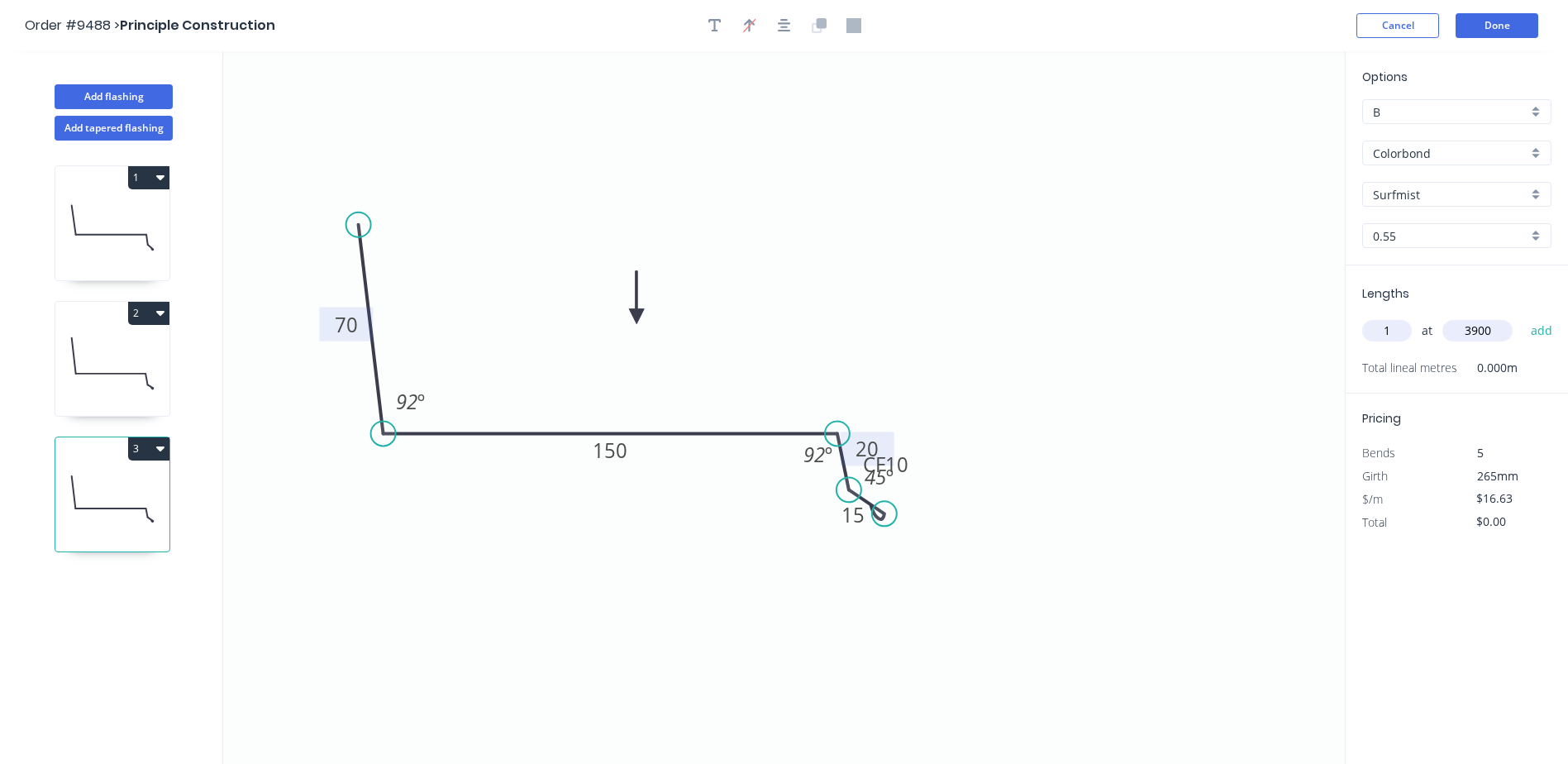
click at [1522, 317] on button "add" at bounding box center [1541, 331] width 39 height 28
type input "$64.86"
drag, startPoint x: 916, startPoint y: 475, endPoint x: 939, endPoint y: 544, distance: 72.7
click at [939, 544] on rect at bounding box center [909, 532] width 66 height 34
click at [1469, 28] on button "Done" at bounding box center [1497, 25] width 83 height 25
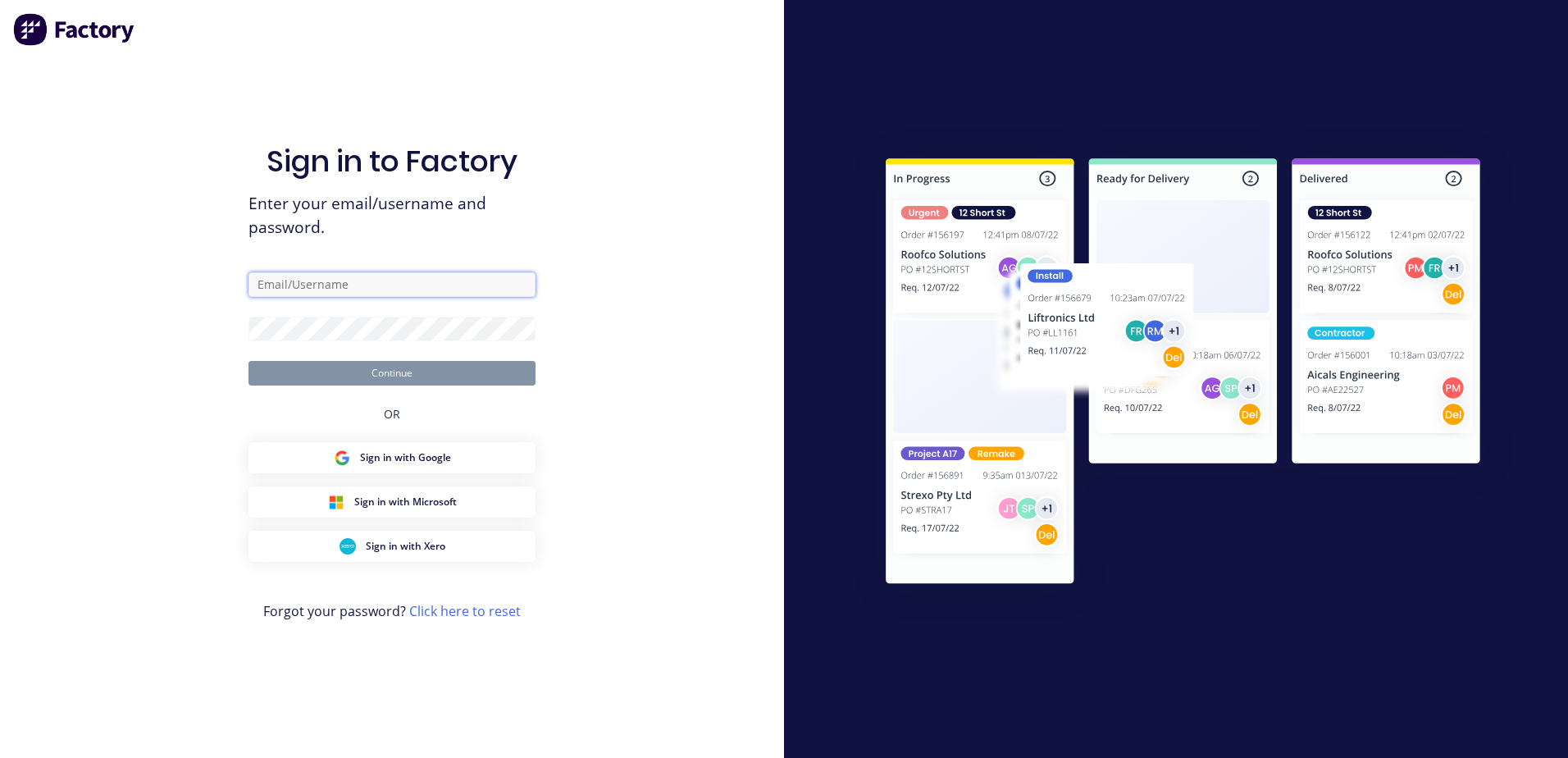
type input "[EMAIL_ADDRESS][DOMAIN_NAME]"
click at [374, 287] on input "[EMAIL_ADDRESS][DOMAIN_NAME]" at bounding box center [392, 284] width 287 height 25
type input "l"
type input "[EMAIL_ADDRESS][DOMAIN_NAME]"
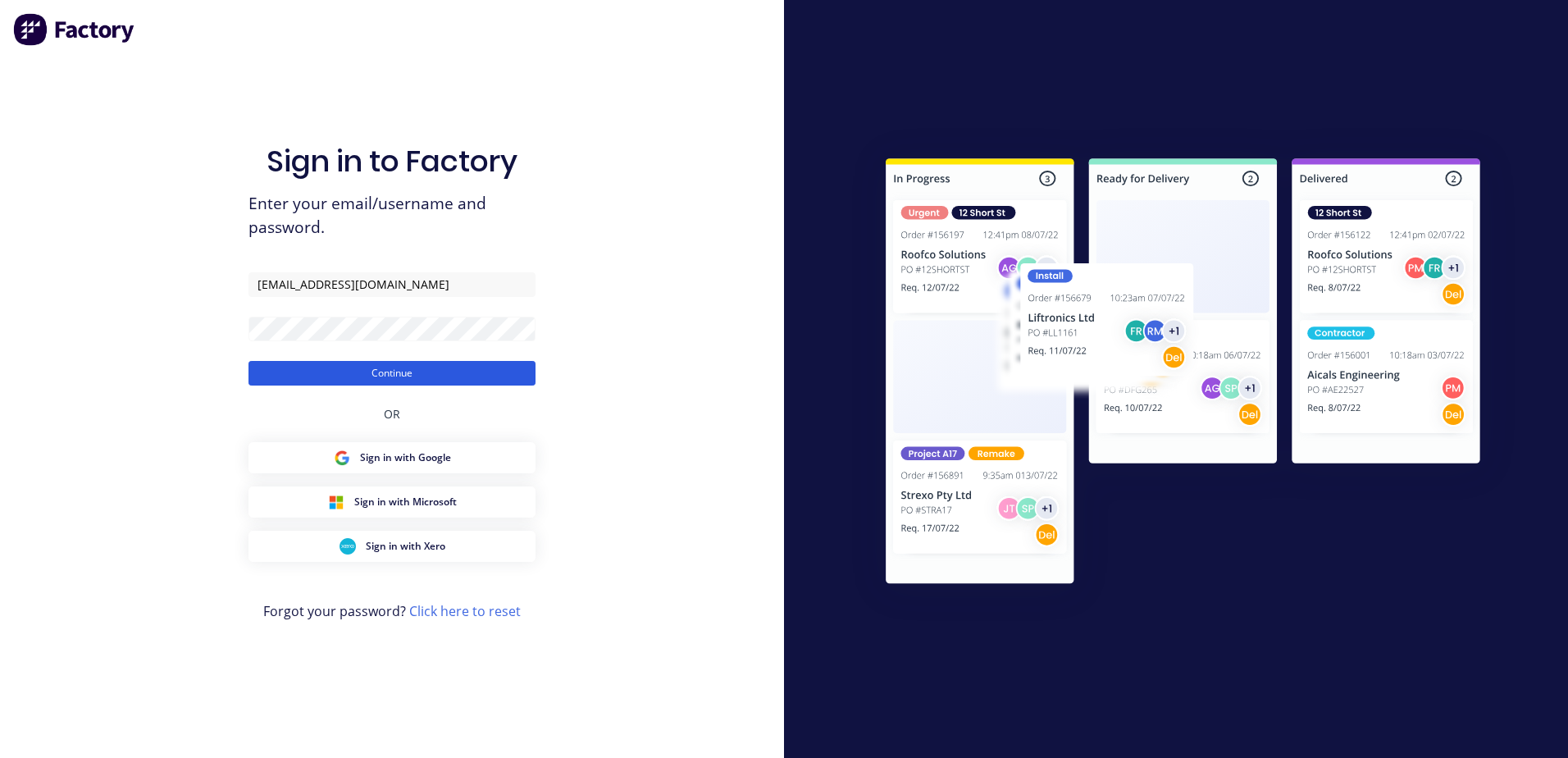
click at [480, 372] on button "Continue" at bounding box center [392, 373] width 287 height 25
